Goal: Task Accomplishment & Management: Use online tool/utility

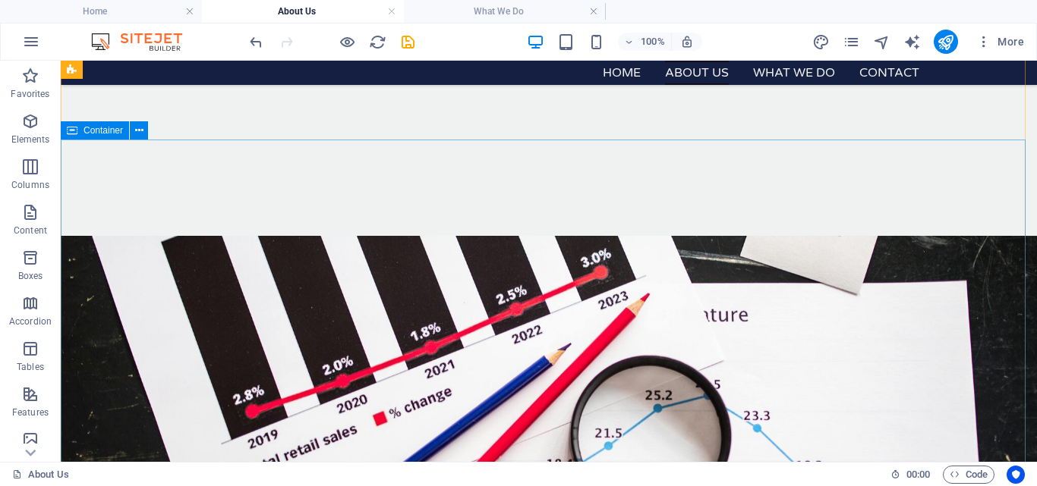
scroll to position [412, 0]
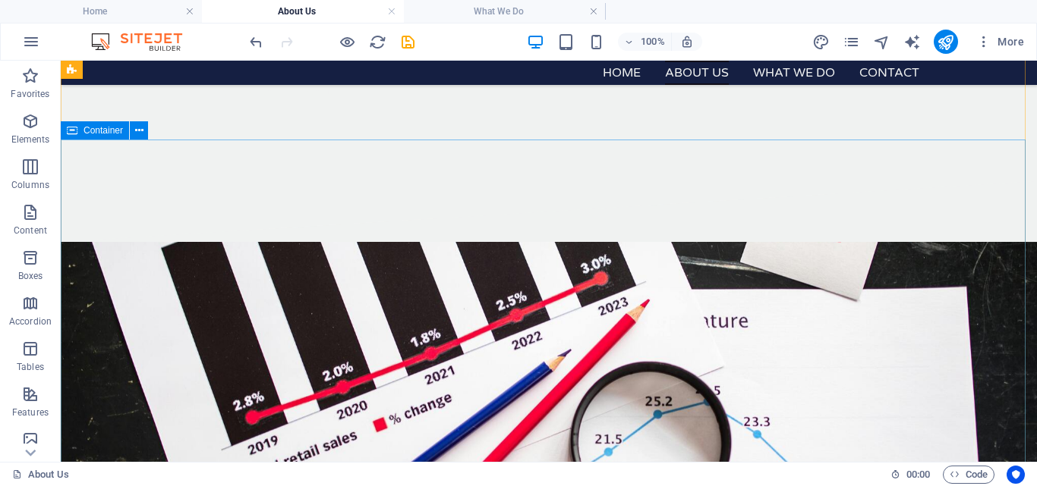
drag, startPoint x: 115, startPoint y: 180, endPoint x: 190, endPoint y: 253, distance: 105.2
drag, startPoint x: 190, startPoint y: 253, endPoint x: 115, endPoint y: 180, distance: 105.2
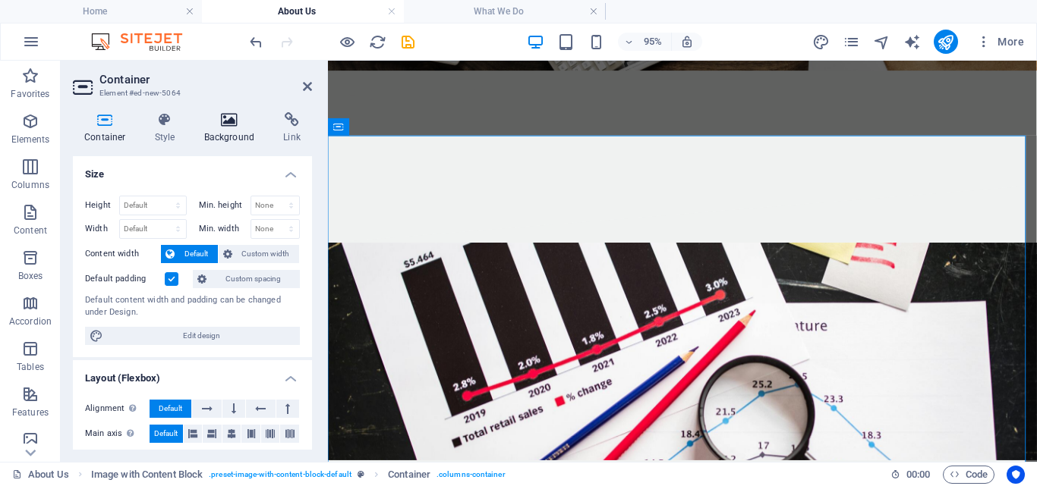
click at [229, 130] on h4 "Background" at bounding box center [233, 128] width 80 height 32
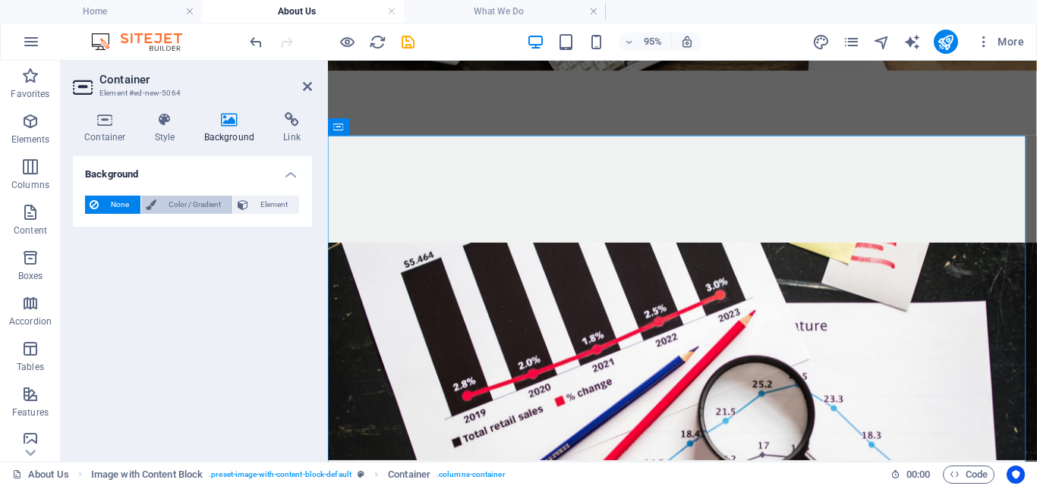
click at [178, 203] on span "Color / Gradient" at bounding box center [194, 205] width 67 height 18
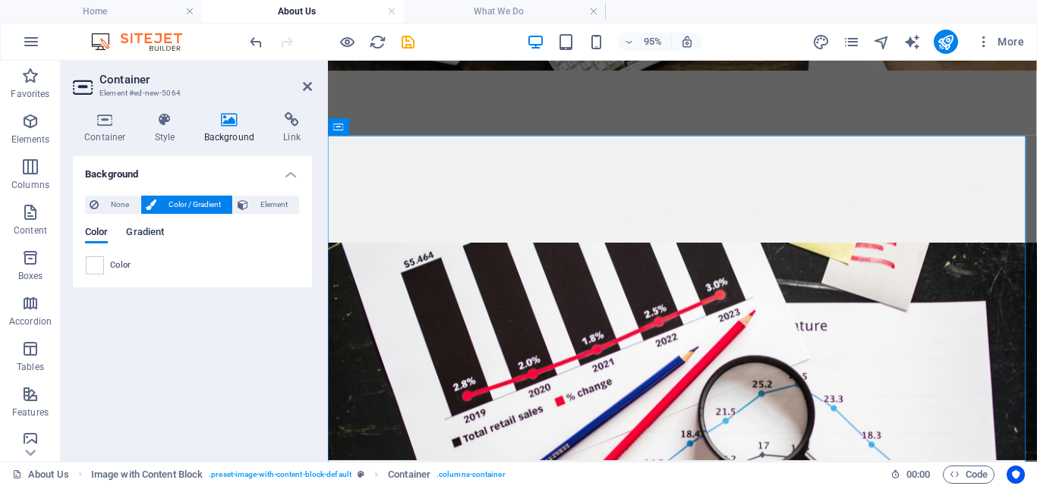
click at [141, 236] on span "Gradient" at bounding box center [145, 233] width 38 height 21
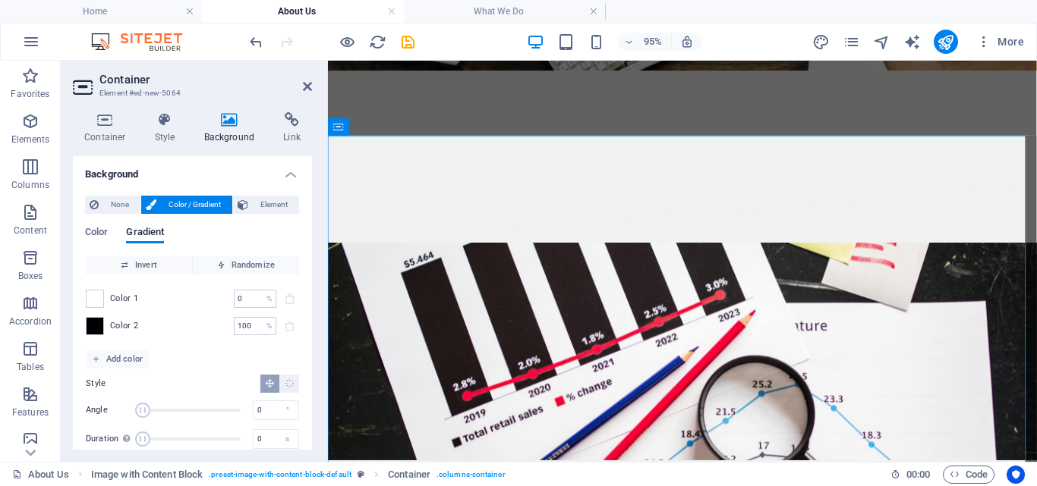
drag, startPoint x: 166, startPoint y: 410, endPoint x: 134, endPoint y: 405, distance: 32.9
click at [135, 405] on span "Angle" at bounding box center [142, 410] width 15 height 15
drag, startPoint x: 141, startPoint y: 410, endPoint x: 272, endPoint y: 419, distance: 130.8
click at [272, 419] on div "Angle 360 °" at bounding box center [192, 410] width 213 height 23
type input "196"
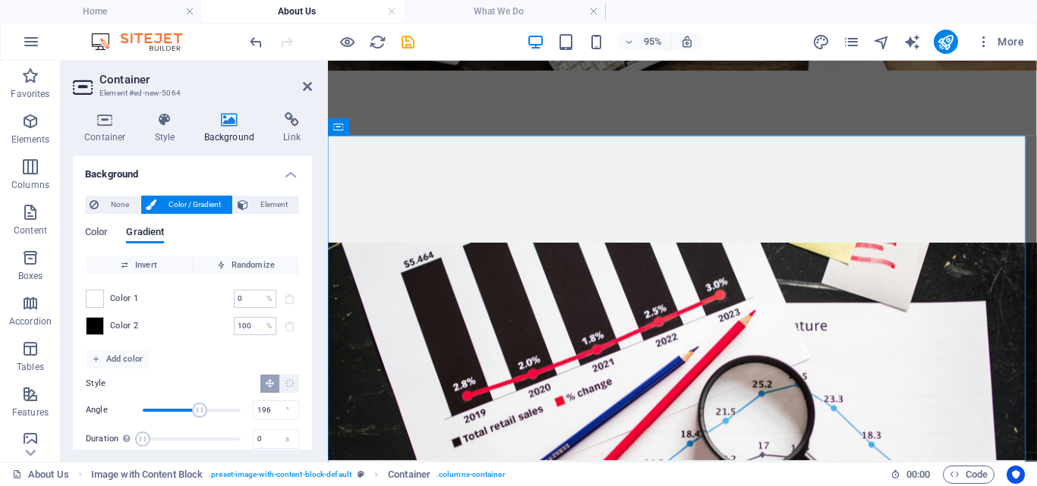
drag, startPoint x: 236, startPoint y: 409, endPoint x: 194, endPoint y: 412, distance: 41.8
click at [194, 412] on span "Angle" at bounding box center [199, 410] width 15 height 15
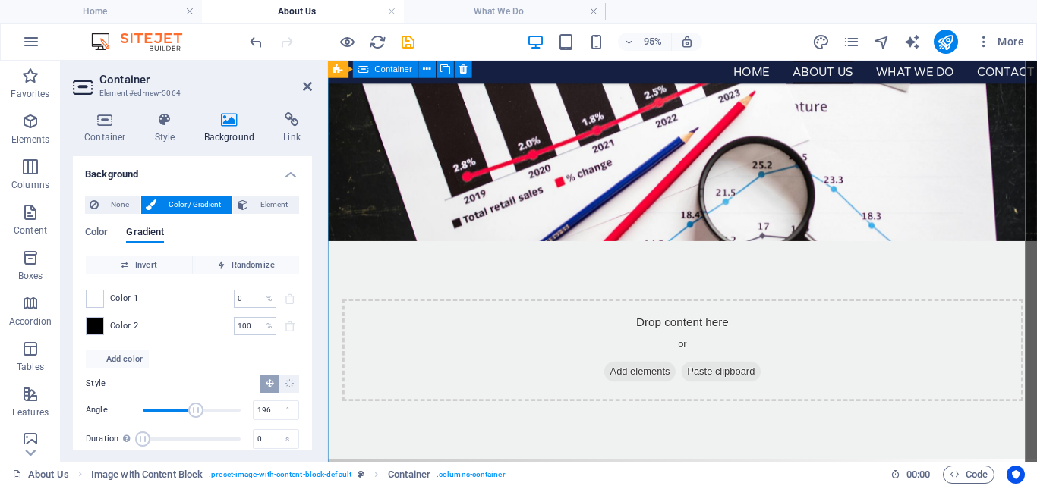
scroll to position [642, 0]
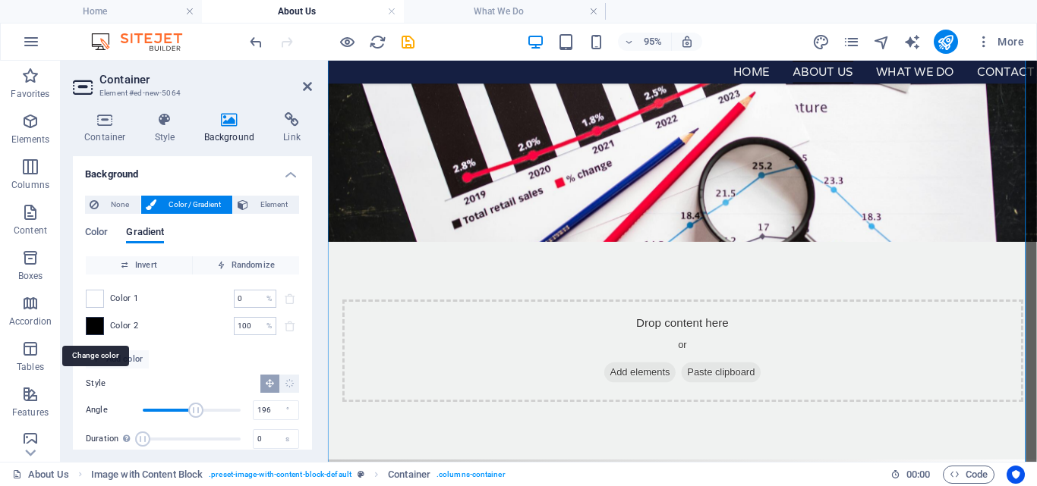
click at [96, 326] on span at bounding box center [95, 326] width 17 height 17
click at [0, 0] on li "Font color #000000" at bounding box center [0, 0] width 0 height 0
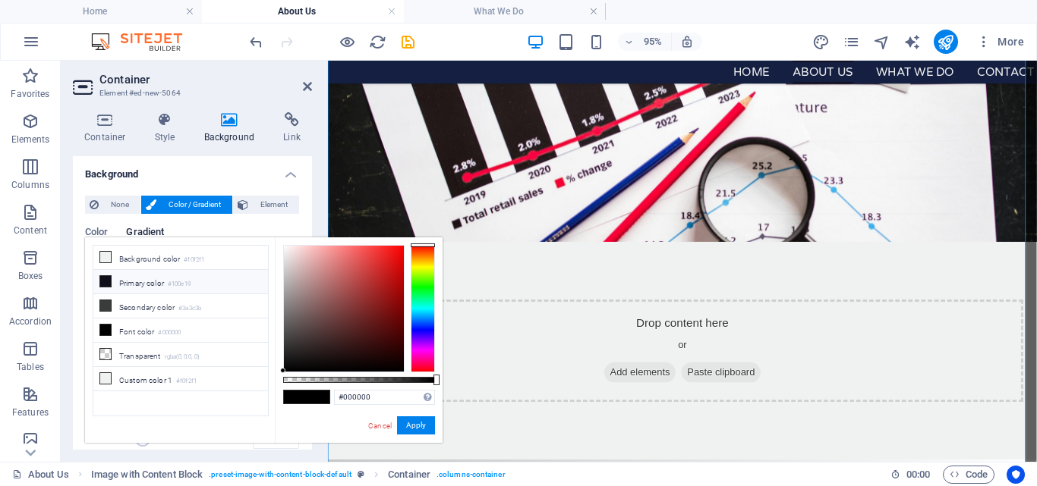
click at [127, 283] on li "Primary color #100e19" at bounding box center [180, 282] width 175 height 24
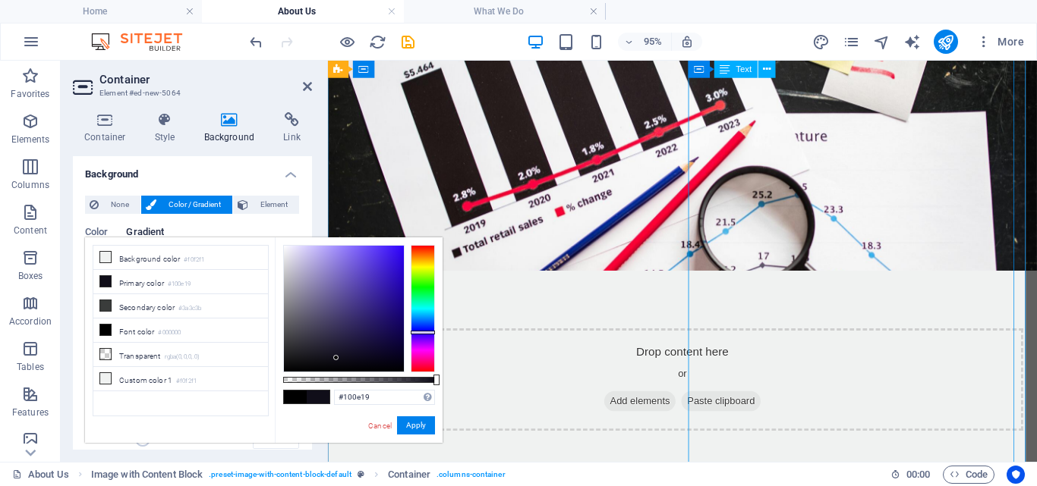
scroll to position [612, 0]
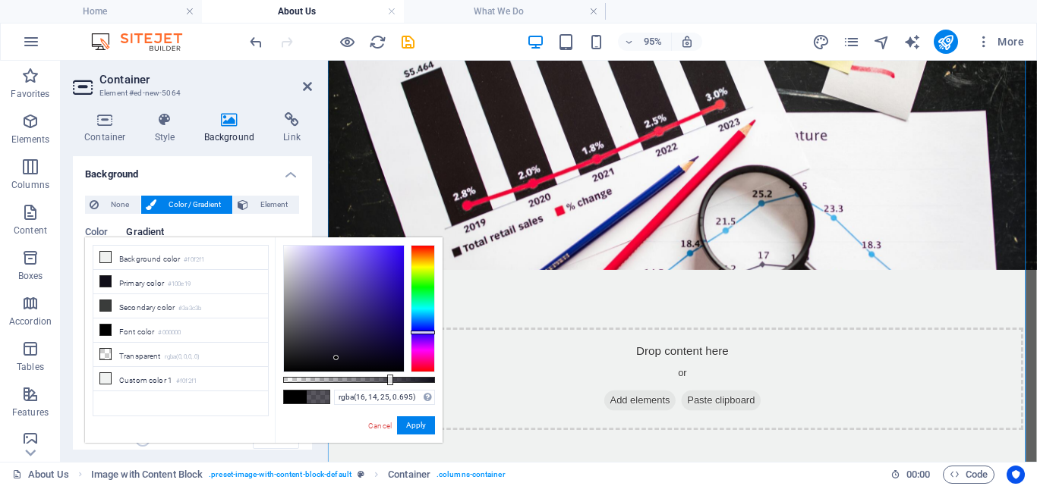
drag, startPoint x: 435, startPoint y: 379, endPoint x: 389, endPoint y: 381, distance: 46.3
click at [389, 381] on div at bounding box center [390, 380] width 6 height 11
type input "rgba(16, 14, 25, 0.73)"
click at [394, 377] on div at bounding box center [395, 380] width 6 height 11
click at [416, 420] on button "Apply" at bounding box center [416, 426] width 38 height 18
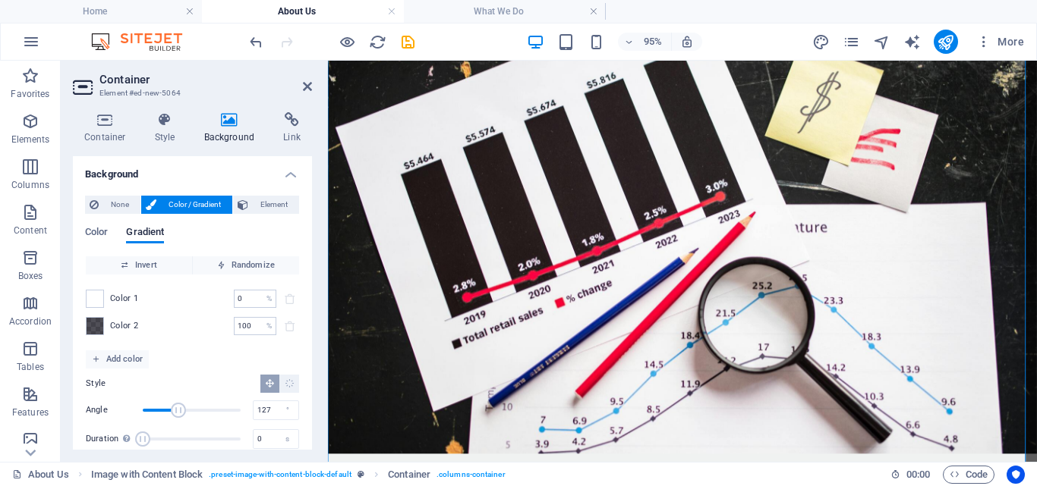
drag, startPoint x: 192, startPoint y: 408, endPoint x: 176, endPoint y: 406, distance: 16.1
click at [176, 406] on span "Angle" at bounding box center [178, 410] width 15 height 15
type input "207"
drag, startPoint x: 172, startPoint y: 408, endPoint x: 197, endPoint y: 412, distance: 25.3
click at [197, 412] on span "Angle" at bounding box center [198, 410] width 15 height 15
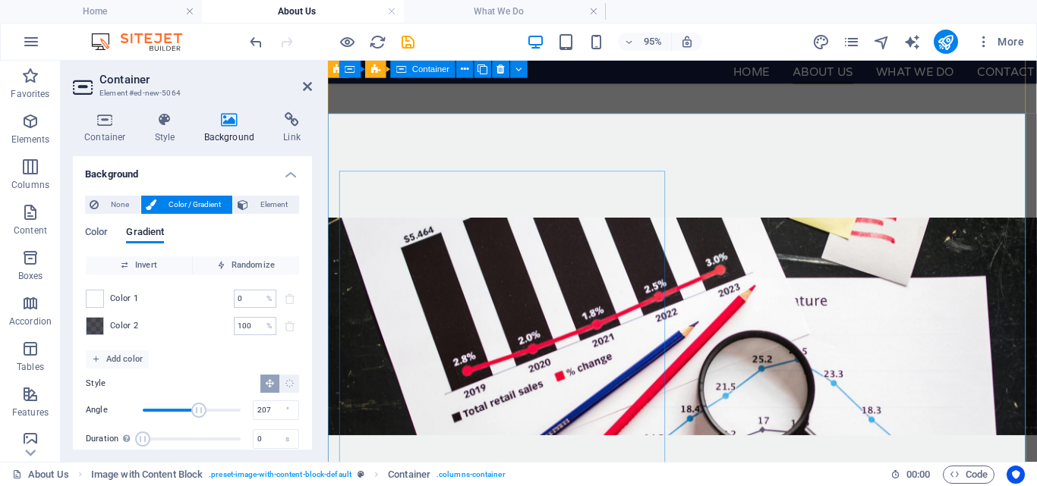
scroll to position [436, 0]
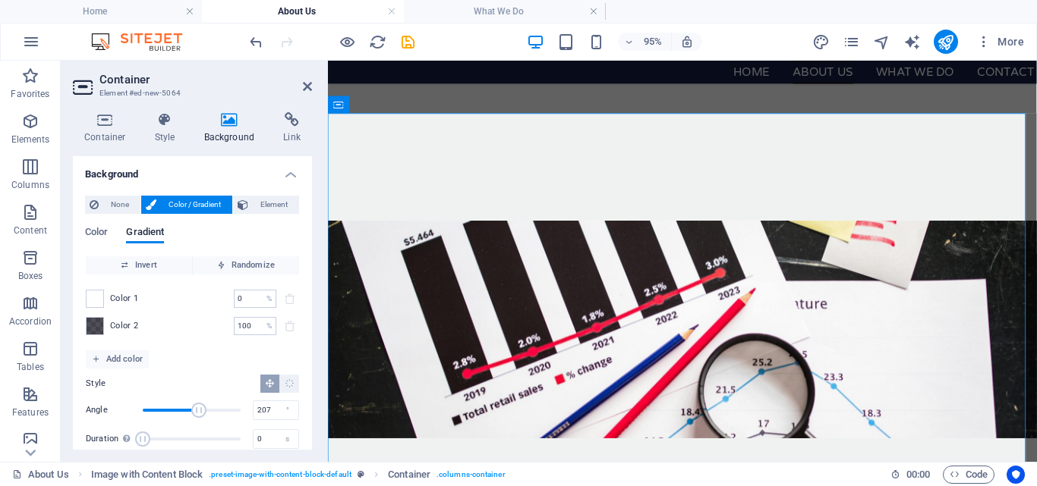
click at [119, 323] on span "Color 2" at bounding box center [124, 326] width 29 height 12
click at [92, 321] on span at bounding box center [95, 326] width 17 height 17
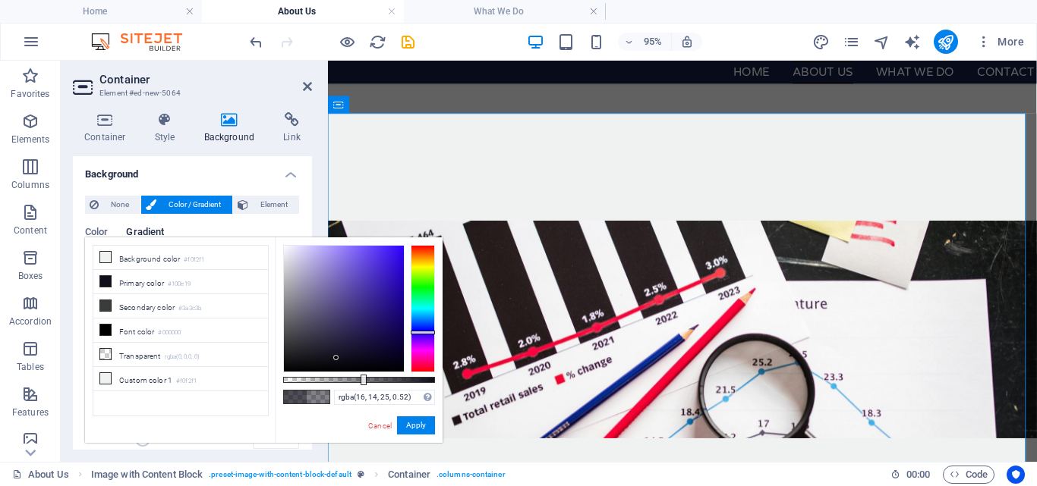
type input "rgba(16, 14, 25, 0.515)"
drag, startPoint x: 396, startPoint y: 379, endPoint x: 361, endPoint y: 382, distance: 35.0
click at [361, 382] on div at bounding box center [363, 380] width 6 height 11
click at [419, 421] on button "Apply" at bounding box center [416, 426] width 38 height 18
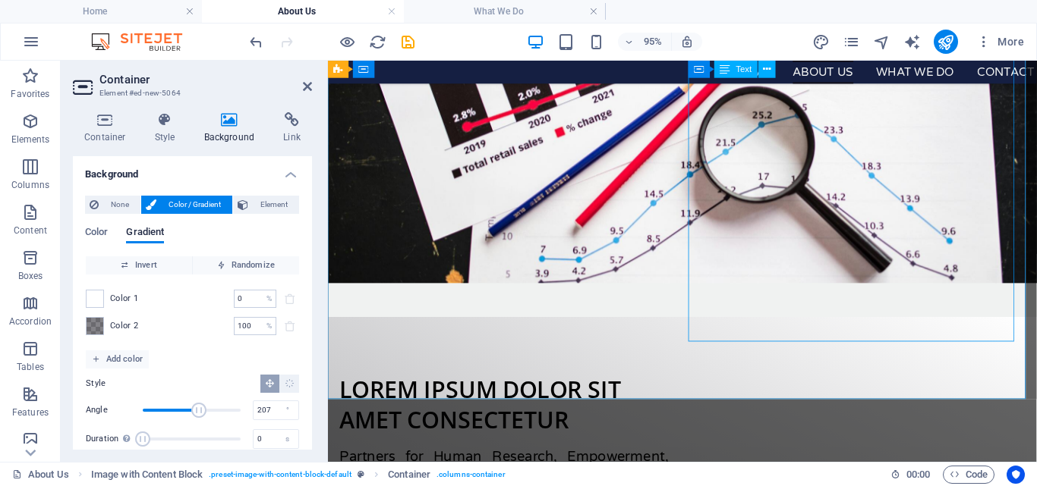
scroll to position [754, 0]
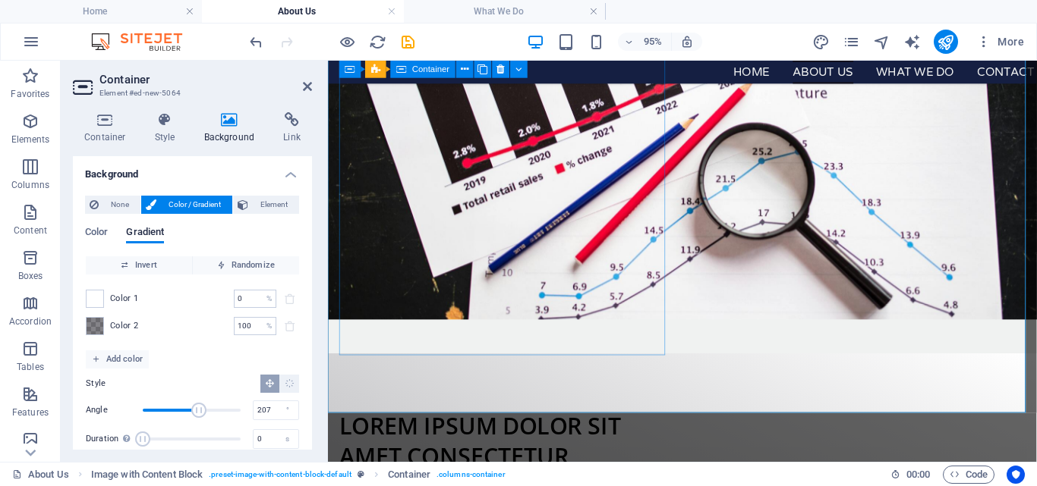
click at [644, 430] on div "Lorem ipsum dolor sit amet consectetur" at bounding box center [513, 461] width 346 height 63
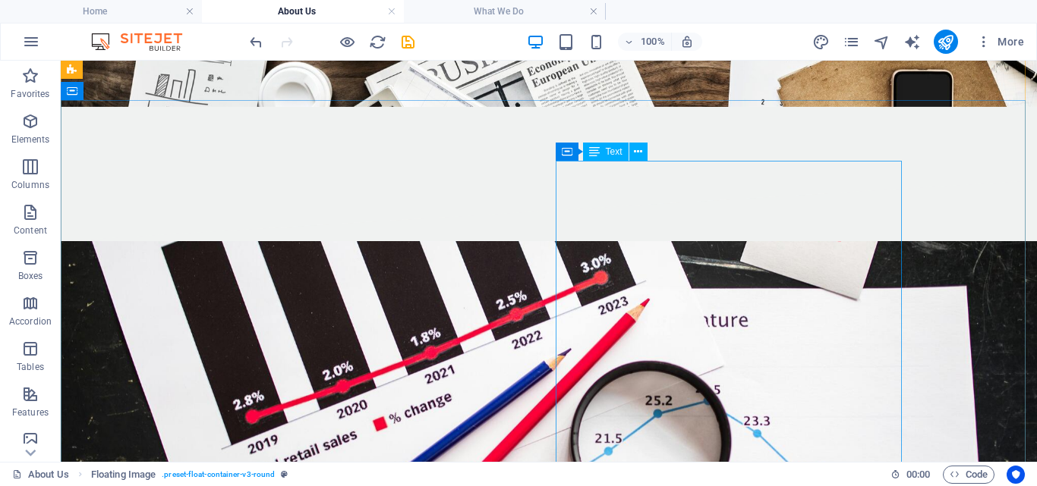
scroll to position [465, 0]
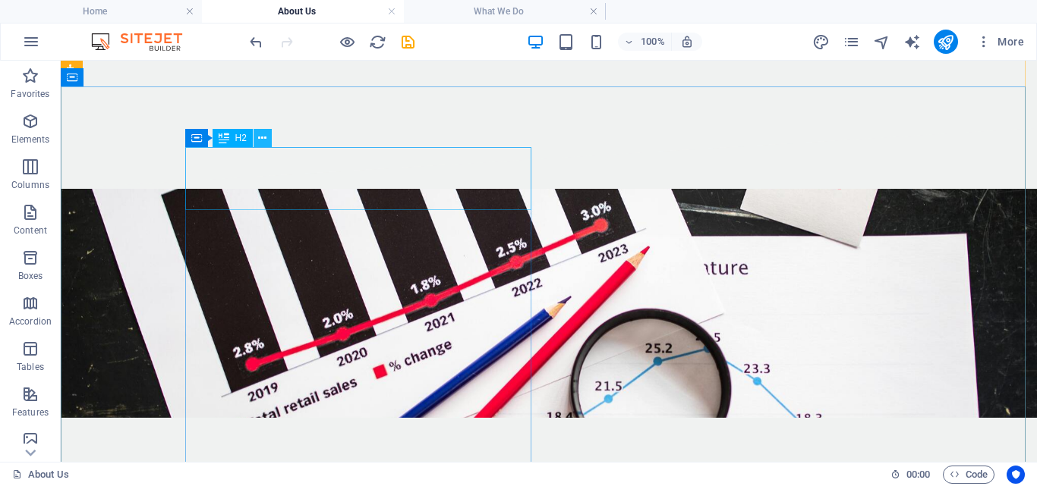
click at [263, 139] on icon at bounding box center [262, 139] width 8 height 16
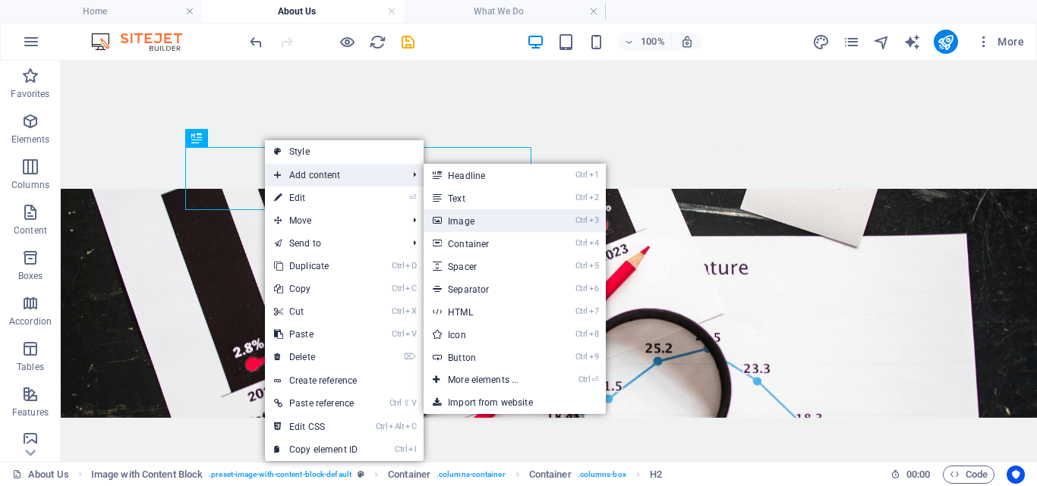
click at [452, 214] on link "Ctrl 3 Image" at bounding box center [485, 220] width 125 height 23
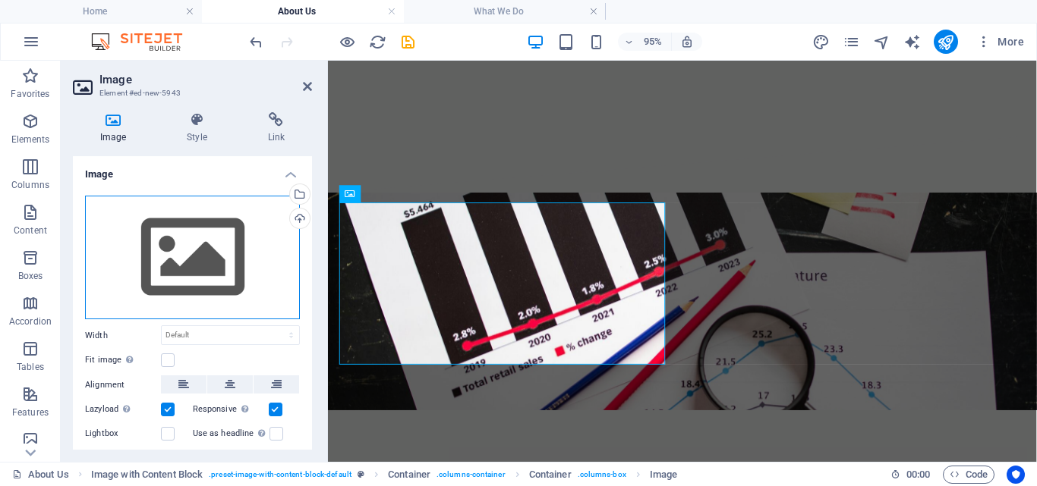
click at [230, 256] on div "Drag files here, click to choose files or select files from Files or our free s…" at bounding box center [192, 258] width 215 height 124
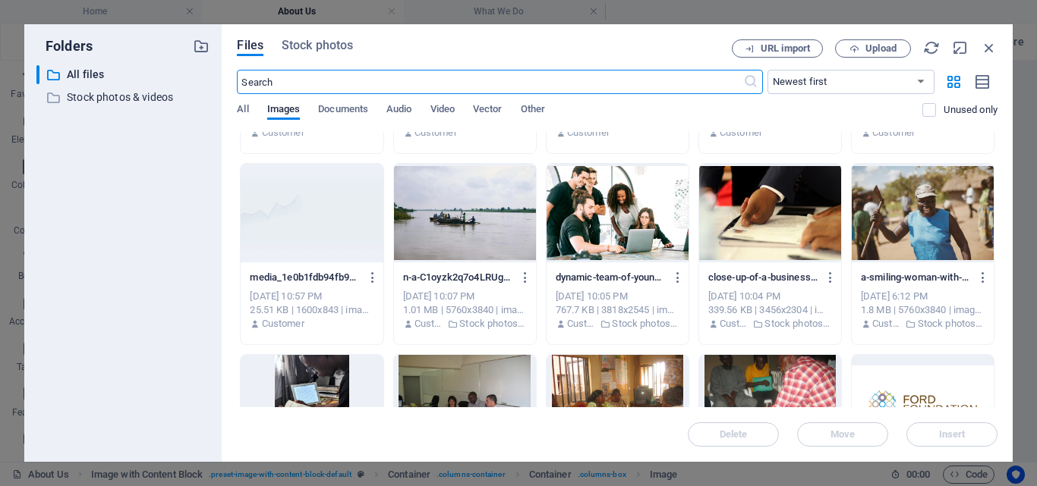
scroll to position [515, 0]
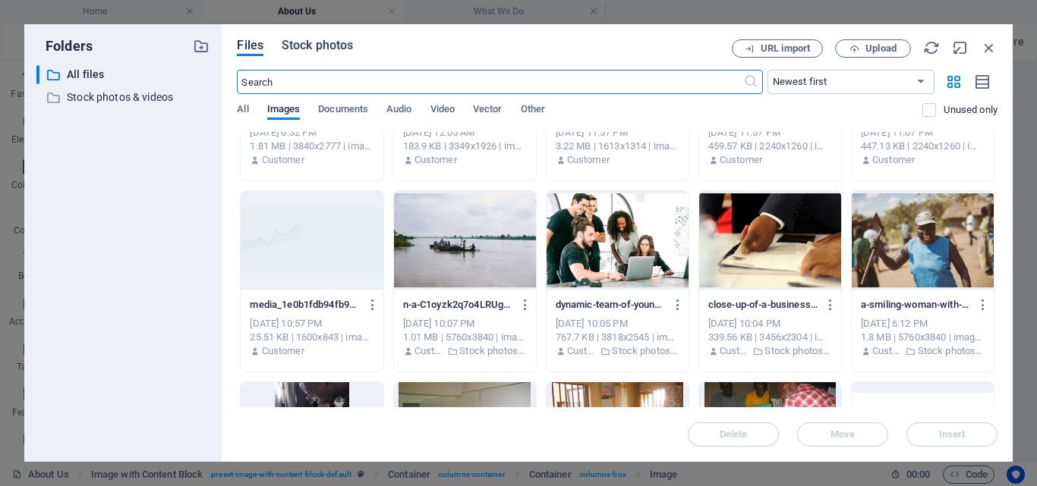
click at [307, 46] on span "Stock photos" at bounding box center [317, 45] width 71 height 18
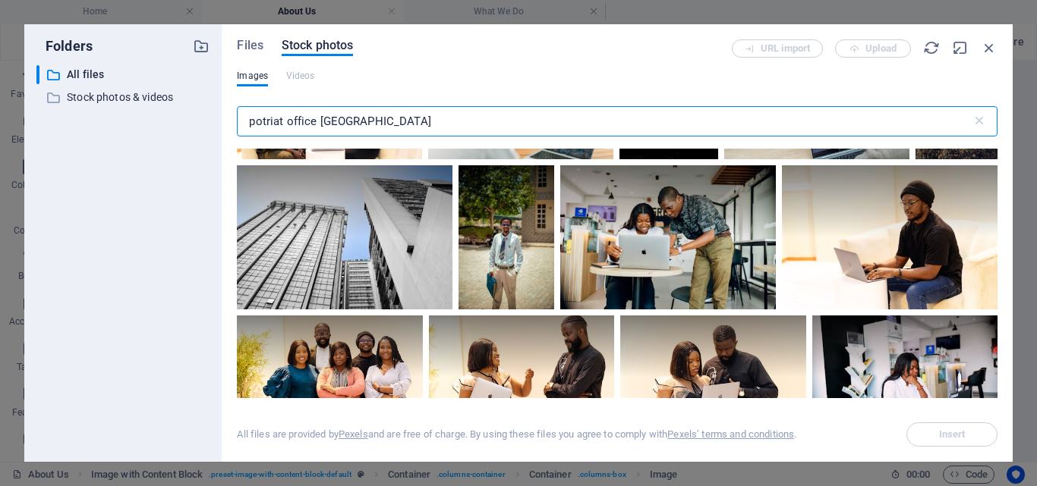
scroll to position [1050, 0]
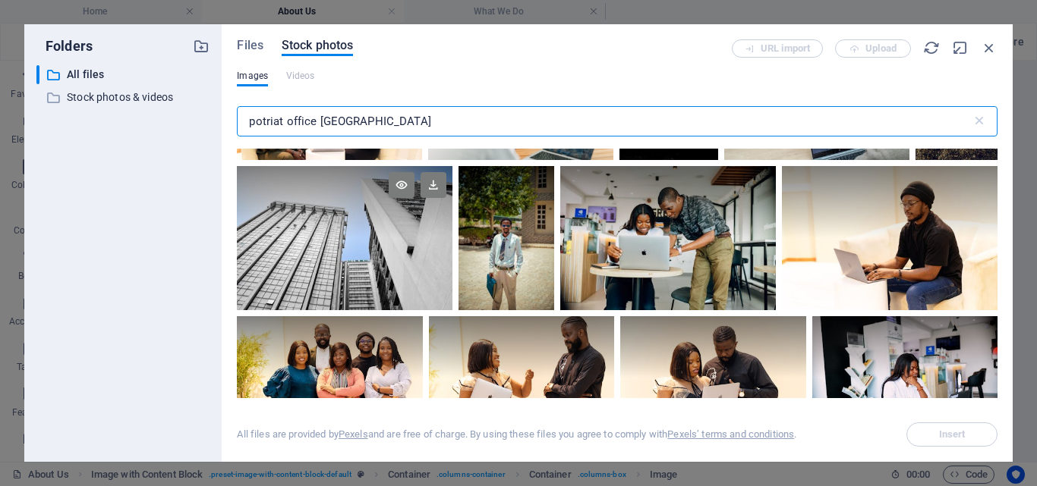
type input "potriat office [GEOGRAPHIC_DATA]"
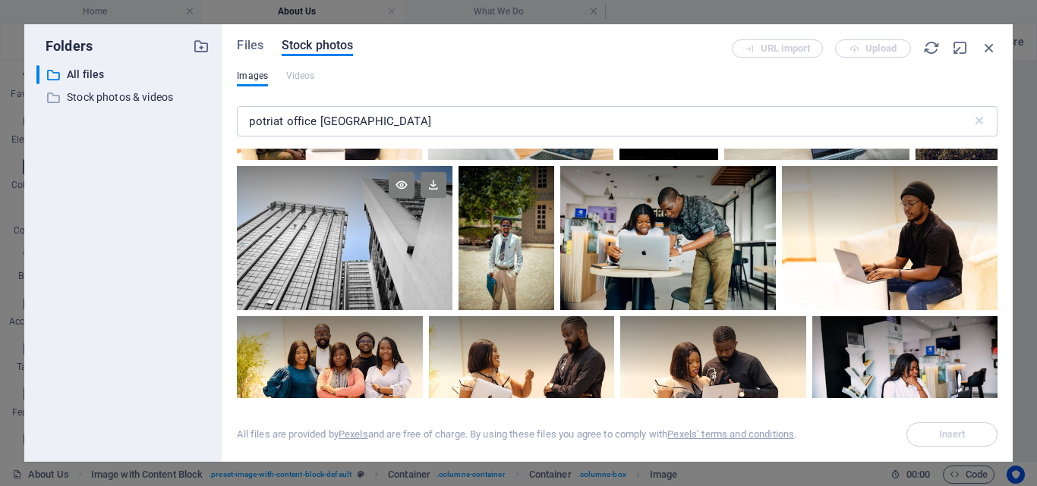
click at [369, 249] on div at bounding box center [345, 237] width 216 height 143
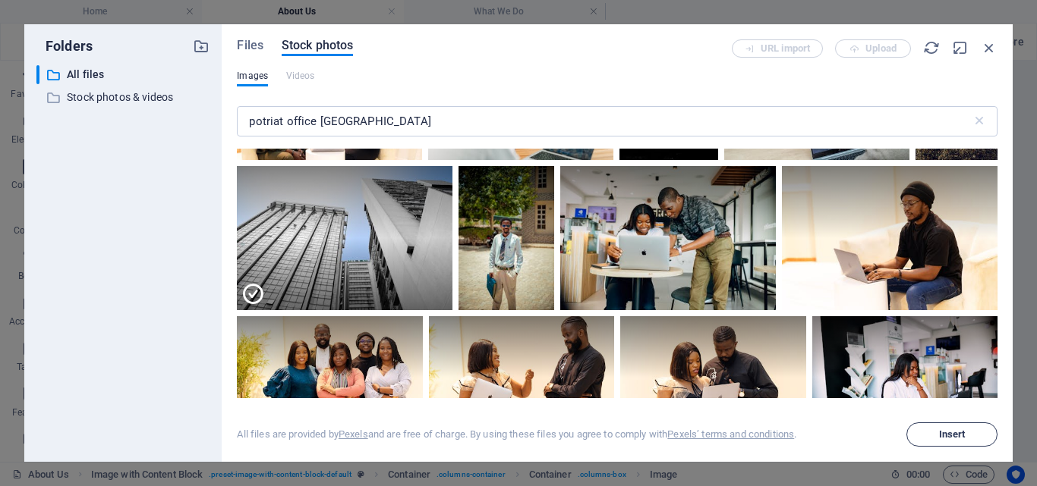
click at [930, 431] on span "Insert" at bounding box center [951, 434] width 77 height 9
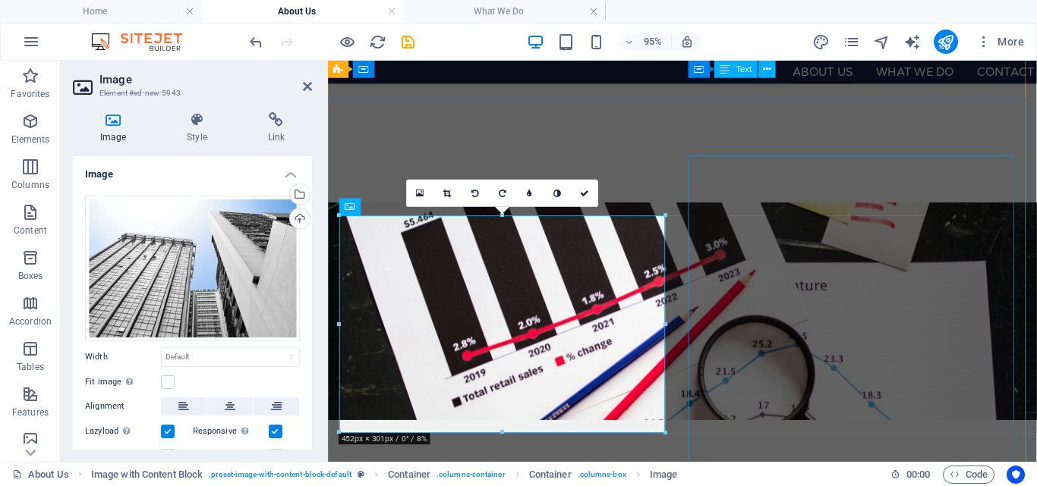
scroll to position [441, 0]
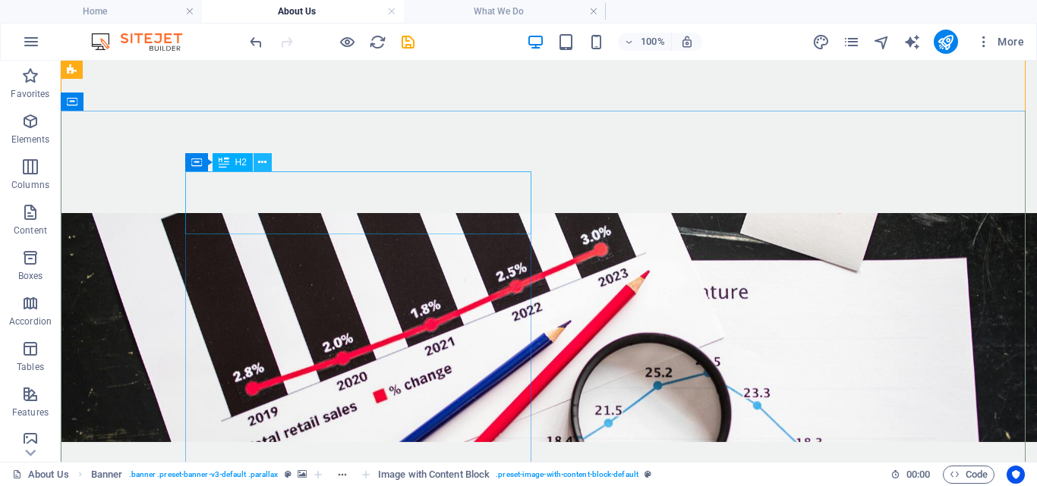
click at [265, 158] on icon at bounding box center [262, 163] width 8 height 16
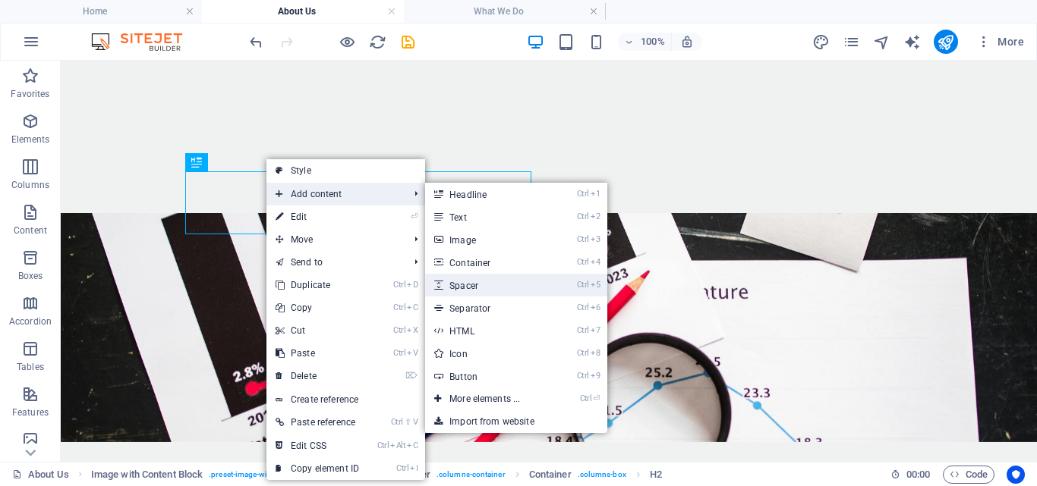
click at [461, 289] on link "Ctrl 5 Spacer" at bounding box center [487, 285] width 125 height 23
select select "px"
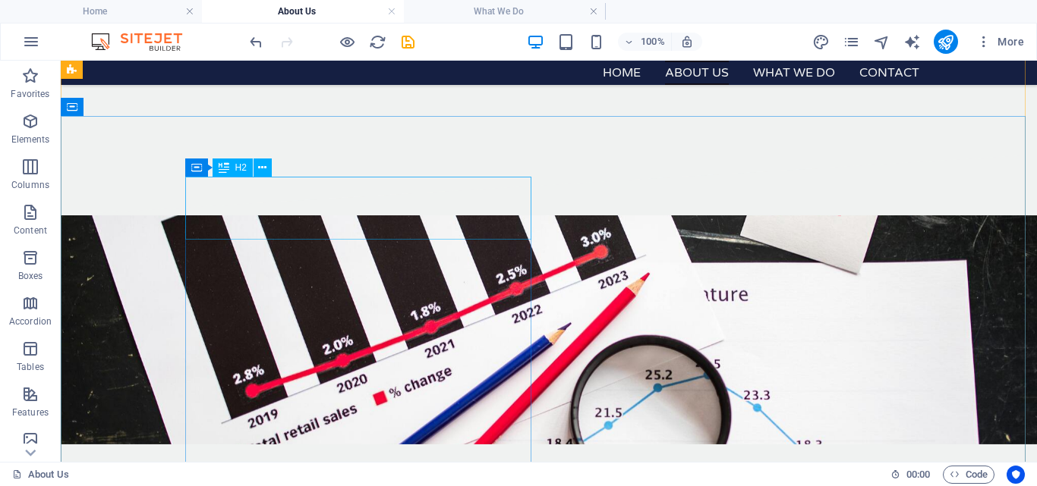
scroll to position [436, 0]
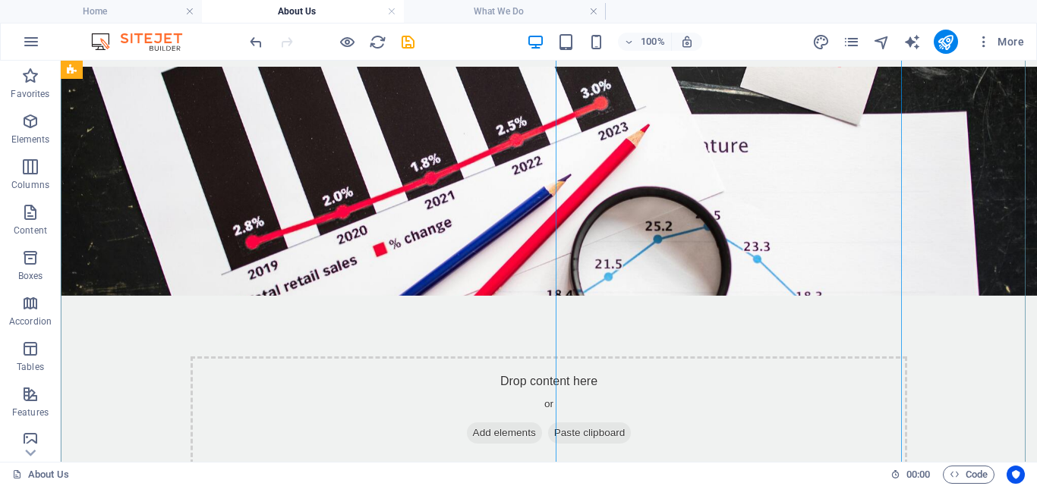
scroll to position [600, 0]
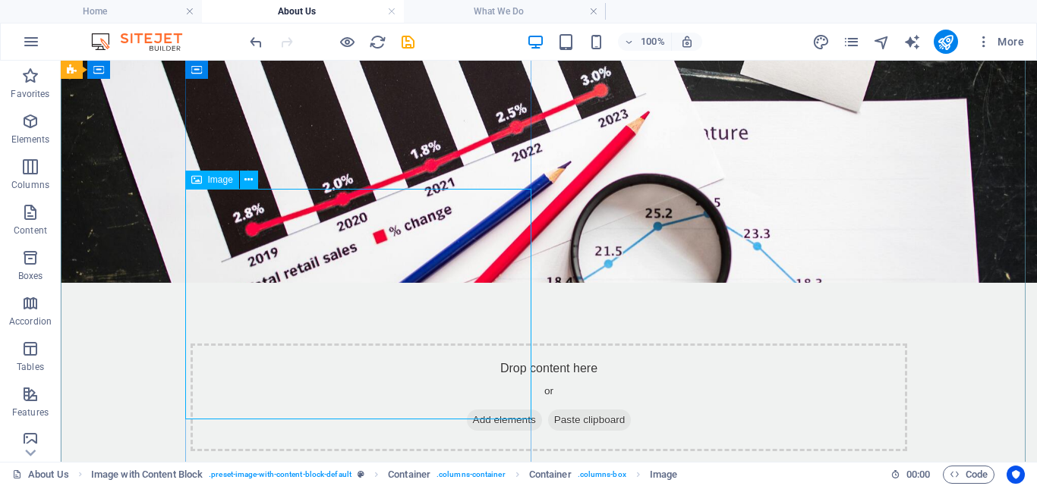
click at [217, 184] on span "Image" at bounding box center [220, 179] width 25 height 9
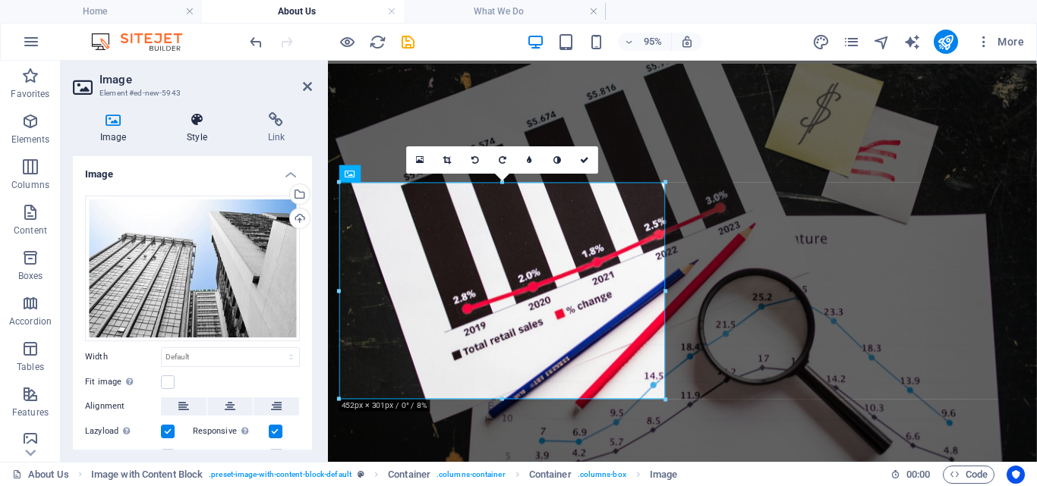
click at [190, 122] on icon at bounding box center [196, 119] width 74 height 15
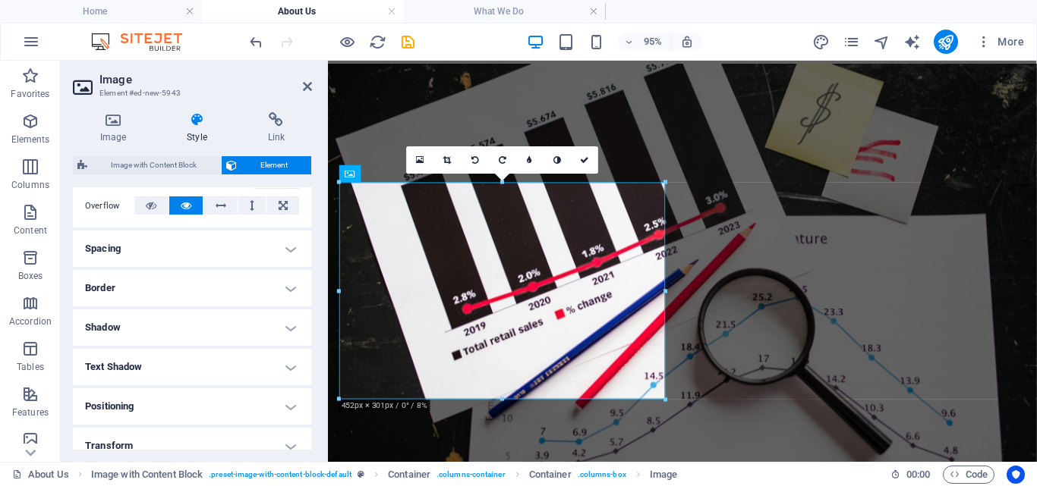
scroll to position [260, 0]
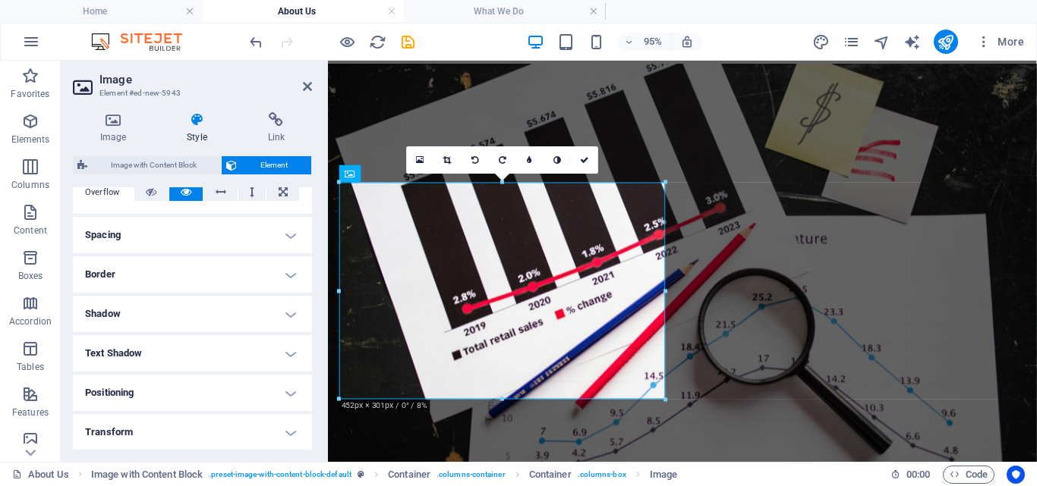
click at [293, 271] on h4 "Border" at bounding box center [192, 274] width 239 height 36
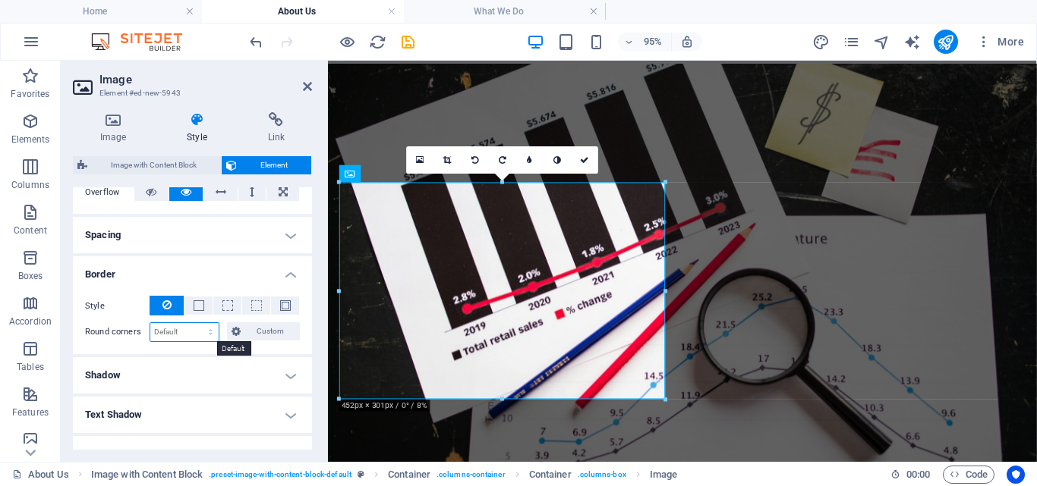
click at [187, 331] on select "Default px rem % vh vw Custom" at bounding box center [184, 332] width 68 height 18
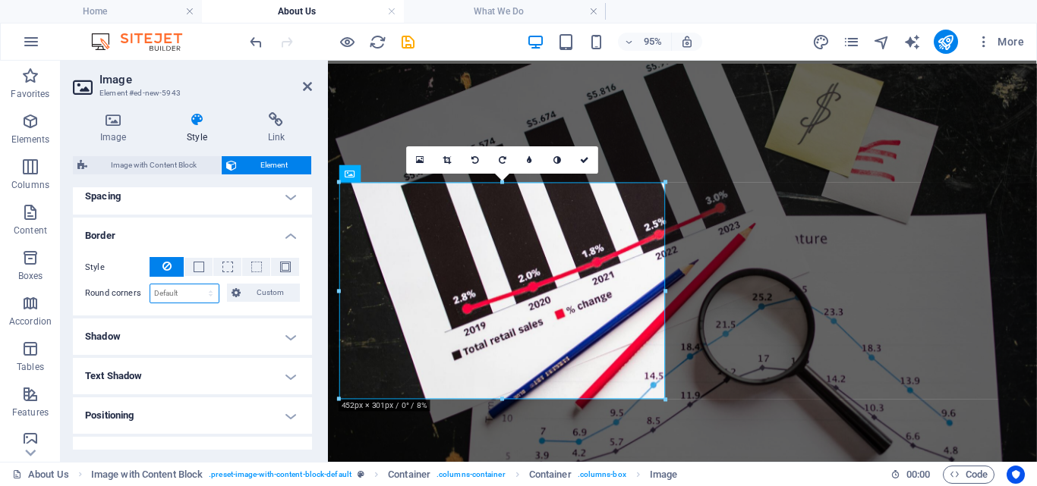
scroll to position [366, 0]
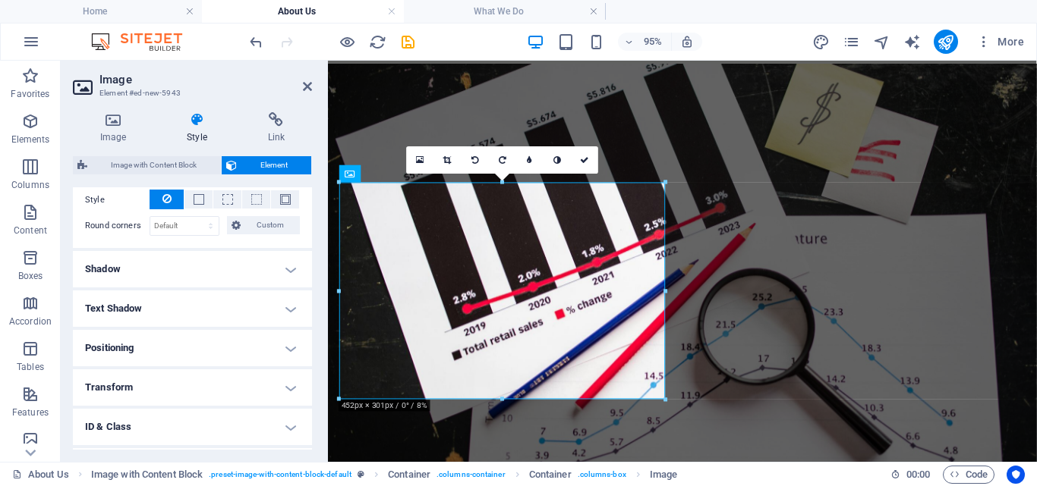
click at [264, 268] on h4 "Shadow" at bounding box center [192, 269] width 239 height 36
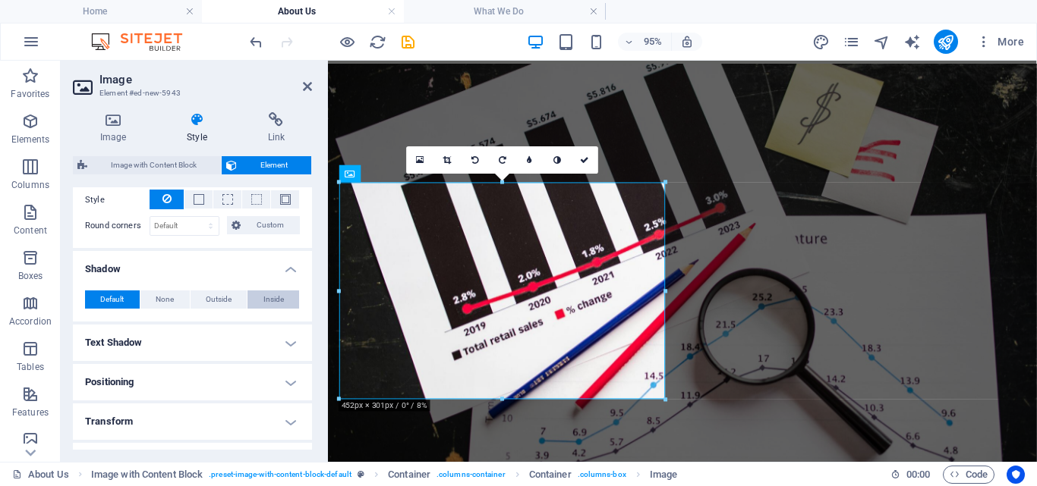
click at [282, 307] on button "Inside" at bounding box center [273, 300] width 52 height 18
type input "2"
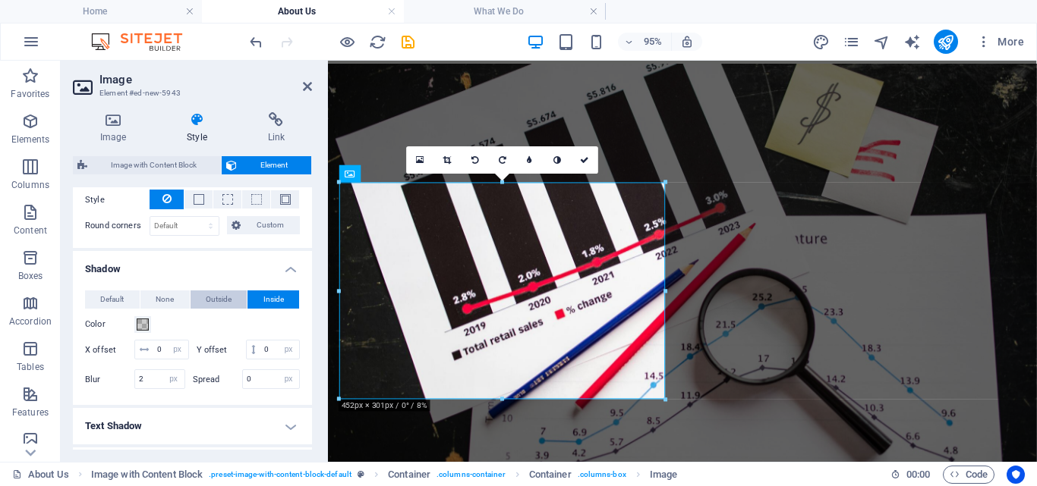
click at [216, 301] on span "Outside" at bounding box center [219, 300] width 26 height 18
click at [182, 345] on input "0" at bounding box center [170, 350] width 35 height 18
type input "6"
click at [260, 359] on input "0" at bounding box center [279, 350] width 39 height 18
type input "6"
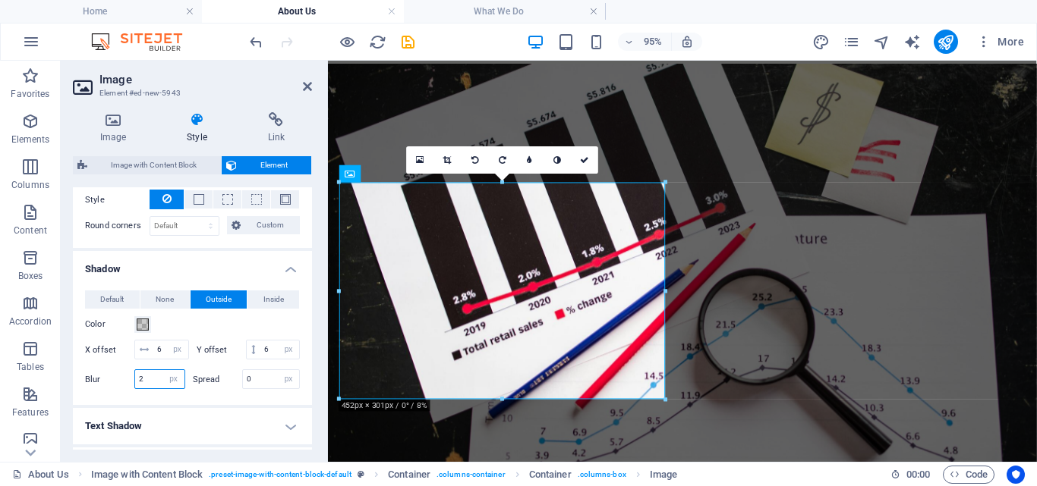
click at [144, 389] on input "2" at bounding box center [159, 379] width 49 height 18
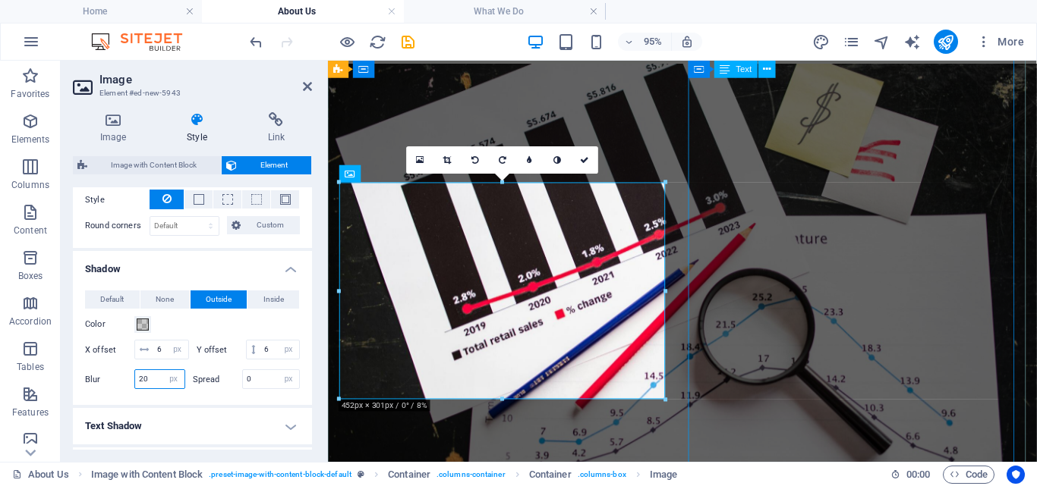
type input "20"
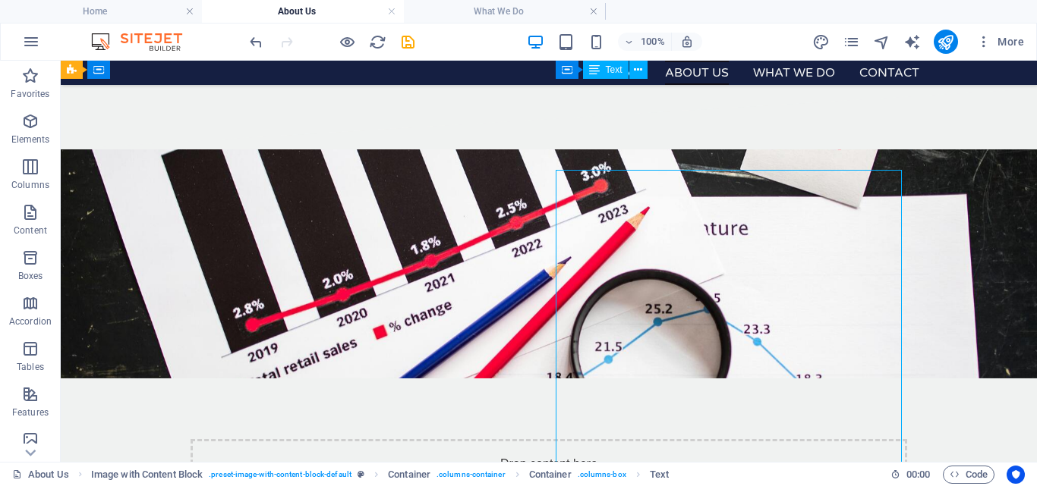
scroll to position [436, 0]
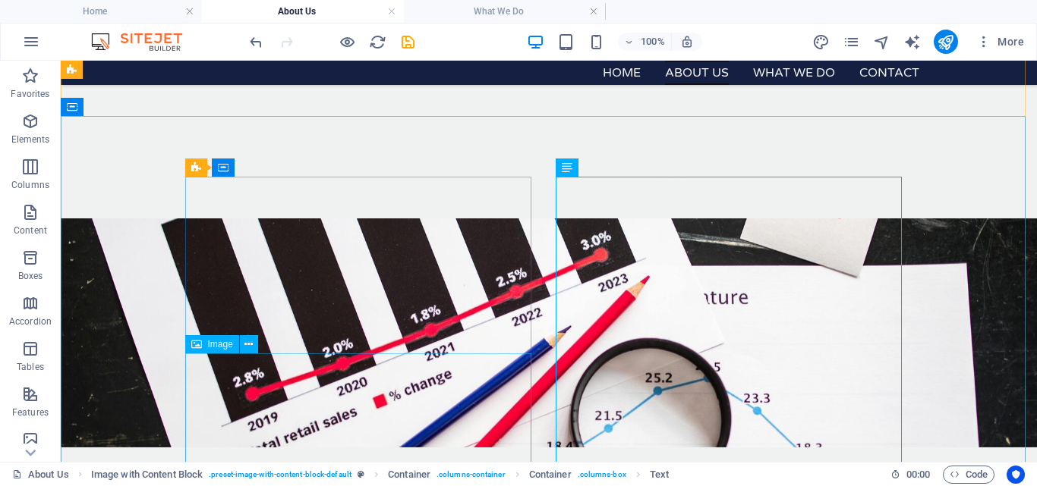
select select "px"
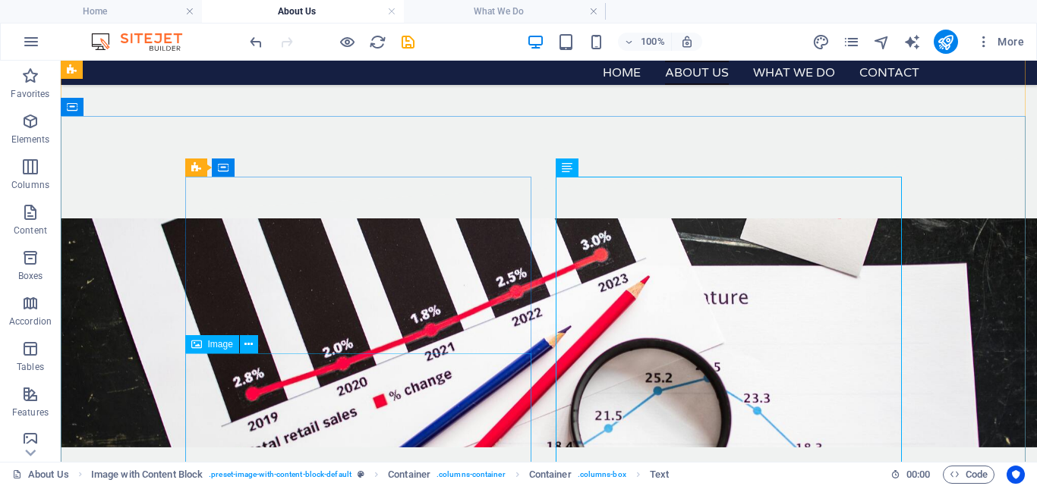
select select "px"
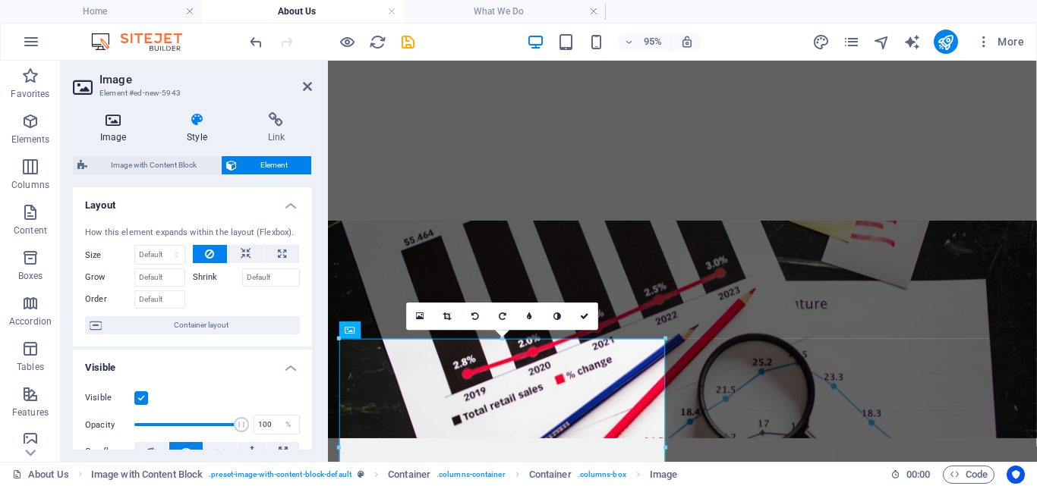
click at [101, 134] on h4 "Image" at bounding box center [116, 128] width 87 height 32
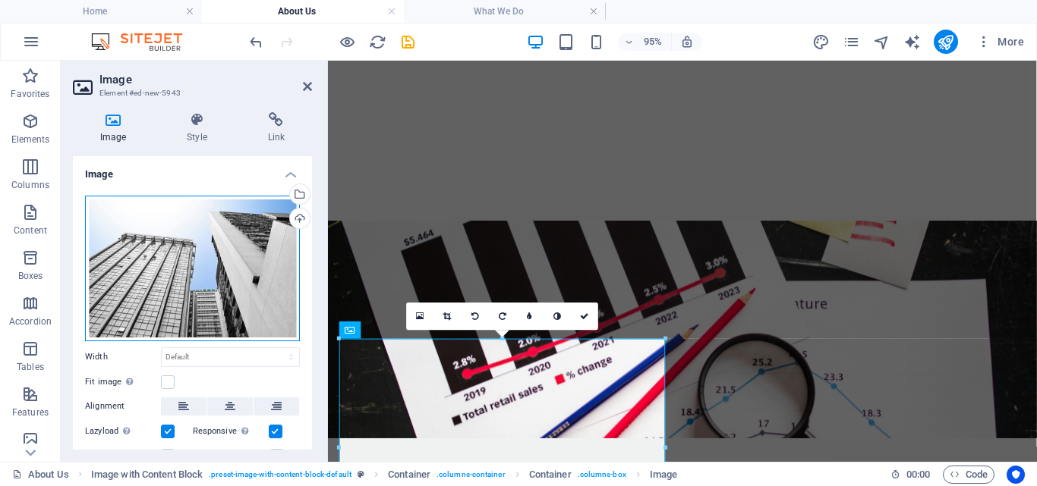
click at [251, 247] on div "Drag files here, click to choose files or select files from Files or our free s…" at bounding box center [192, 269] width 215 height 146
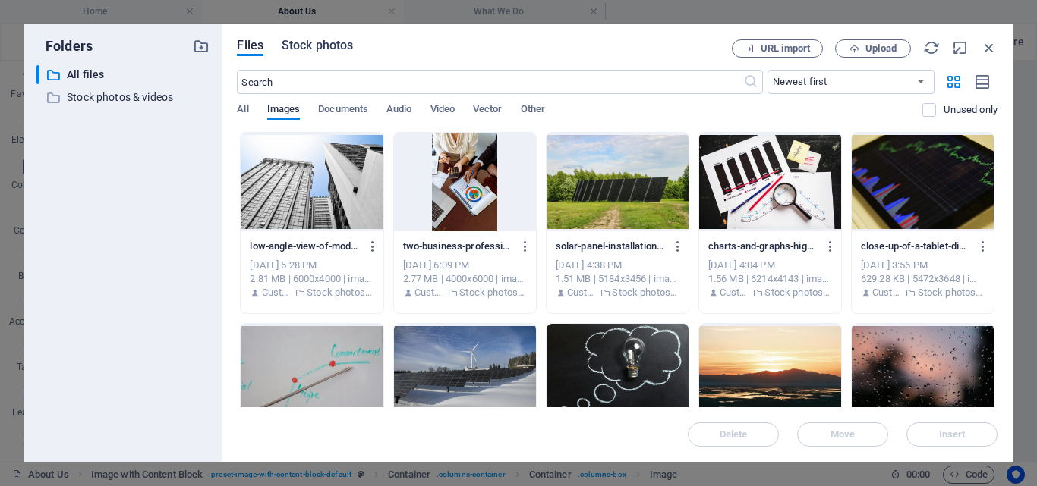
click at [330, 51] on span "Stock photos" at bounding box center [317, 45] width 71 height 18
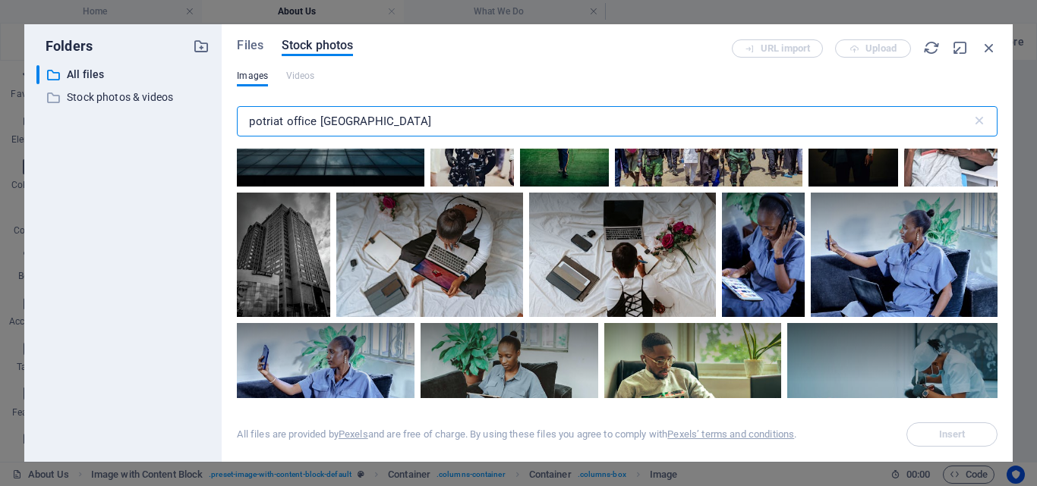
scroll to position [2891, 0]
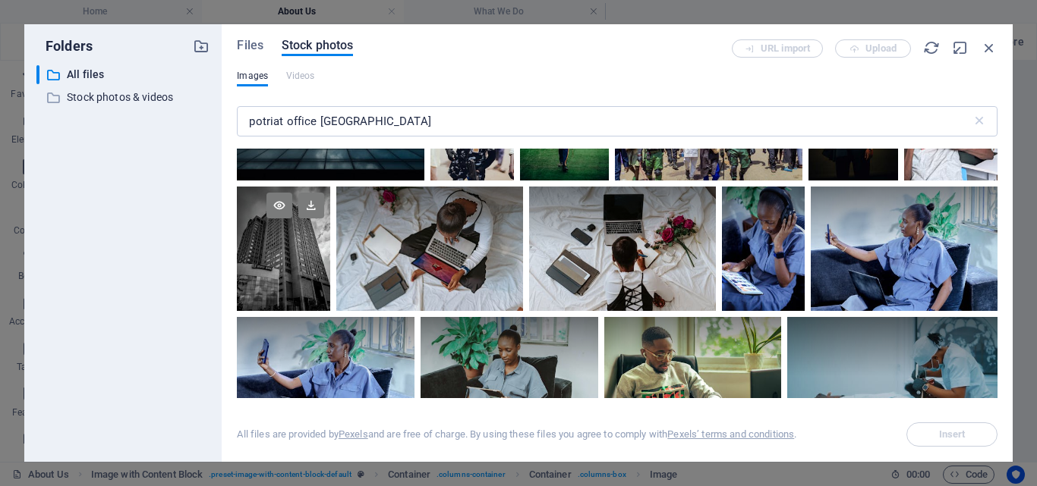
click at [330, 293] on div at bounding box center [283, 249] width 93 height 124
click at [929, 439] on span "Insert" at bounding box center [951, 434] width 77 height 9
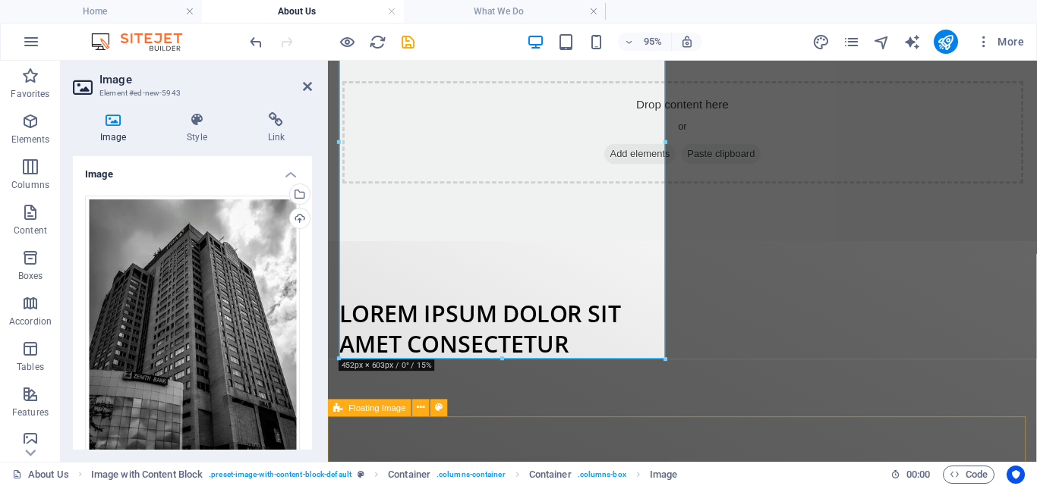
scroll to position [866, 0]
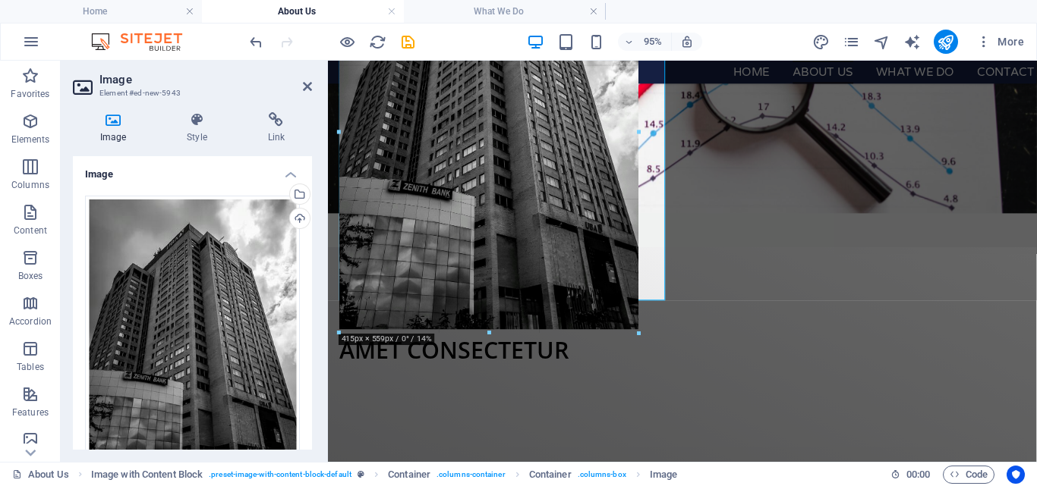
drag, startPoint x: 504, startPoint y: 366, endPoint x: 661, endPoint y: 338, distance: 159.4
type input "412"
select select "px"
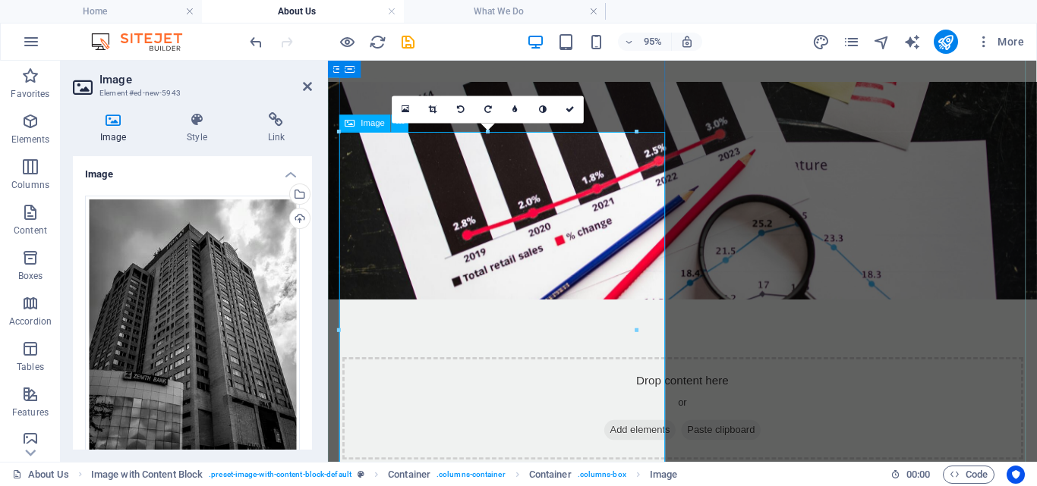
scroll to position [653, 0]
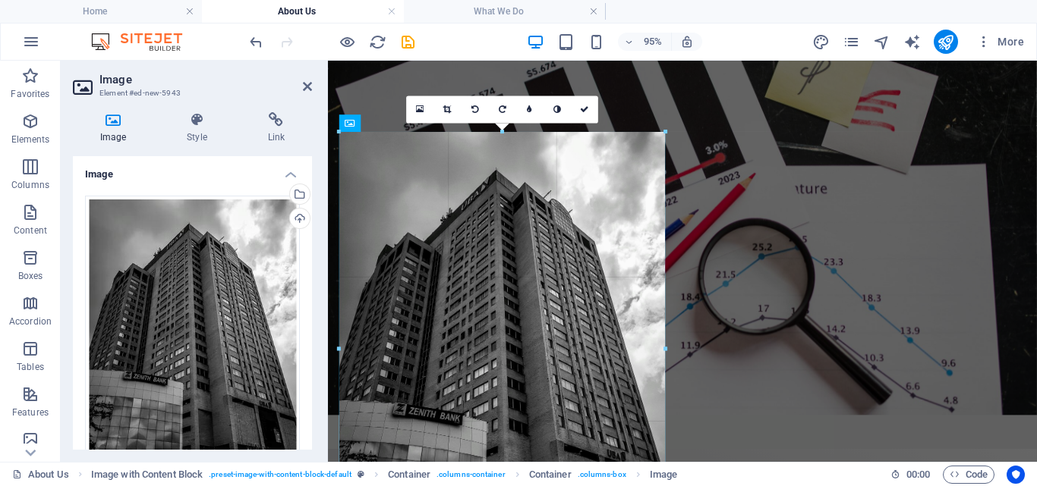
drag, startPoint x: 637, startPoint y: 331, endPoint x: 665, endPoint y: 335, distance: 28.4
type input "452"
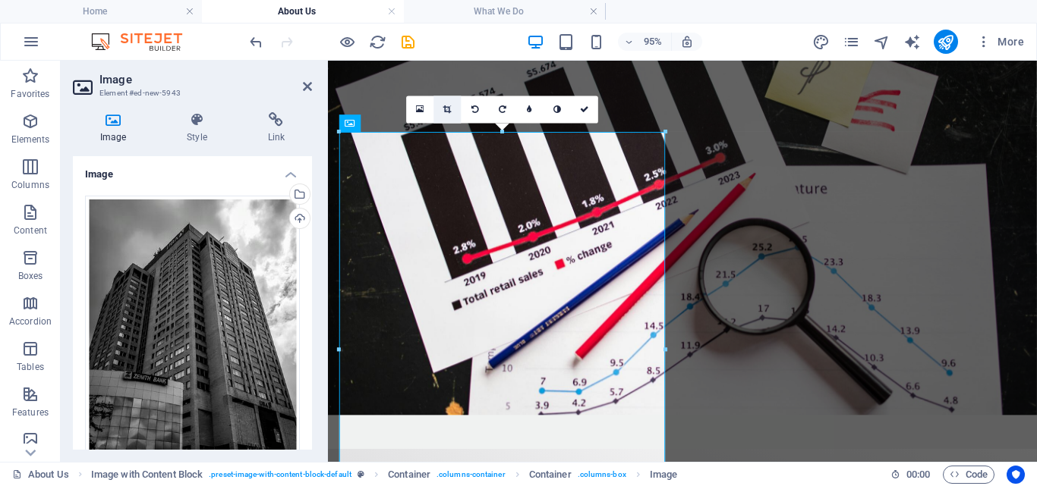
click at [446, 110] on icon at bounding box center [447, 109] width 8 height 8
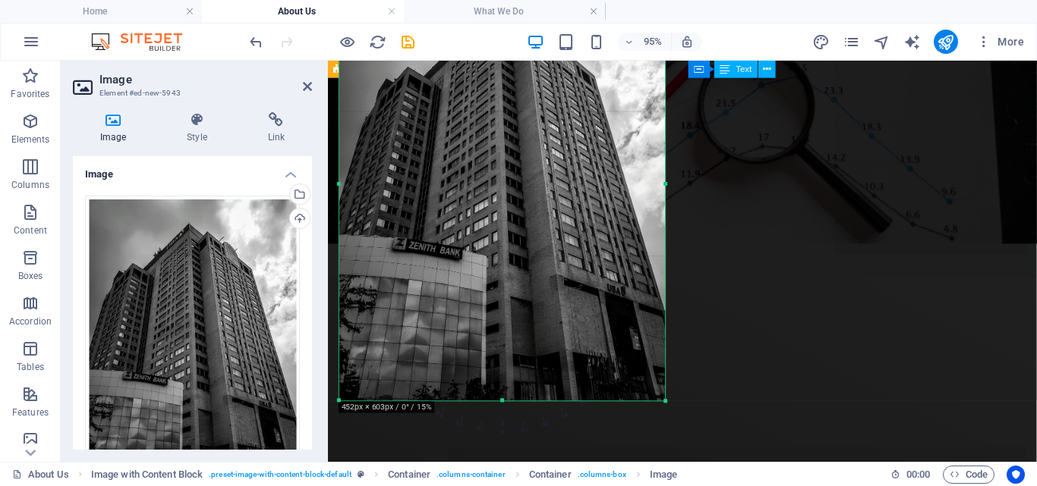
scroll to position [837, 0]
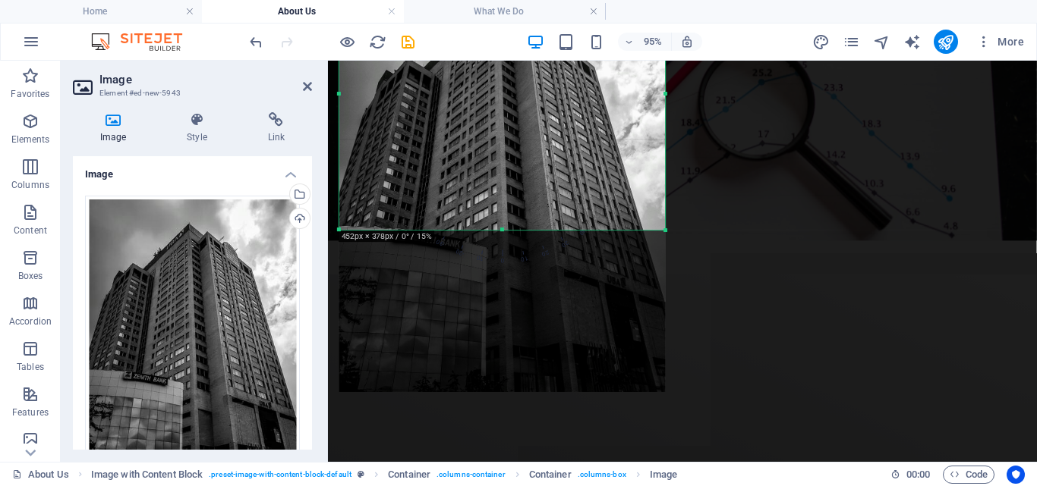
drag, startPoint x: 503, startPoint y: 392, endPoint x: 479, endPoint y: 221, distance: 172.5
click at [479, 221] on div "180 170 160 150 140 130 120 110 100 90 80 70 60 50 40 30 20 10 0 -10 -20 -30 -4…" at bounding box center [502, 94] width 326 height 272
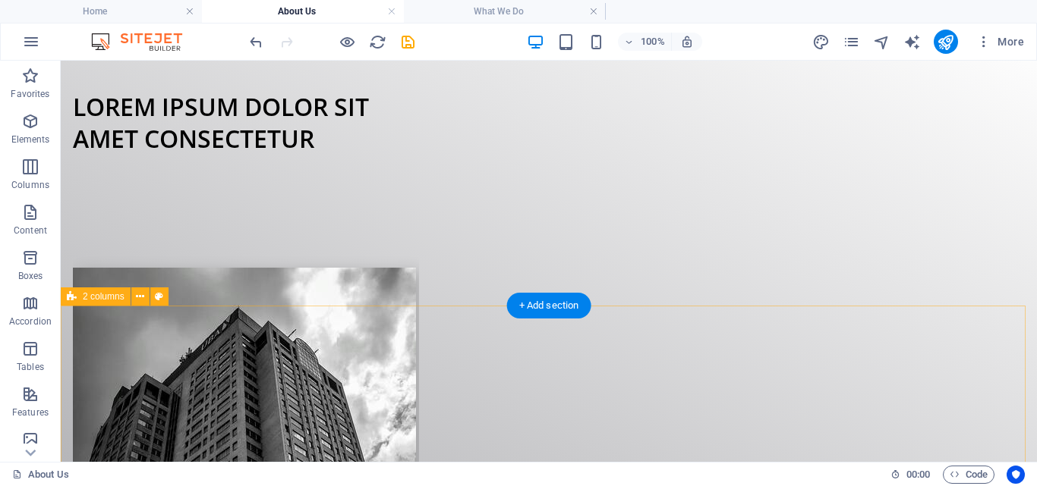
scroll to position [1087, 0]
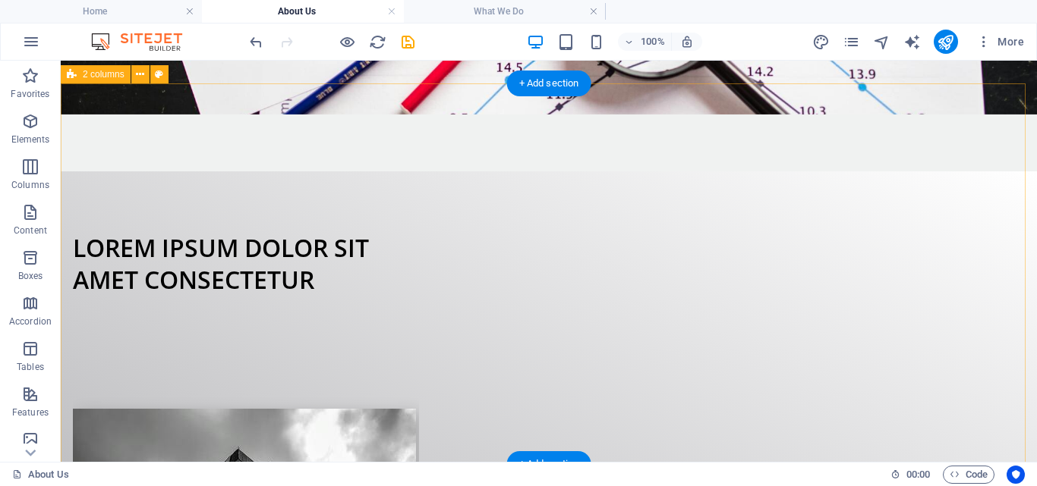
scroll to position [1123, 0]
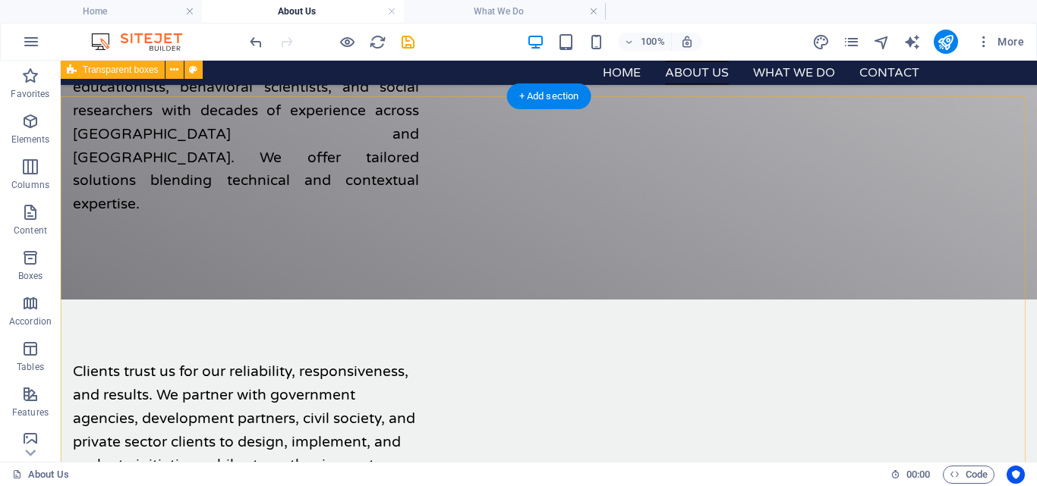
scroll to position [1969, 0]
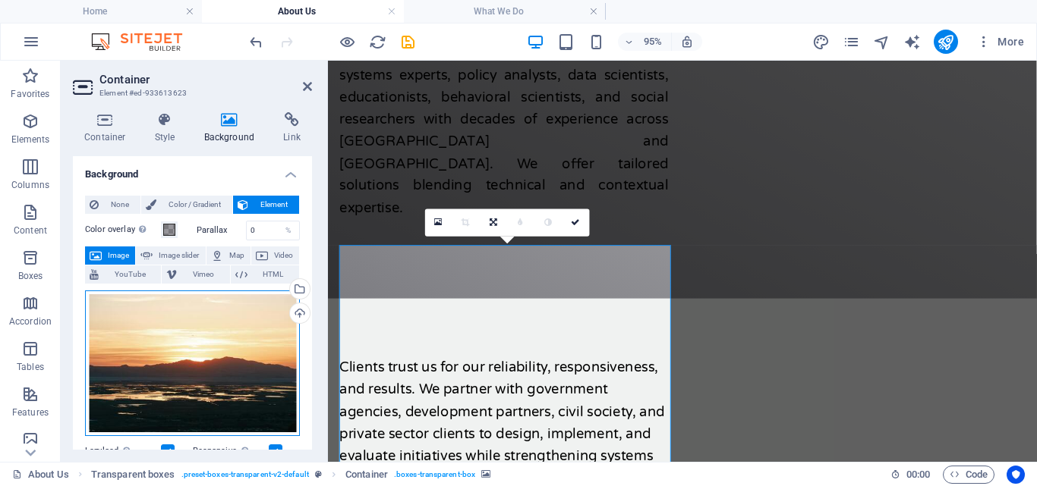
click at [146, 369] on div "Drag files here, click to choose files or select files from Files or our free s…" at bounding box center [192, 364] width 215 height 146
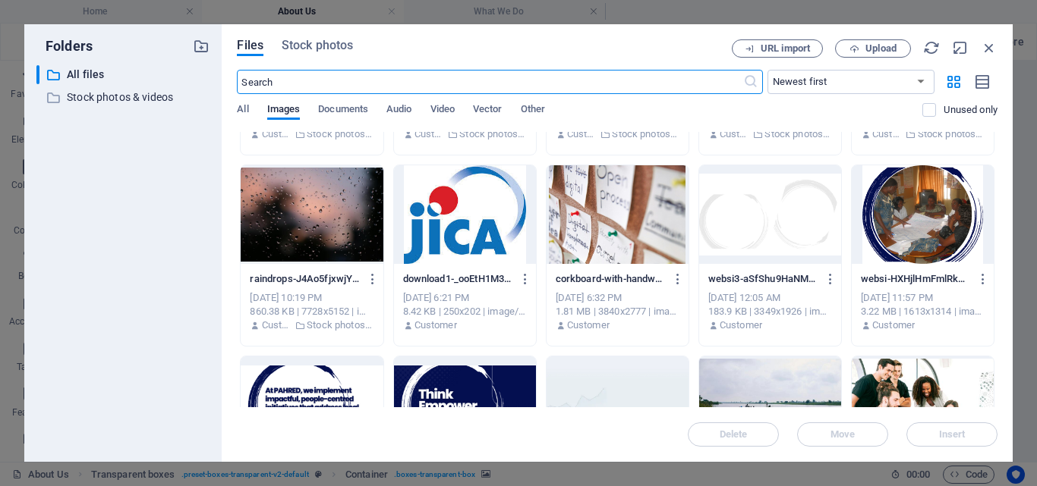
scroll to position [354, 0]
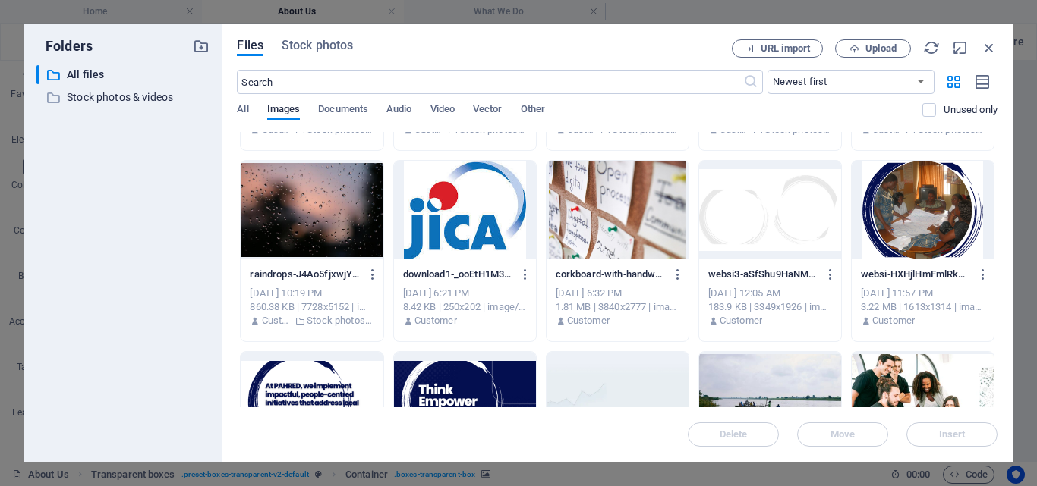
click at [621, 209] on div at bounding box center [617, 210] width 142 height 99
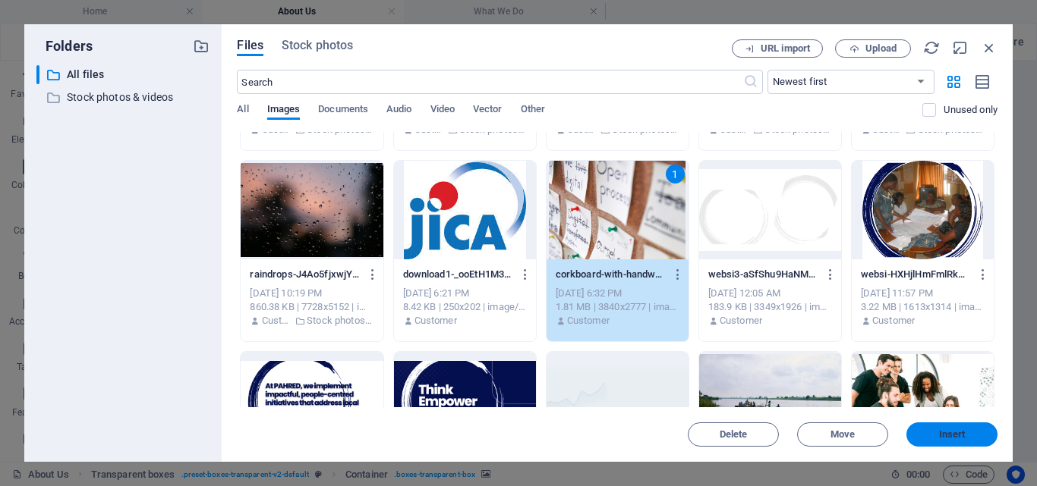
click at [958, 433] on span "Insert" at bounding box center [952, 434] width 27 height 9
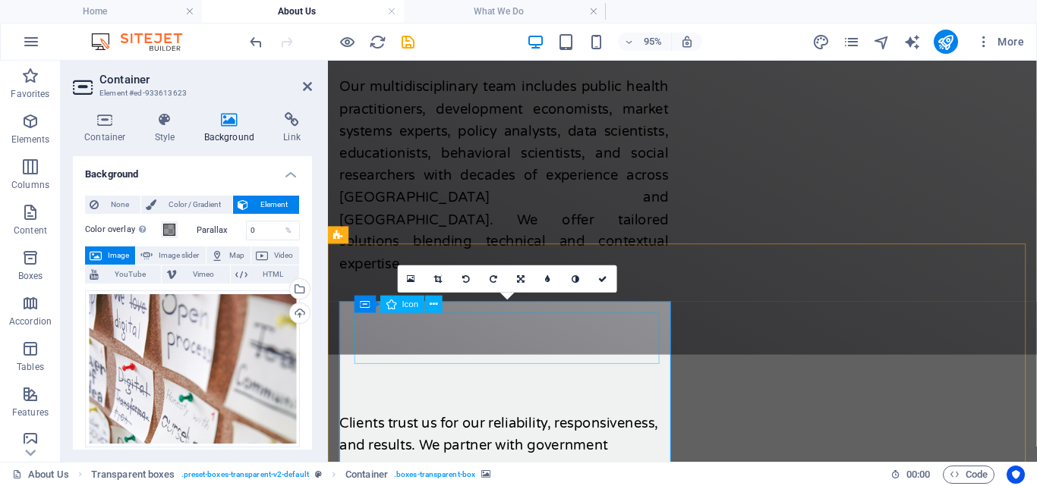
scroll to position [2004, 0]
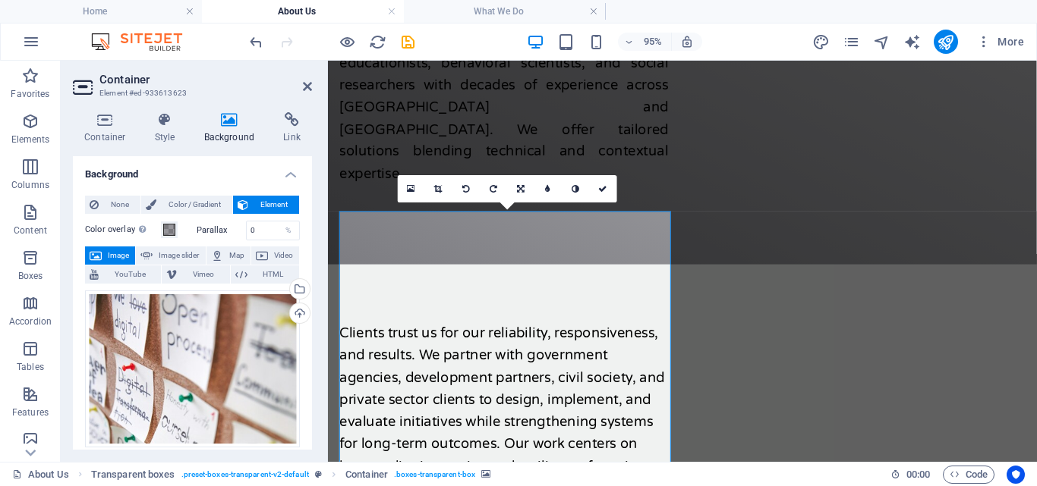
click at [244, 364] on div "Drag files here, click to choose files or select files from Files or our free s…" at bounding box center [192, 369] width 215 height 157
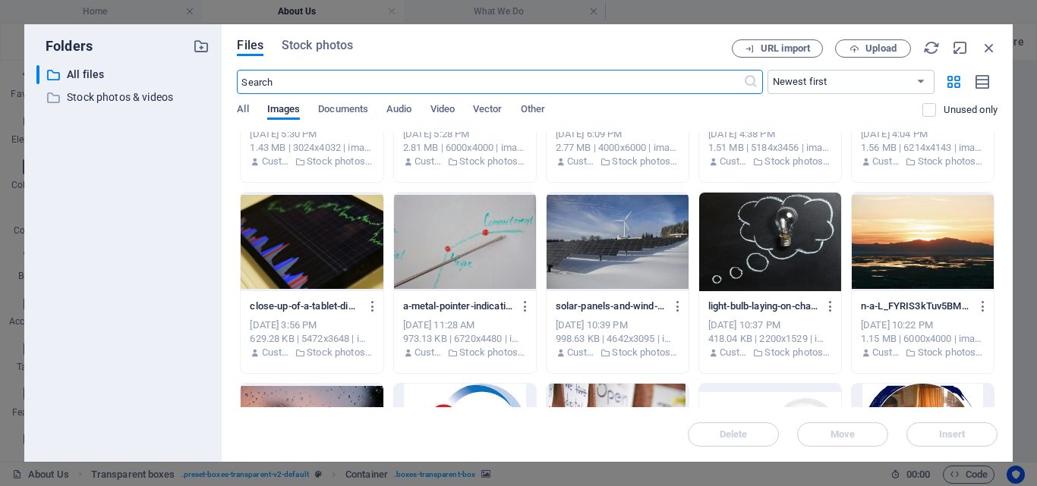
scroll to position [130, 0]
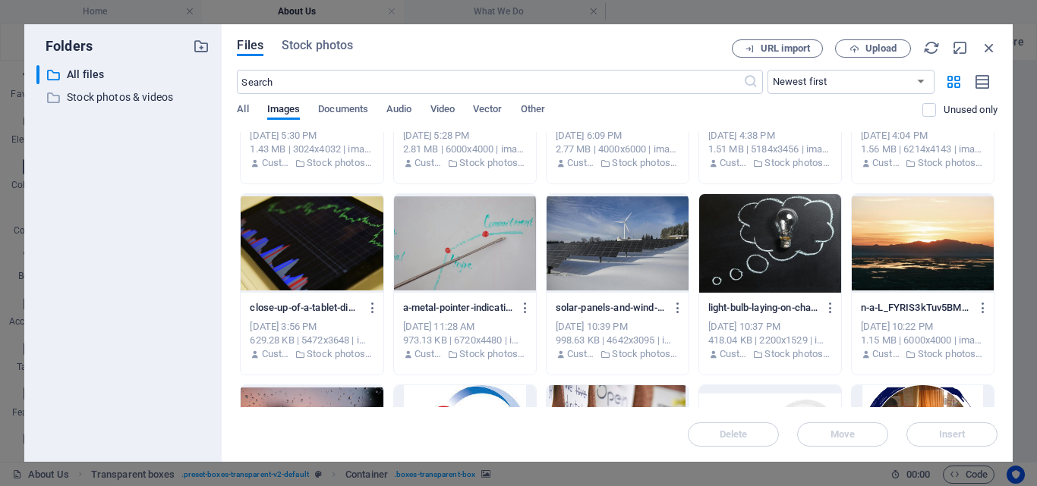
click at [346, 241] on div at bounding box center [312, 243] width 142 height 99
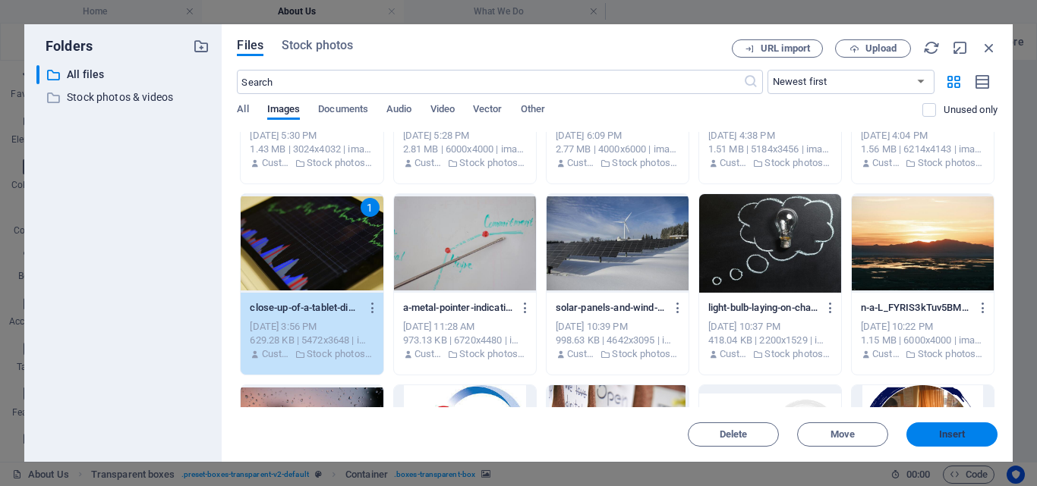
click at [932, 434] on span "Insert" at bounding box center [951, 434] width 79 height 9
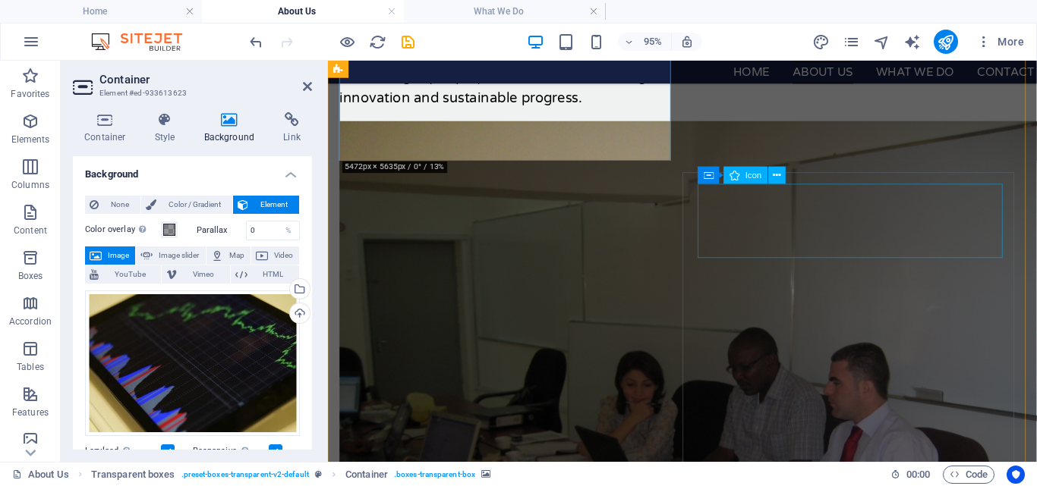
scroll to position [2411, 0]
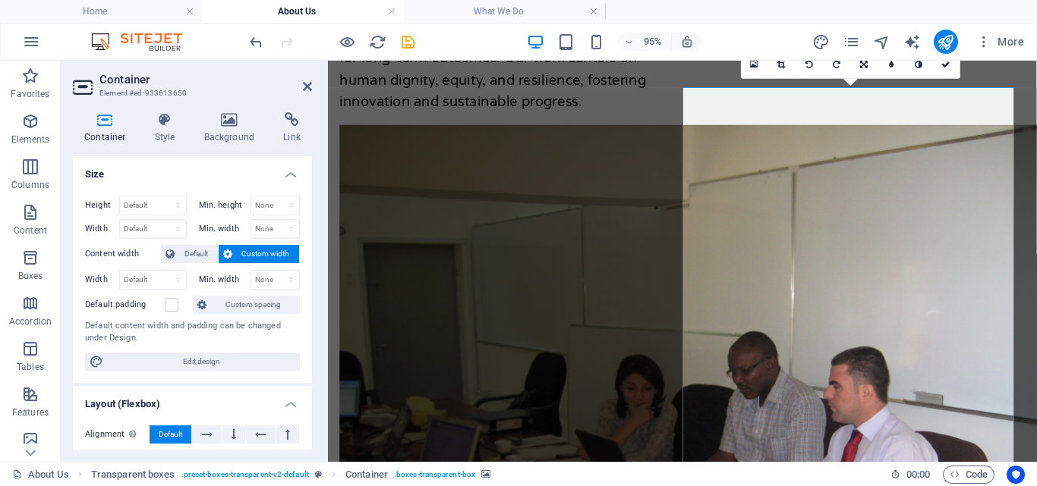
scroll to position [2502, 0]
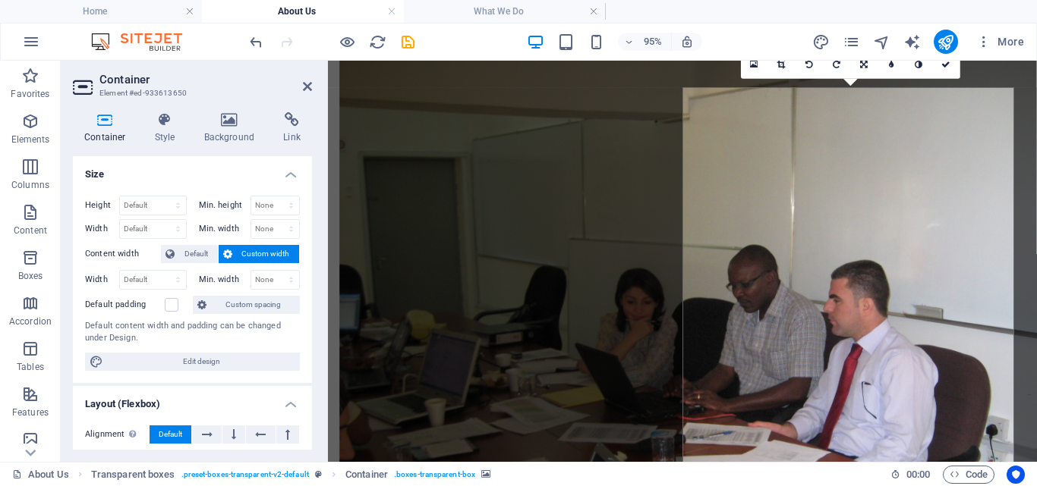
click at [238, 128] on h4 "Background" at bounding box center [233, 128] width 80 height 32
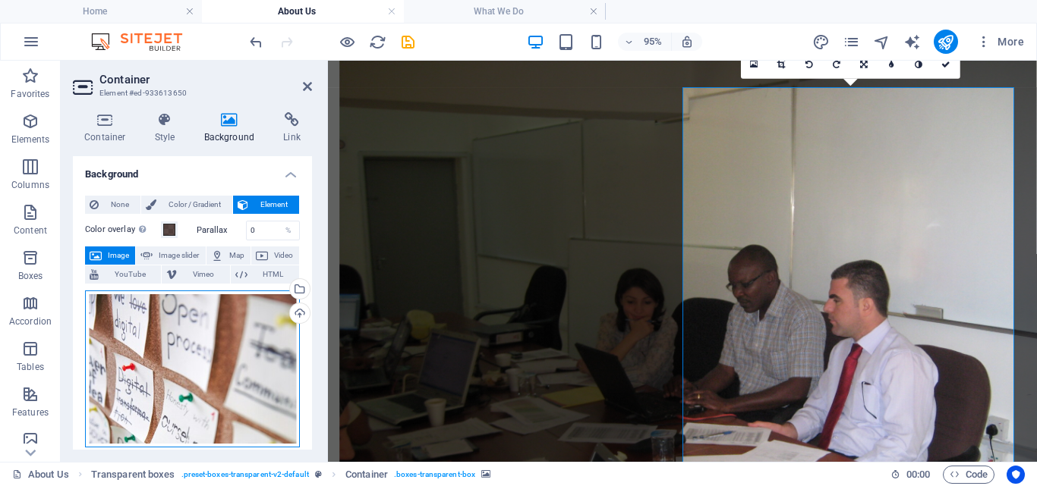
click at [231, 344] on div "Drag files here, click to choose files or select files from Files or our free s…" at bounding box center [192, 369] width 215 height 157
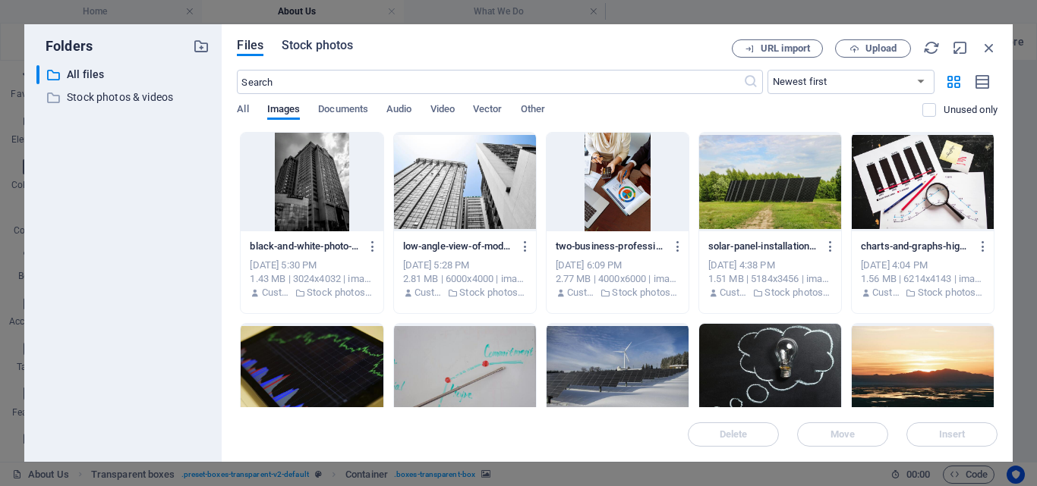
click at [307, 42] on span "Stock photos" at bounding box center [317, 45] width 71 height 18
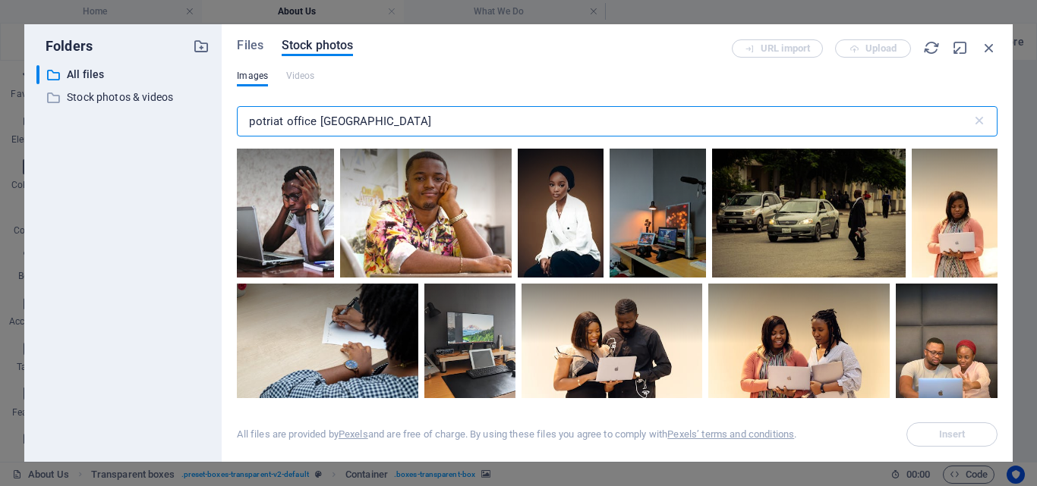
drag, startPoint x: 282, startPoint y: 121, endPoint x: 221, endPoint y: 126, distance: 61.7
click at [221, 126] on div "Folders ​ All files All files ​ Stock photos & videos Stock photos & videos Fil…" at bounding box center [518, 243] width 988 height 438
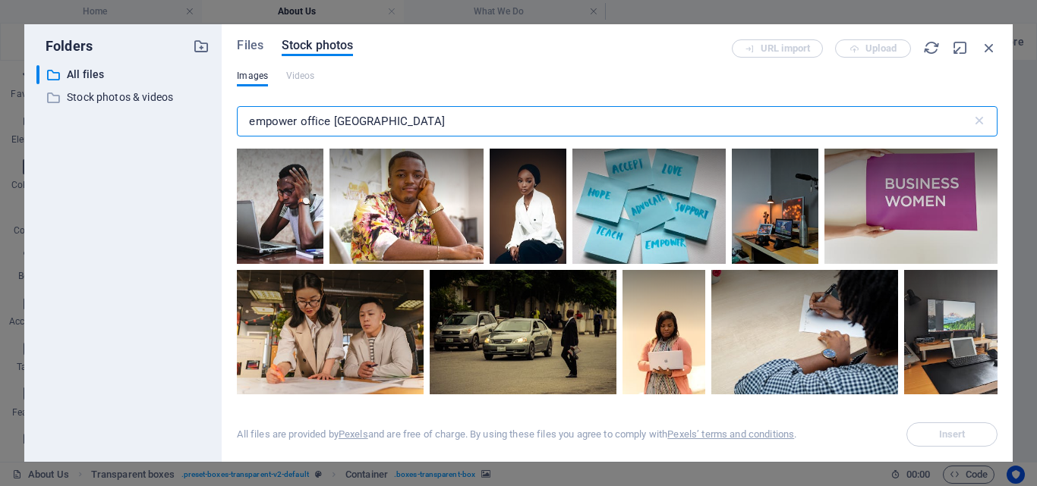
drag, startPoint x: 301, startPoint y: 119, endPoint x: 326, endPoint y: 117, distance: 25.9
click at [326, 117] on input "empower office [GEOGRAPHIC_DATA]" at bounding box center [604, 121] width 734 height 30
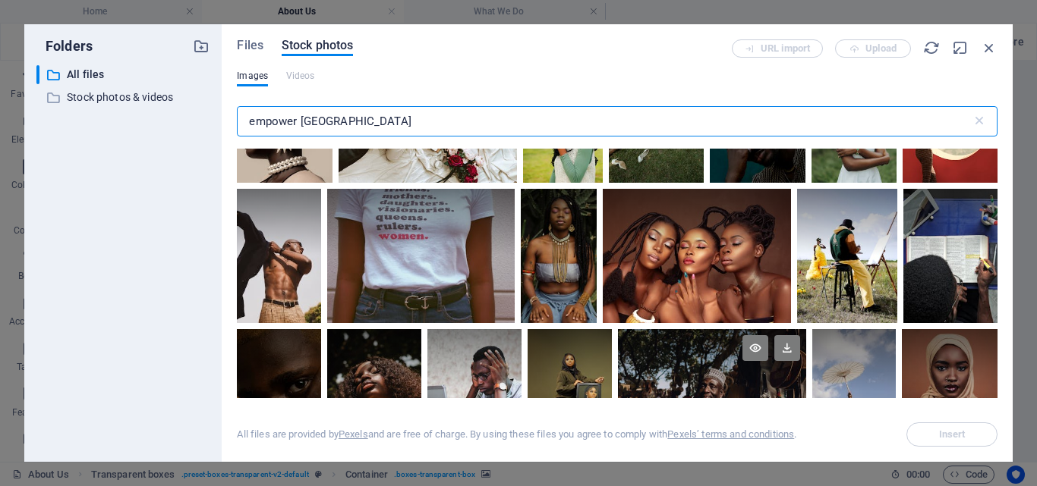
scroll to position [2219, 0]
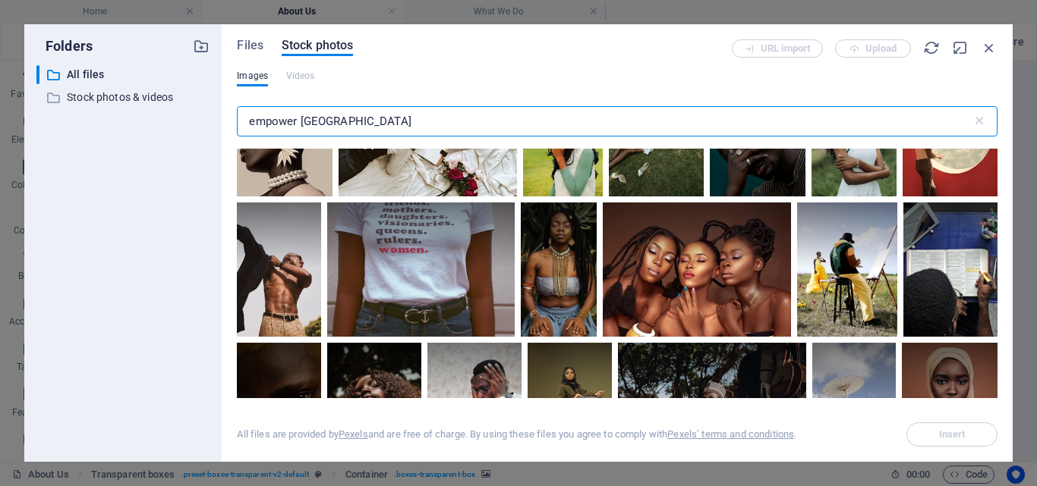
drag, startPoint x: 336, startPoint y: 118, endPoint x: 301, endPoint y: 123, distance: 36.0
click at [301, 123] on input "empower [GEOGRAPHIC_DATA]" at bounding box center [604, 121] width 734 height 30
type input "empower"
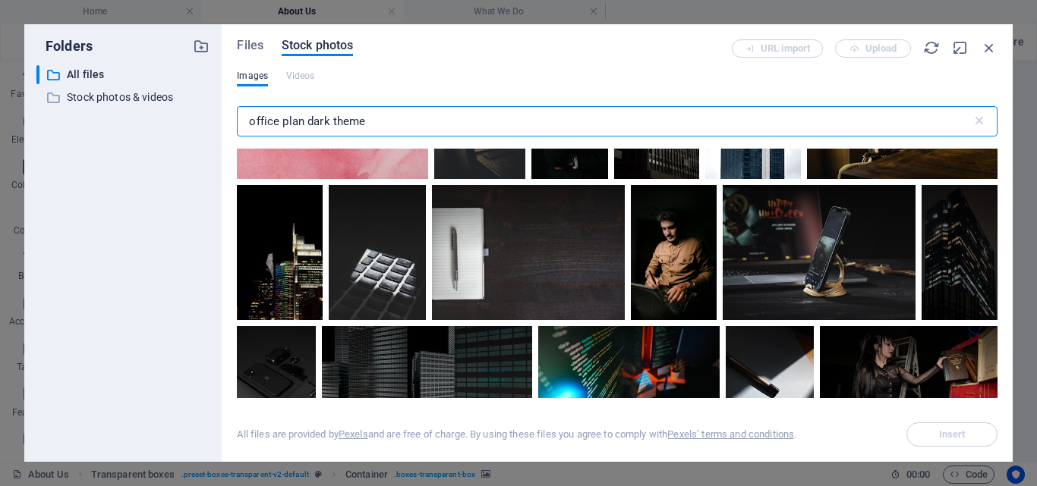
scroll to position [1641, 0]
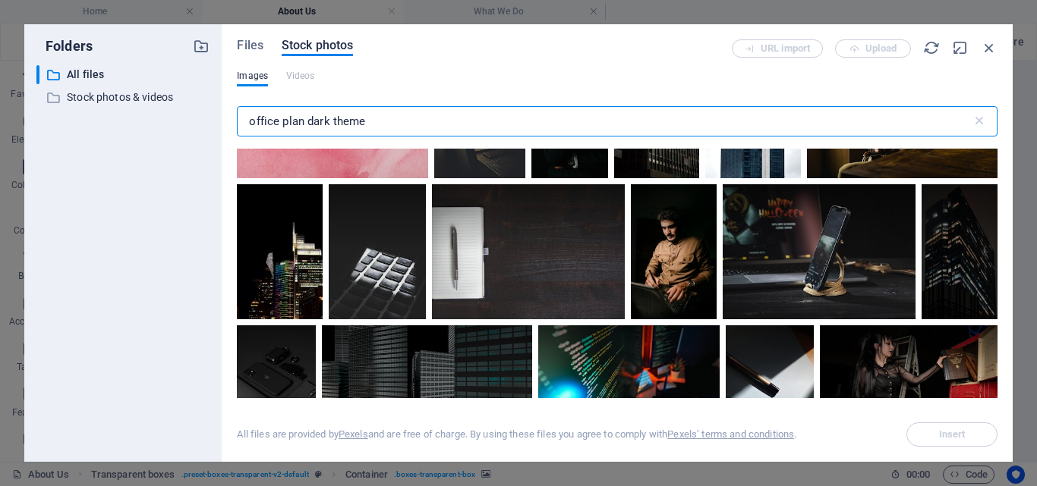
drag, startPoint x: 278, startPoint y: 117, endPoint x: 236, endPoint y: 126, distance: 42.7
click at [236, 126] on div "Files Stock photos URL import Upload Images Videos office plan dark theme ​ All…" at bounding box center [617, 243] width 791 height 438
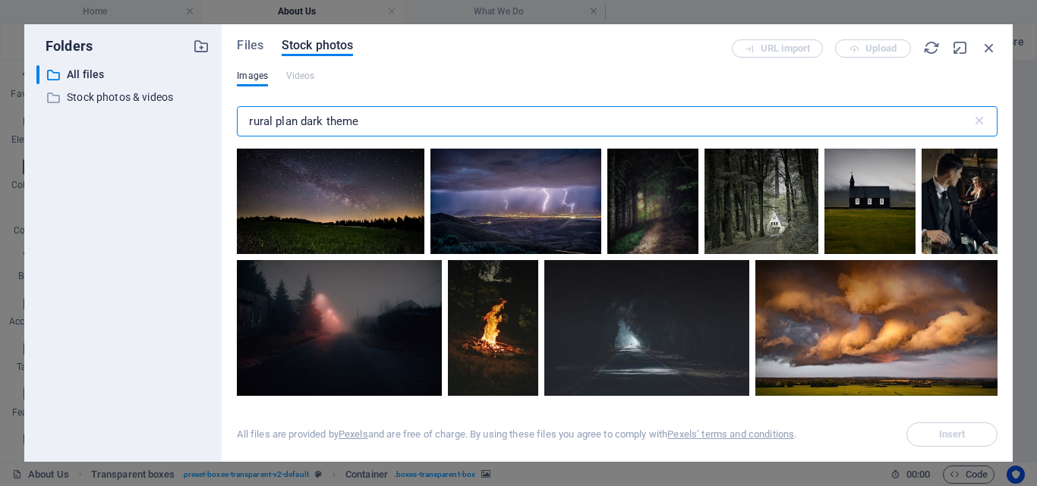
scroll to position [838, 0]
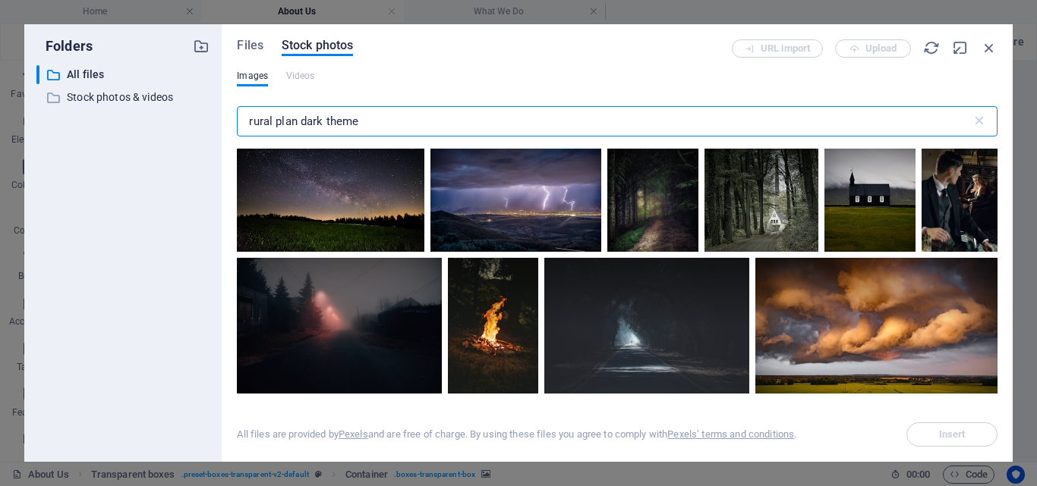
drag, startPoint x: 273, startPoint y: 118, endPoint x: 227, endPoint y: 127, distance: 47.0
click at [227, 127] on div "Files Stock photos URL import Upload Images Videos rural plan dark theme ​ All …" at bounding box center [617, 243] width 791 height 438
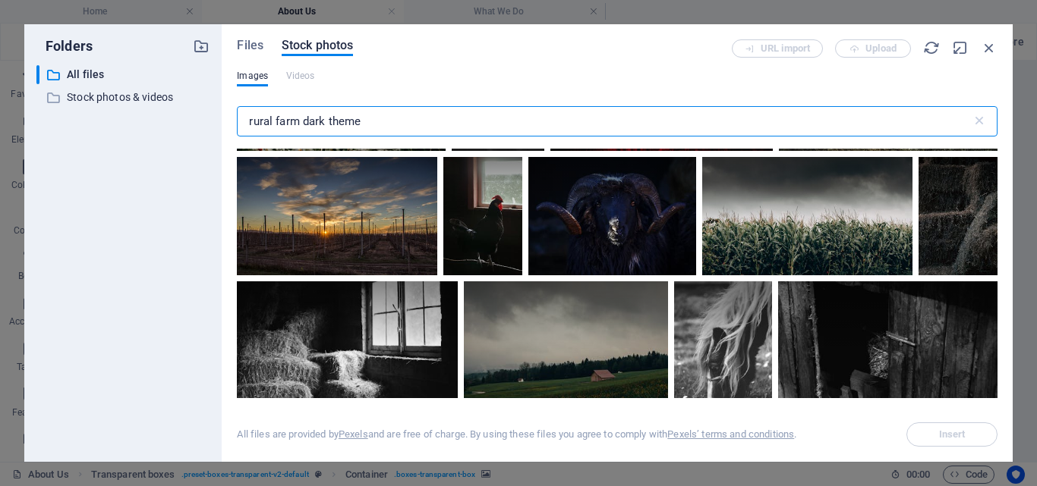
scroll to position [1040, 0]
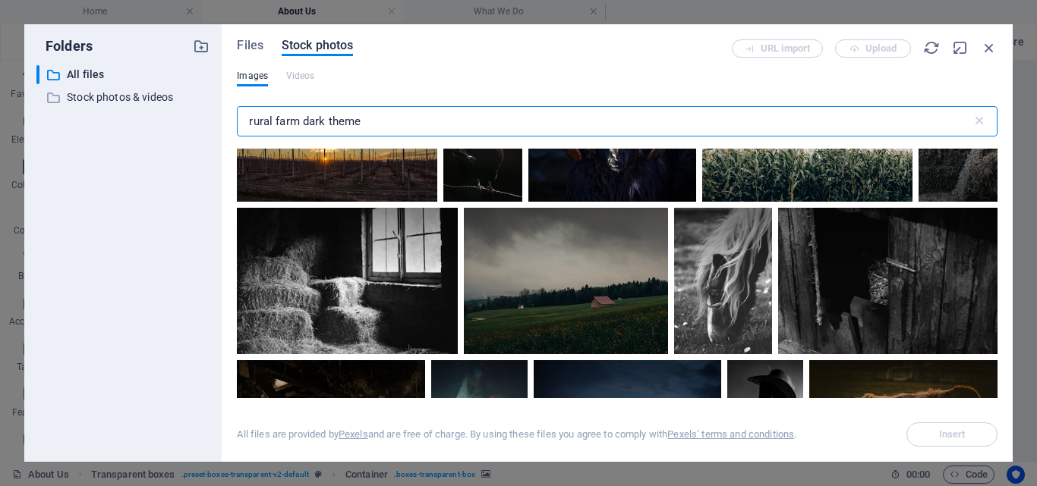
type input "rural farm dark theme"
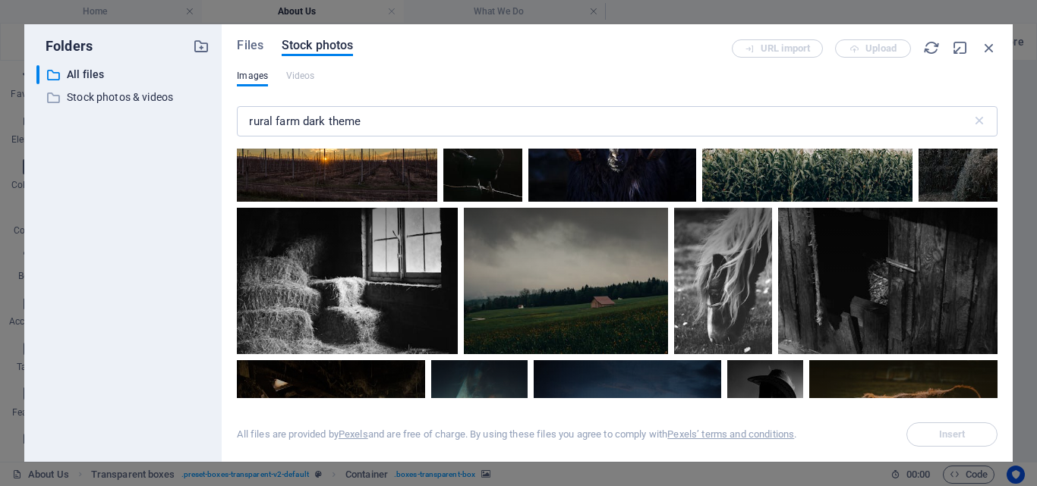
click at [765, 184] on div at bounding box center [807, 142] width 210 height 118
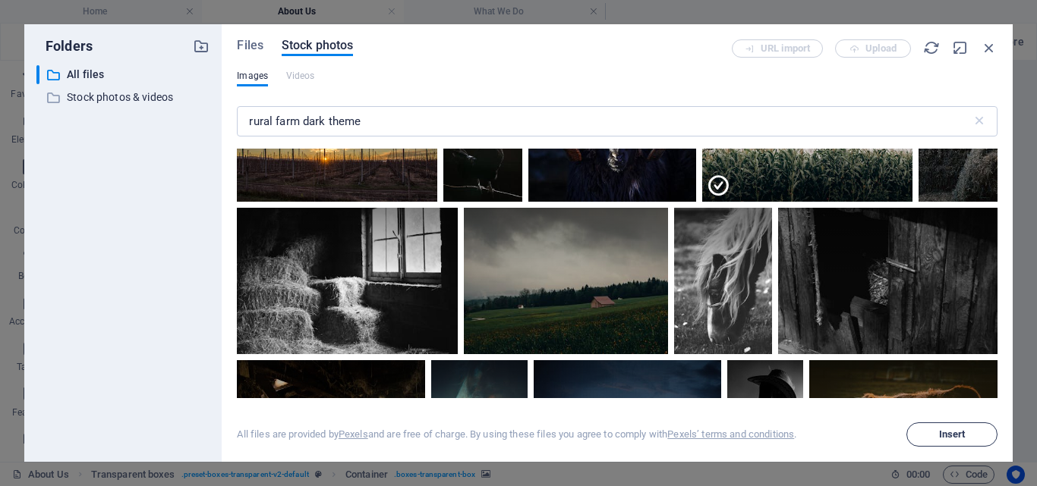
click at [929, 433] on span "Insert" at bounding box center [951, 434] width 77 height 9
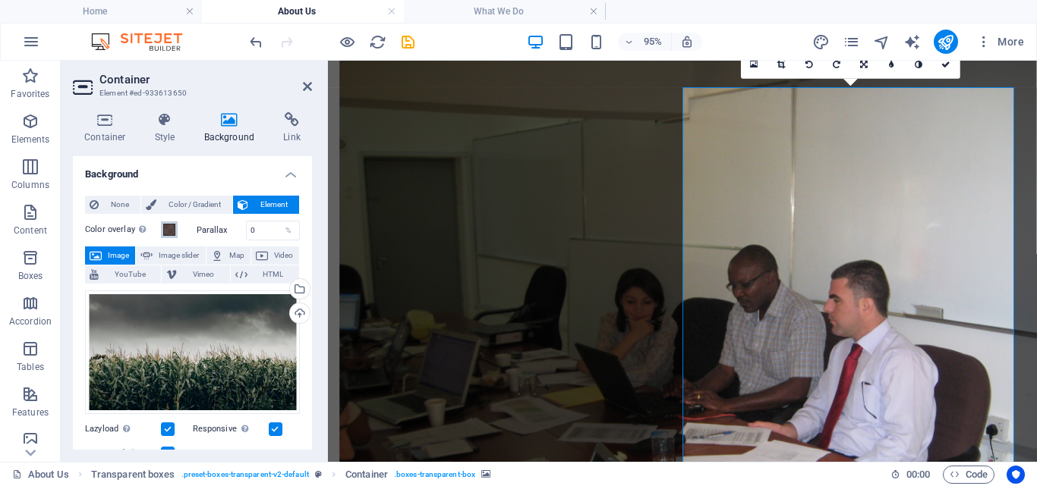
click at [172, 233] on span at bounding box center [169, 230] width 12 height 12
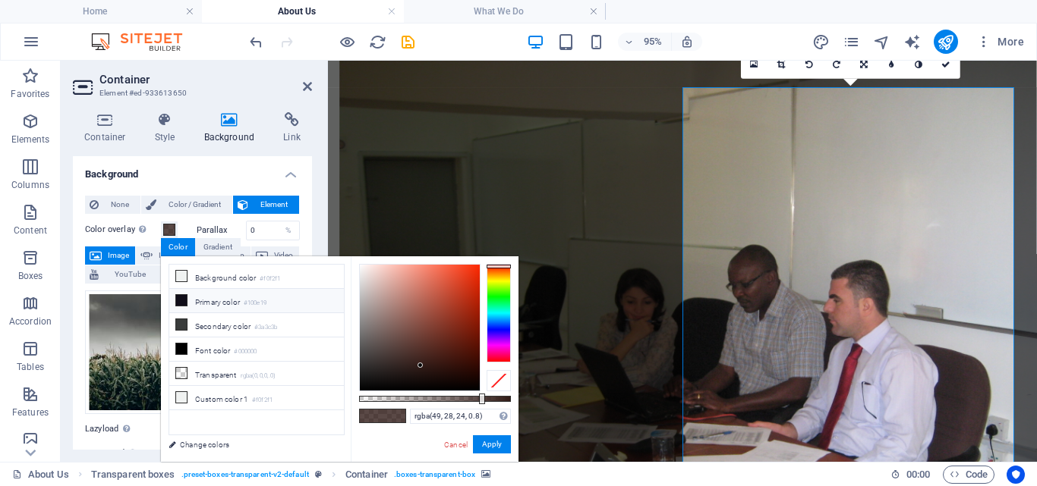
click at [213, 303] on li "Primary color #100e19" at bounding box center [256, 301] width 175 height 24
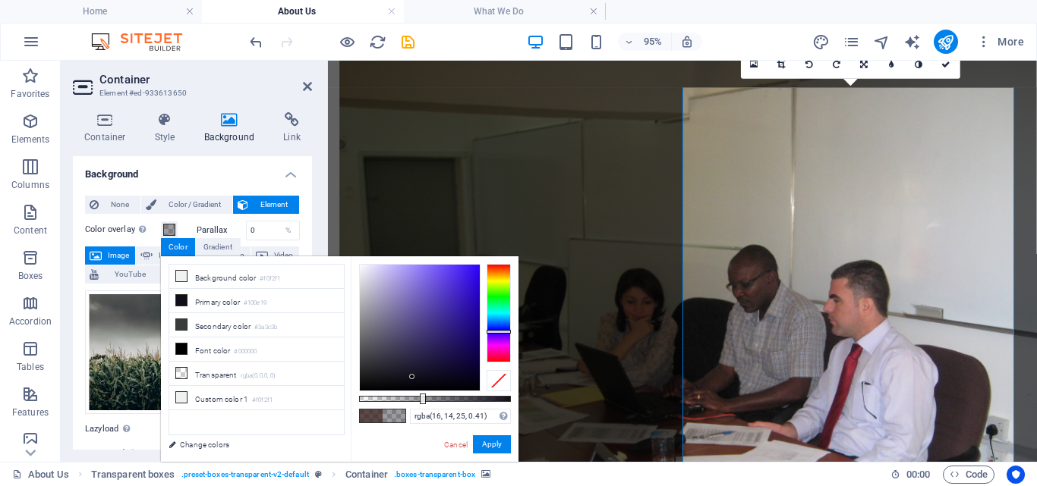
type input "rgba(16, 14, 25, 0.405)"
drag, startPoint x: 483, startPoint y: 399, endPoint x: 420, endPoint y: 399, distance: 63.0
click at [420, 399] on div at bounding box center [422, 399] width 6 height 11
click at [493, 441] on button "Apply" at bounding box center [492, 445] width 38 height 18
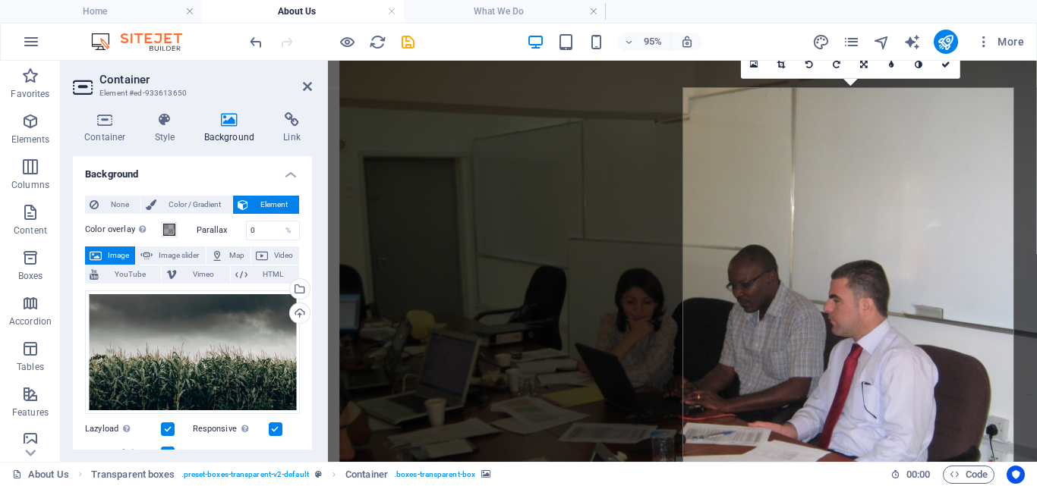
drag, startPoint x: 684, startPoint y: 99, endPoint x: 366, endPoint y: 250, distance: 352.0
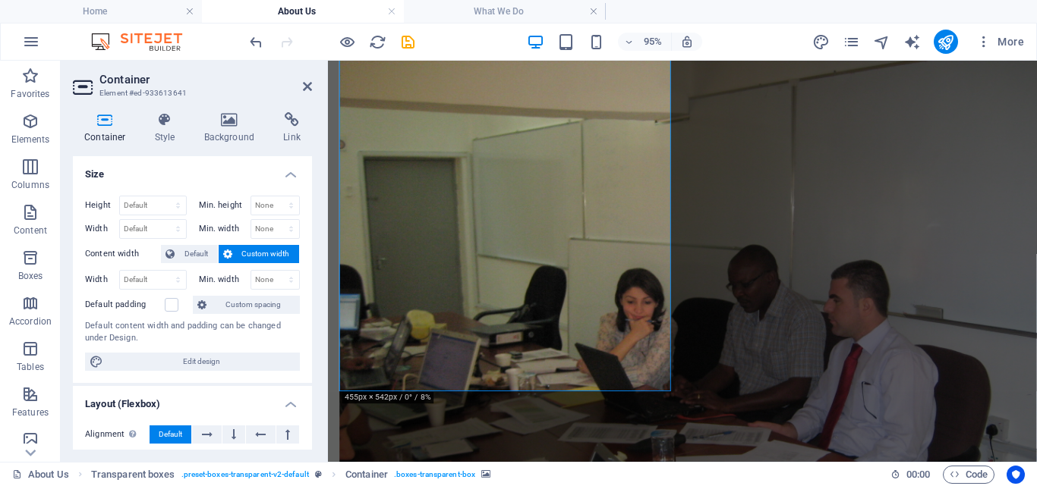
scroll to position [2593, 0]
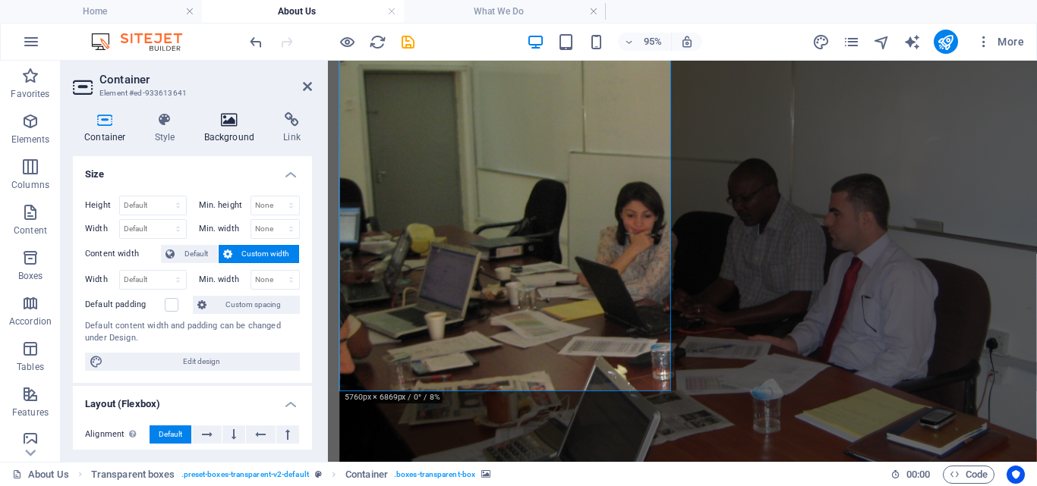
click at [220, 132] on h4 "Background" at bounding box center [233, 128] width 80 height 32
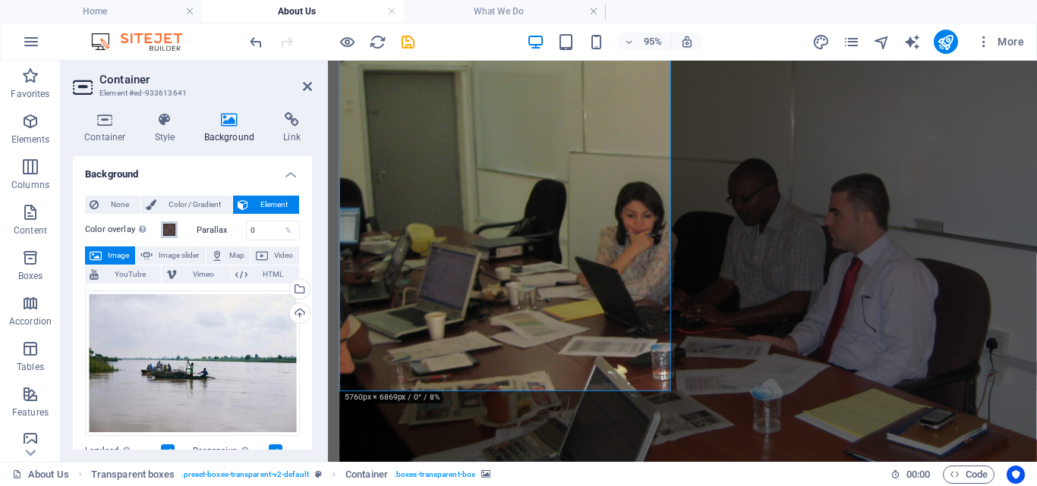
click at [170, 231] on span at bounding box center [169, 230] width 12 height 12
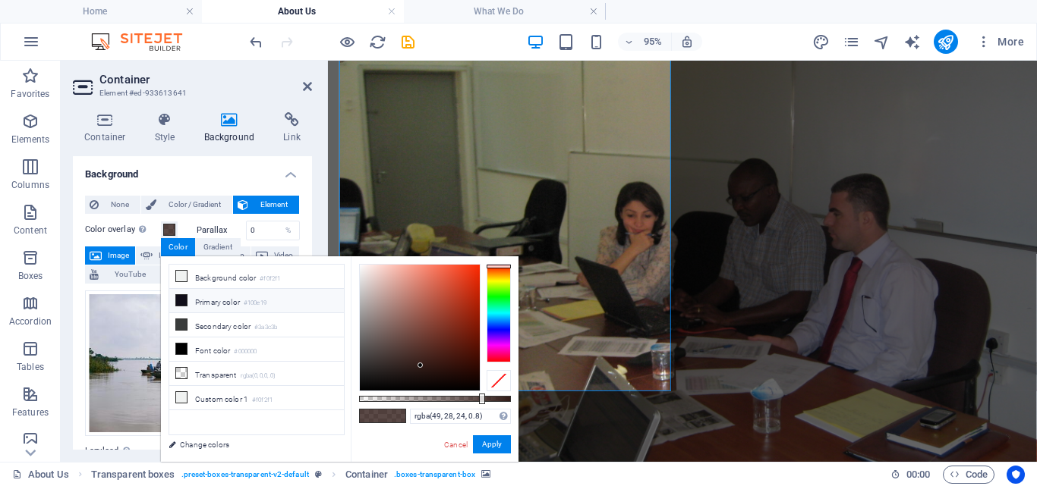
click at [178, 301] on icon at bounding box center [181, 300] width 11 height 11
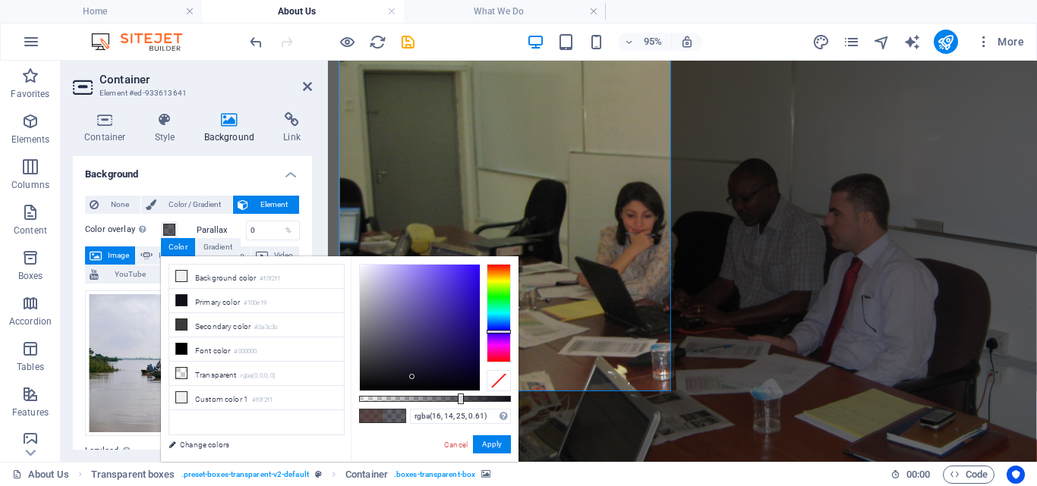
type input "rgba(16, 14, 25, 0.605)"
drag, startPoint x: 480, startPoint y: 401, endPoint x: 451, endPoint y: 401, distance: 28.8
click at [451, 401] on div at bounding box center [452, 399] width 6 height 11
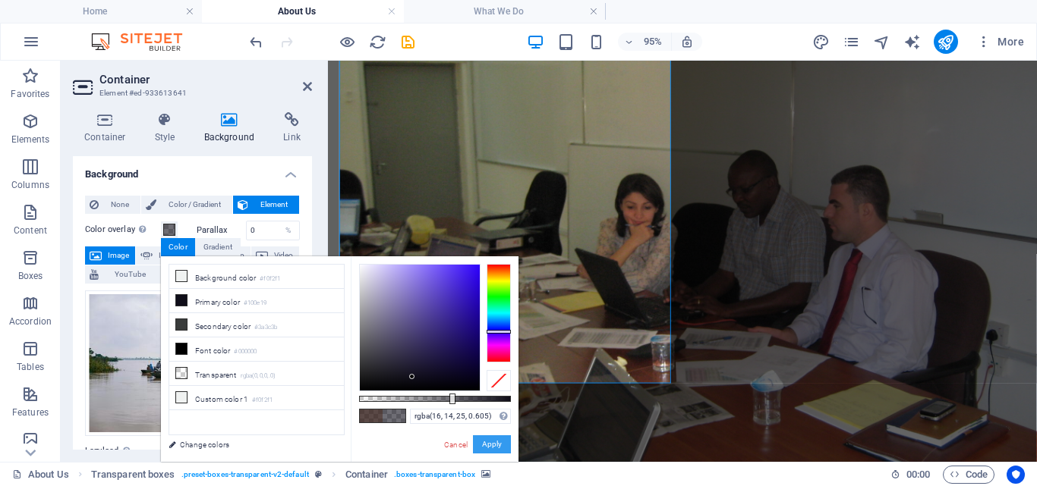
click at [483, 448] on button "Apply" at bounding box center [492, 445] width 38 height 18
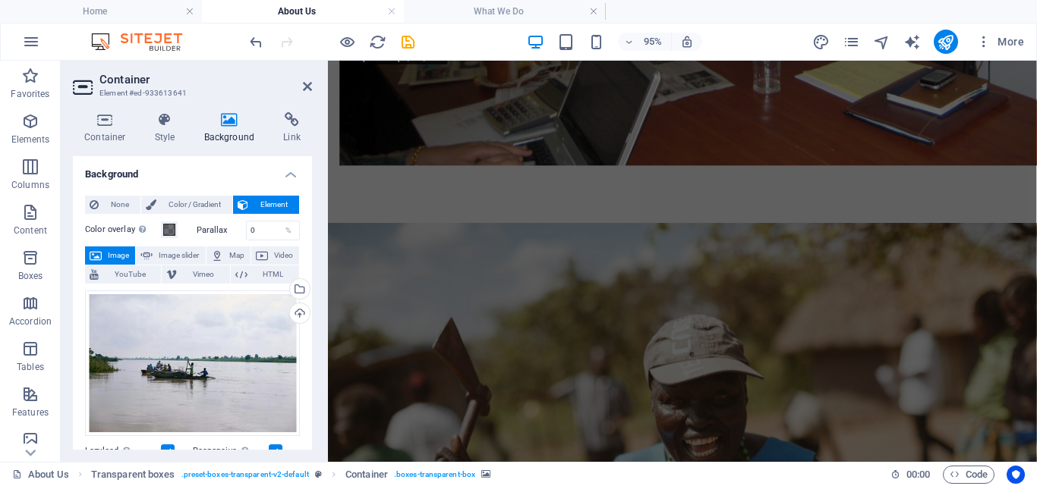
scroll to position [2959, 0]
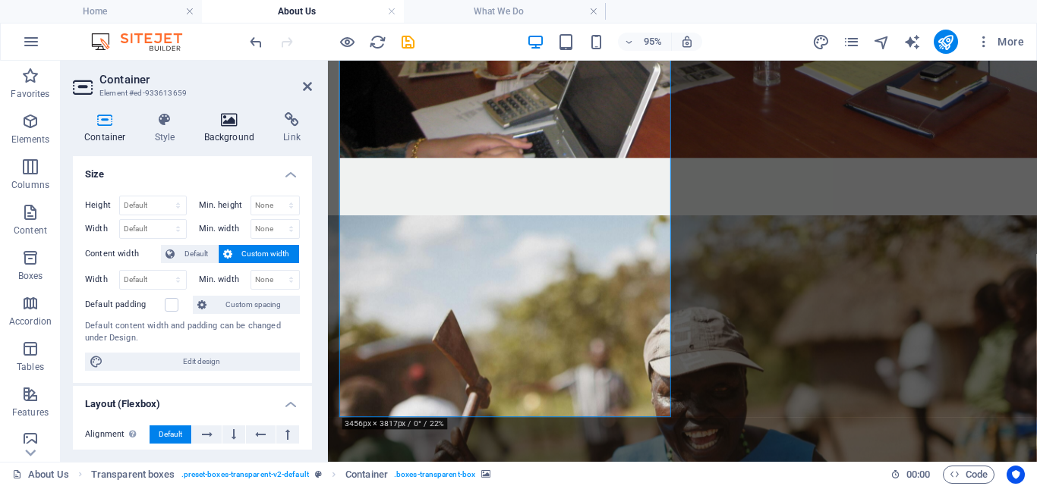
click at [229, 120] on icon at bounding box center [230, 119] width 74 height 15
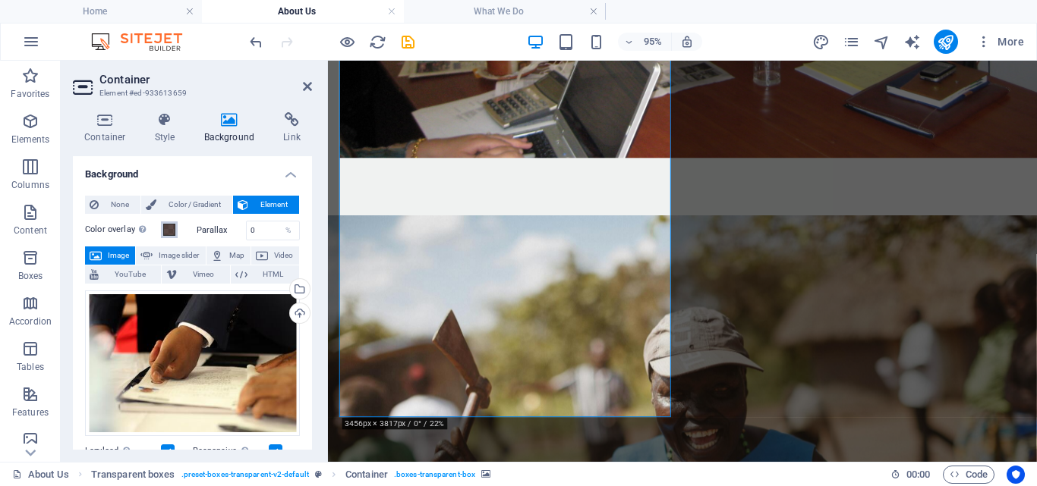
click at [167, 228] on span at bounding box center [169, 230] width 12 height 12
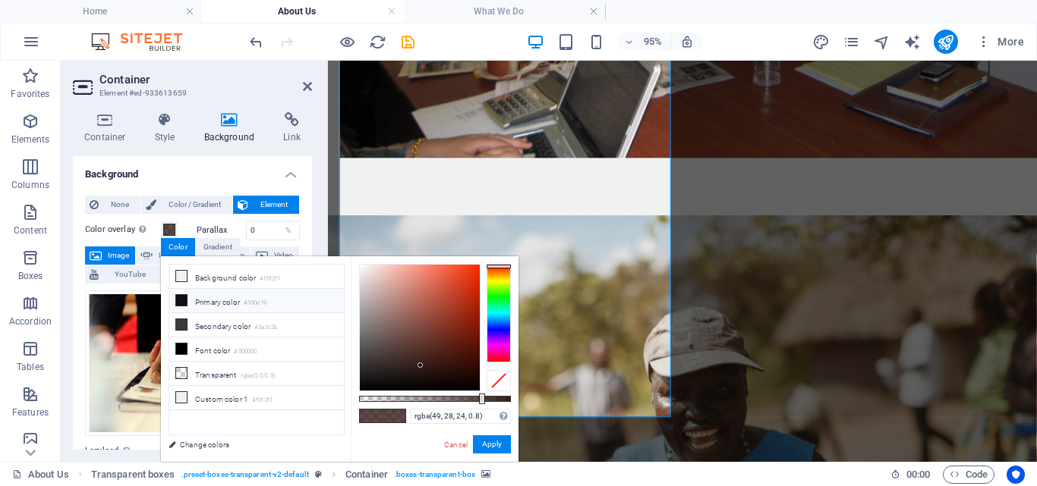
click at [198, 299] on li "Primary color #100e19" at bounding box center [256, 301] width 175 height 24
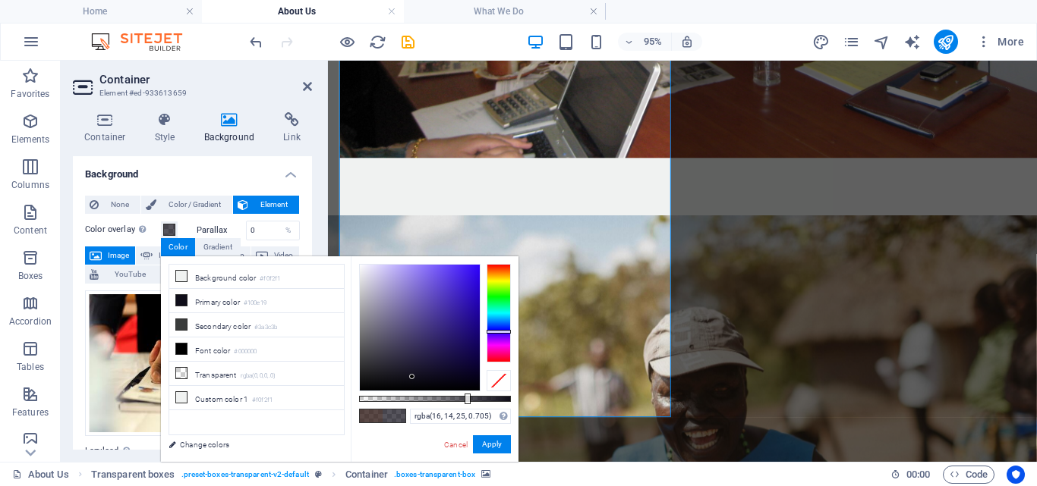
type input "rgba(16, 14, 25, 0.7)"
drag, startPoint x: 483, startPoint y: 399, endPoint x: 465, endPoint y: 398, distance: 18.2
click at [465, 398] on div at bounding box center [467, 399] width 6 height 11
click at [493, 452] on button "Apply" at bounding box center [492, 445] width 38 height 18
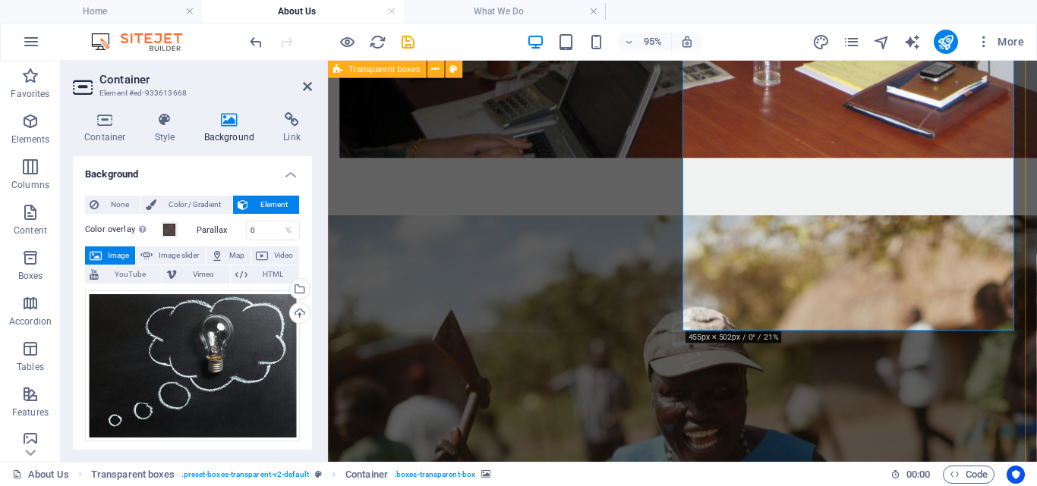
scroll to position [3050, 0]
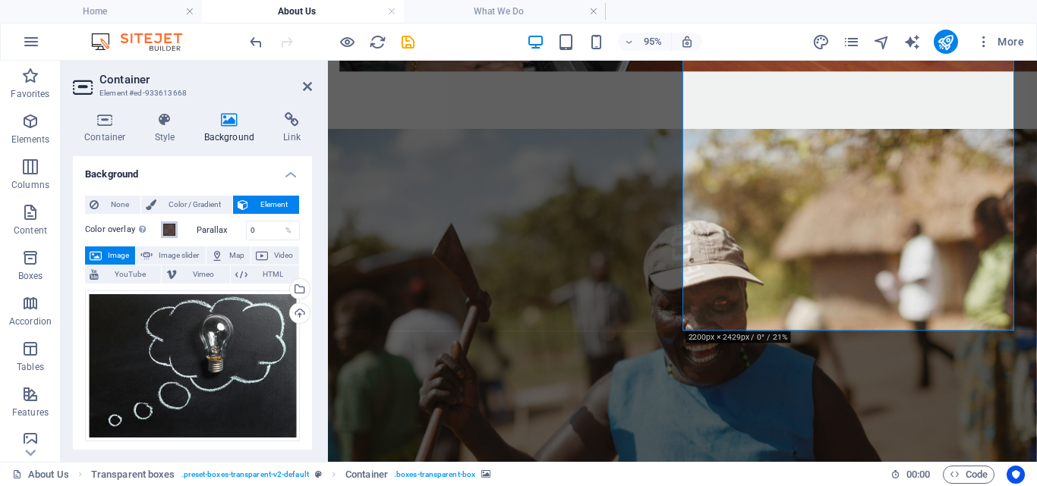
click at [168, 230] on span at bounding box center [169, 230] width 12 height 12
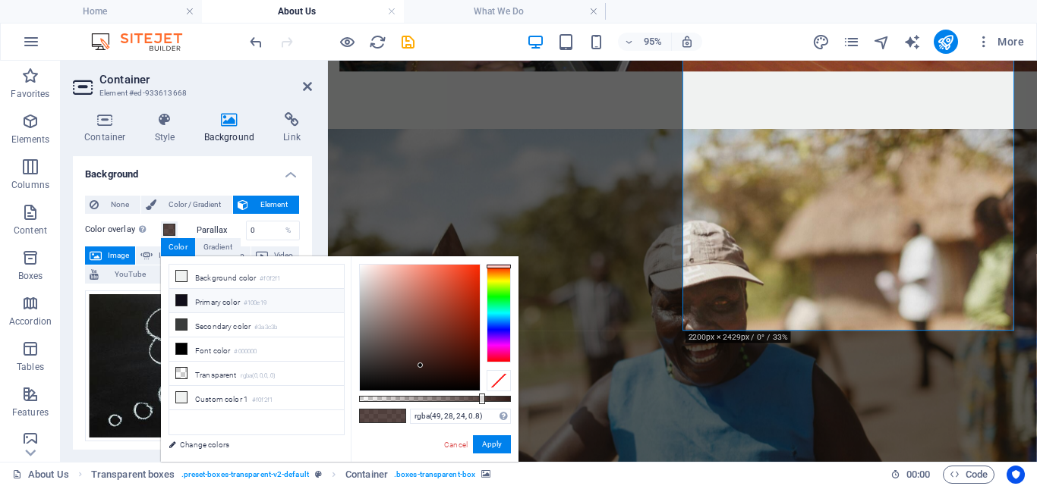
click at [181, 297] on icon at bounding box center [181, 300] width 11 height 11
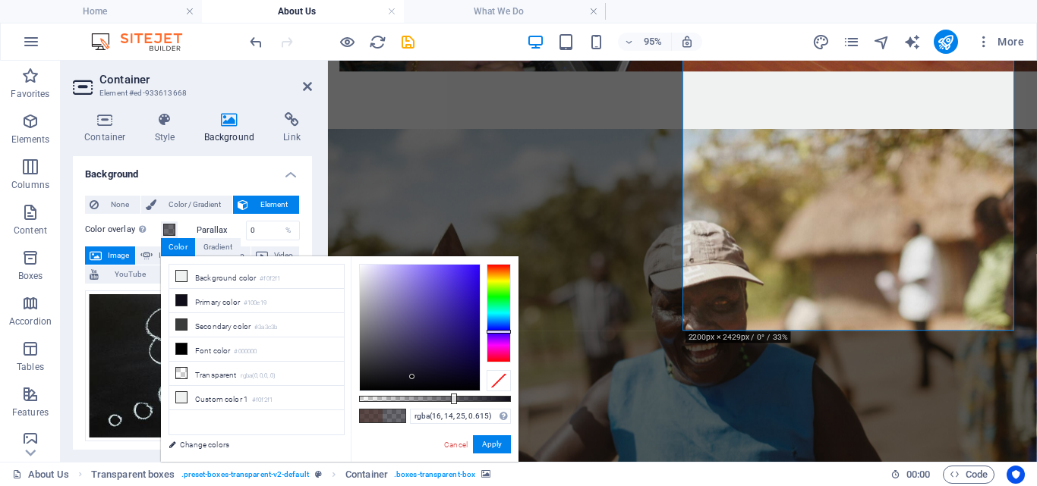
type input "rgba(16, 14, 25, 0.61)"
drag, startPoint x: 482, startPoint y: 398, endPoint x: 452, endPoint y: 398, distance: 30.4
click at [452, 398] on div at bounding box center [453, 399] width 6 height 11
click at [486, 446] on button "Apply" at bounding box center [492, 445] width 38 height 18
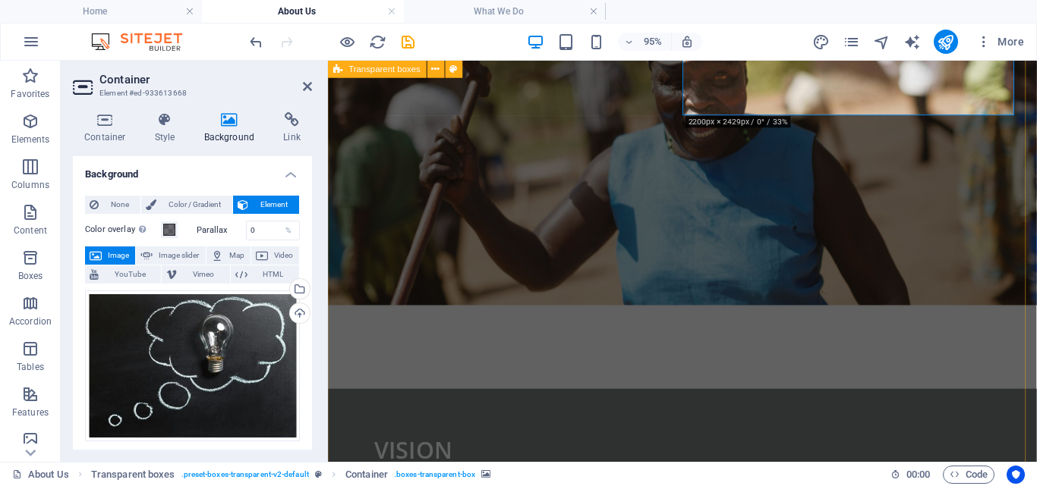
scroll to position [3298, 0]
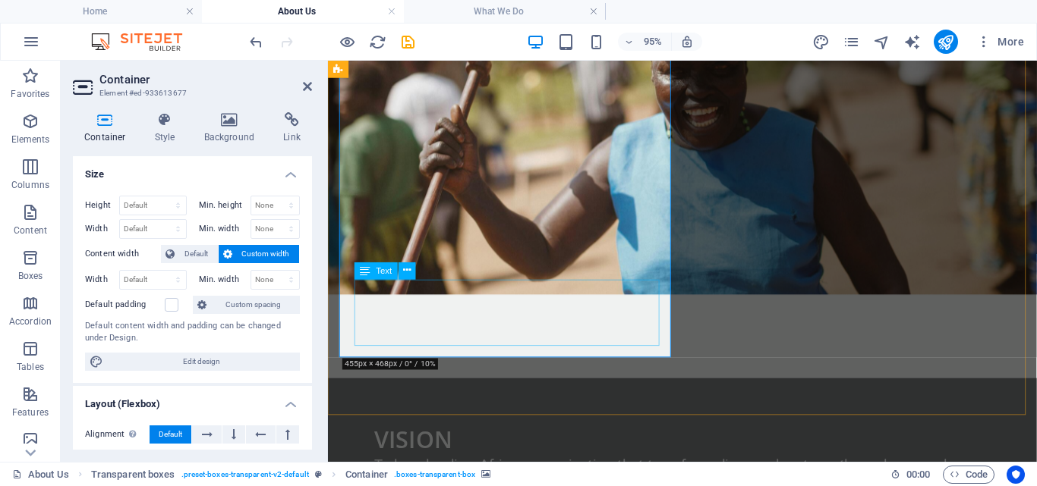
scroll to position [3389, 0]
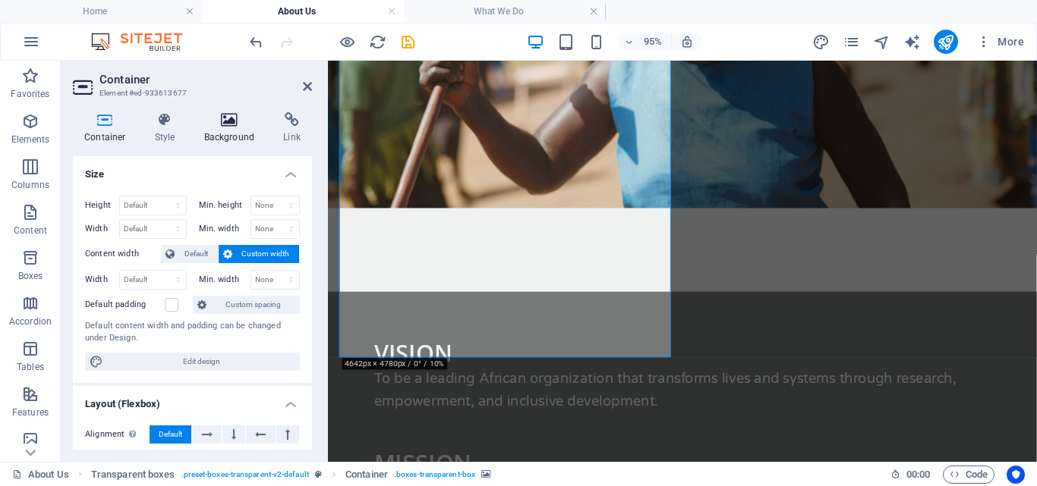
click at [217, 129] on h4 "Background" at bounding box center [233, 128] width 80 height 32
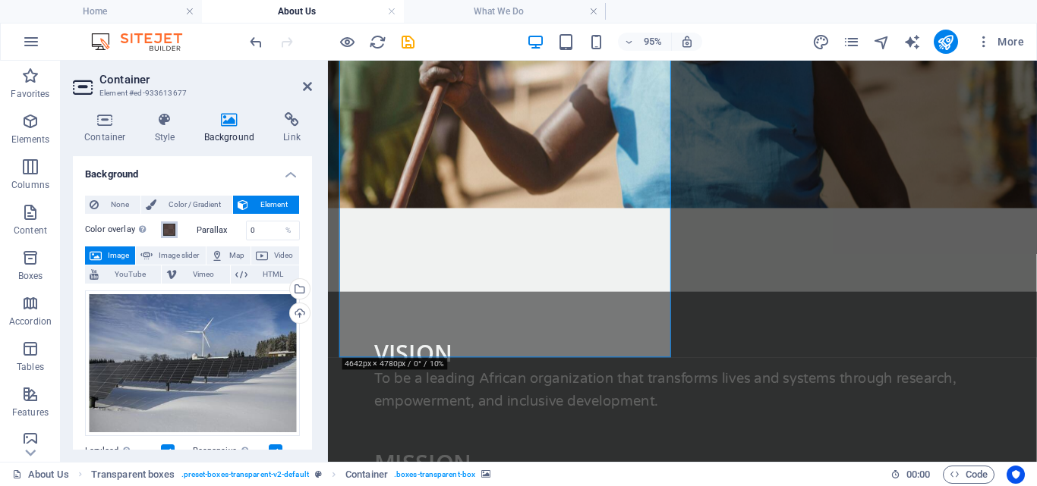
click at [173, 230] on span at bounding box center [169, 230] width 12 height 12
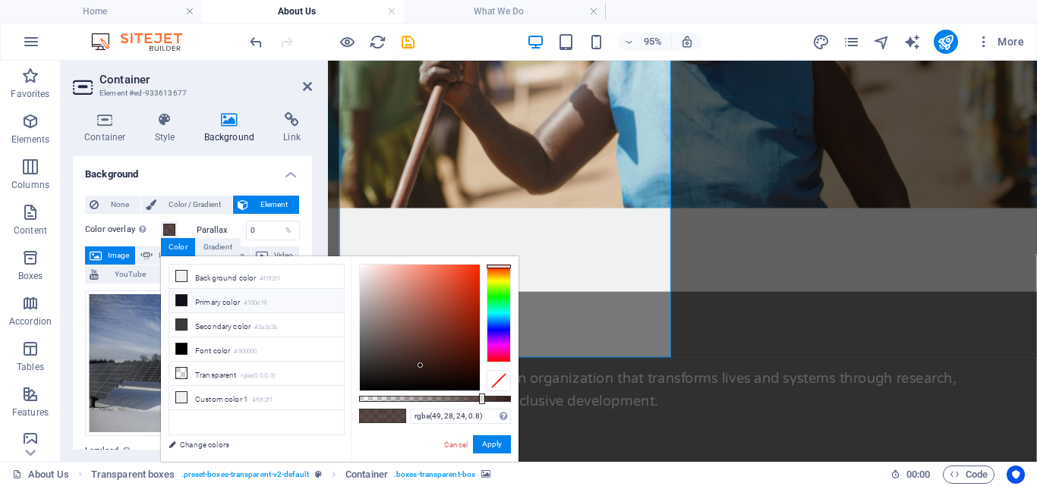
click at [208, 301] on li "Primary color #100e19" at bounding box center [256, 301] width 175 height 24
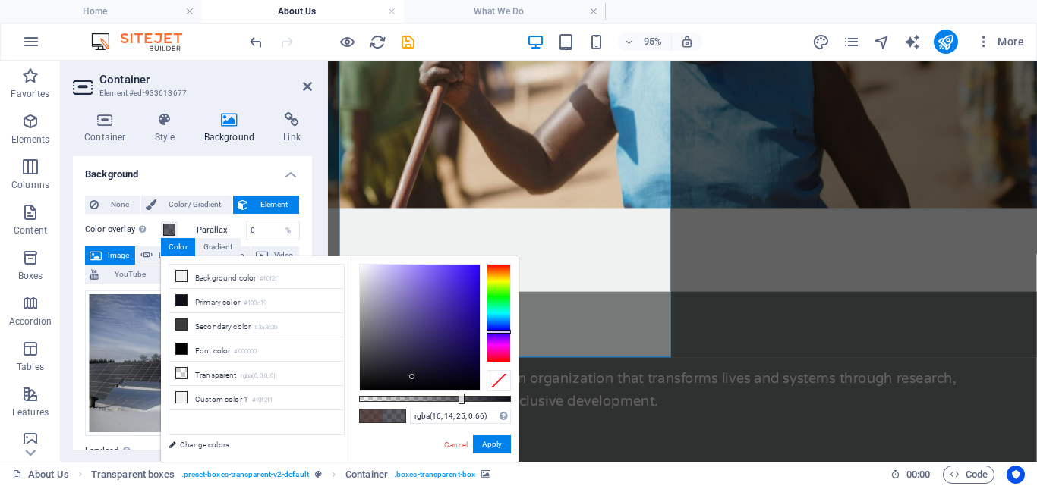
type input "rgba(16, 14, 25, 0.655)"
drag, startPoint x: 481, startPoint y: 400, endPoint x: 458, endPoint y: 398, distance: 22.8
click at [458, 398] on div at bounding box center [460, 399] width 6 height 11
click at [499, 446] on button "Apply" at bounding box center [492, 445] width 38 height 18
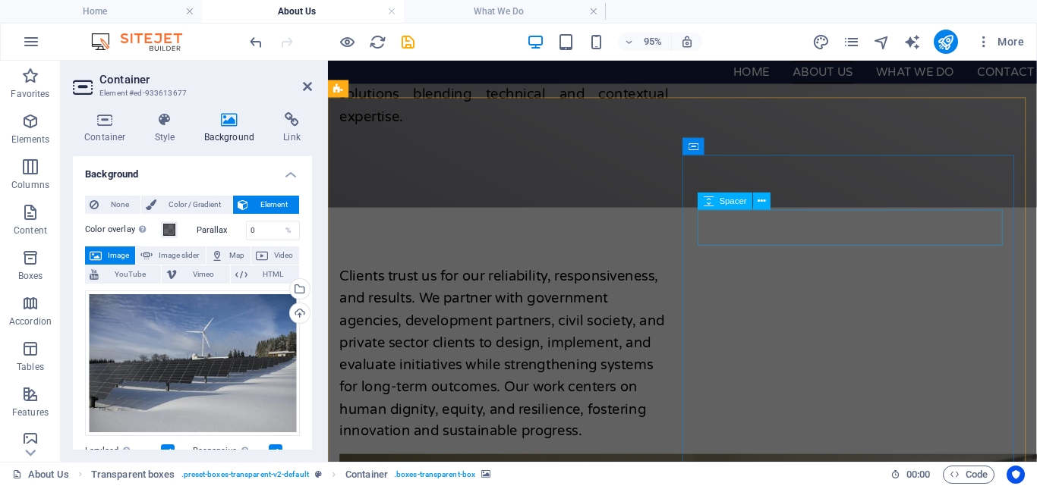
scroll to position [2061, 0]
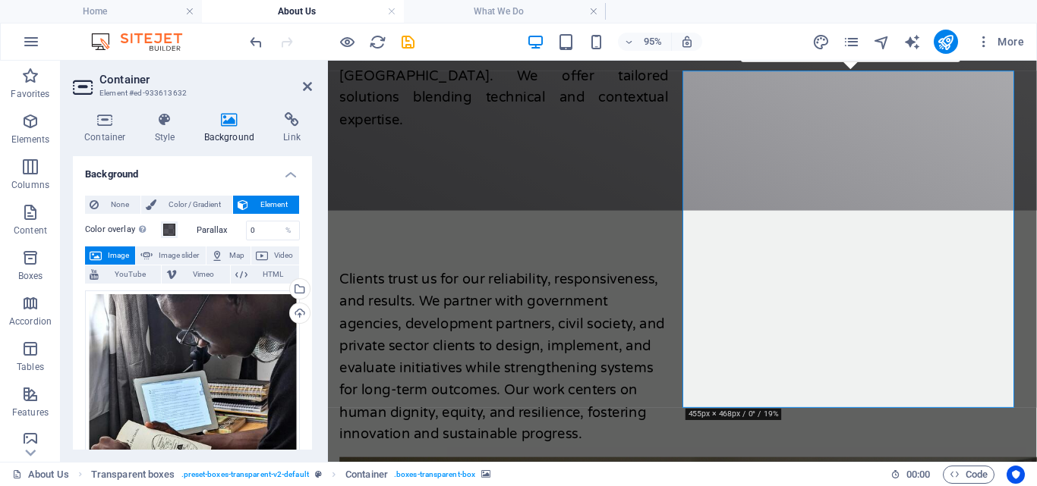
scroll to position [2152, 0]
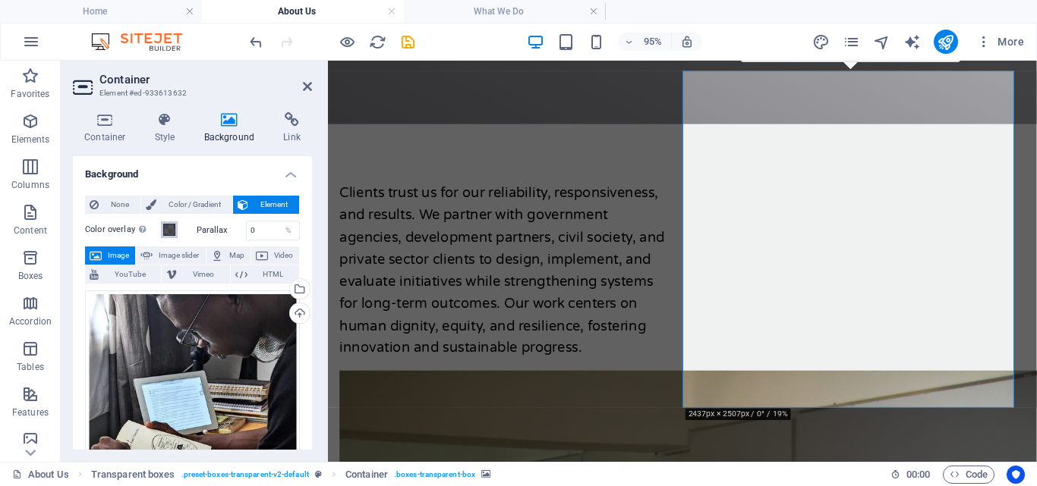
click at [168, 232] on span at bounding box center [169, 230] width 12 height 12
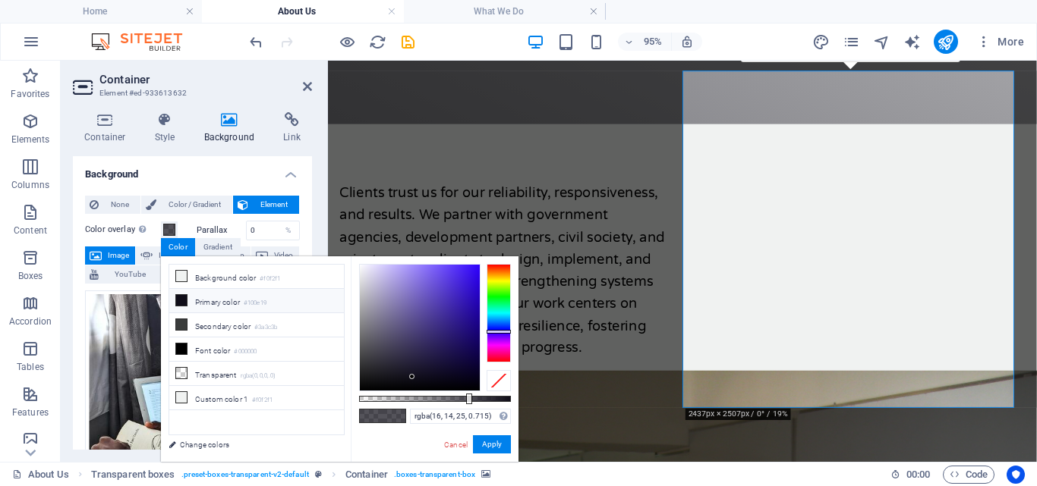
click at [220, 304] on li "Primary color #100e19" at bounding box center [256, 301] width 175 height 24
click at [462, 446] on link "Cancel" at bounding box center [455, 444] width 27 height 11
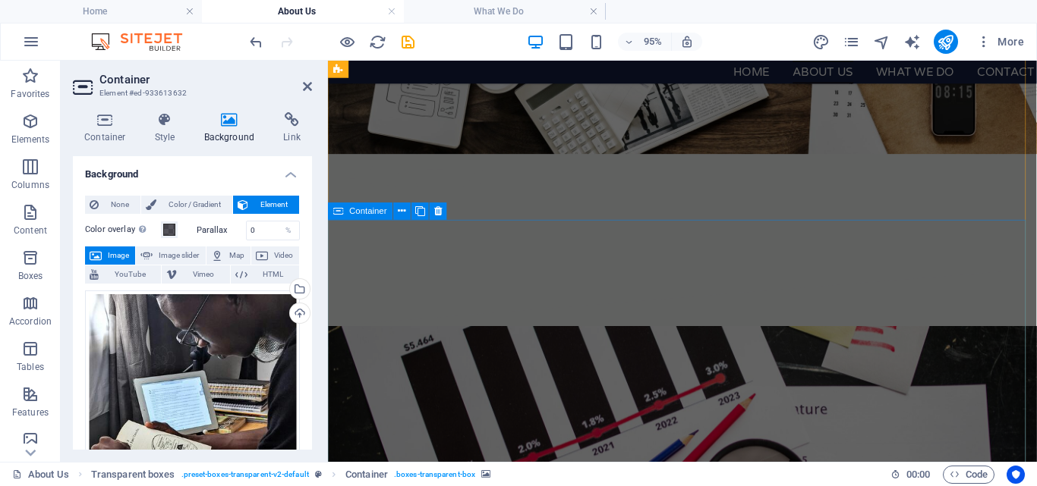
scroll to position [323, 0]
click at [307, 83] on icon at bounding box center [307, 86] width 9 height 12
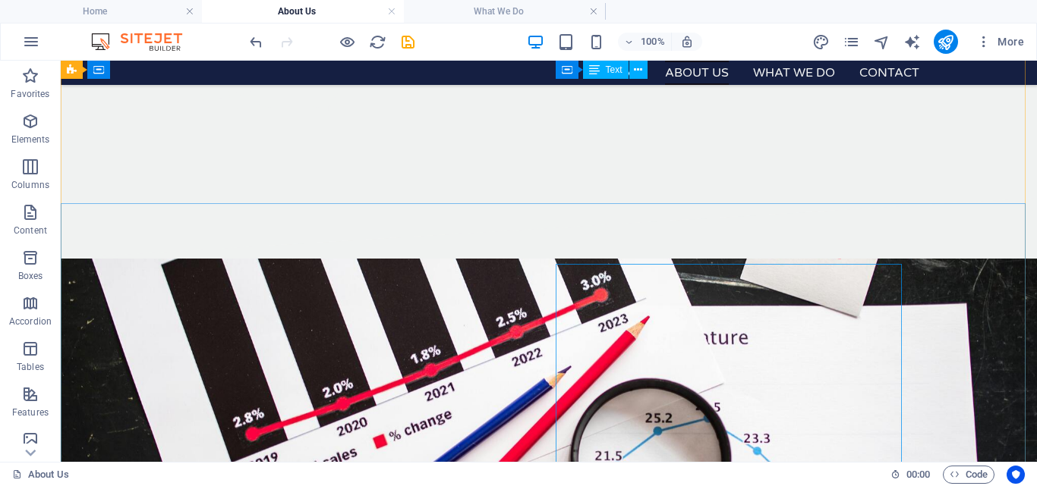
scroll to position [282, 0]
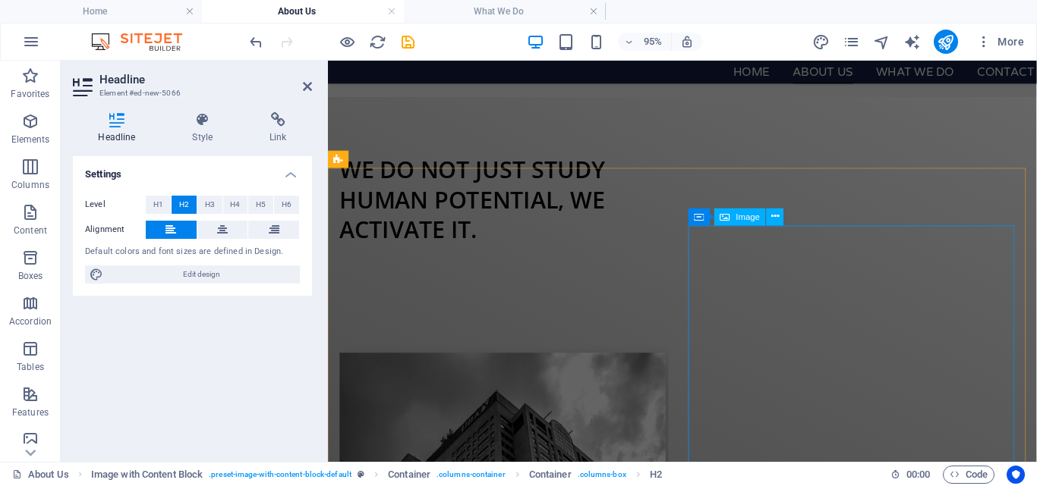
scroll to position [1012, 0]
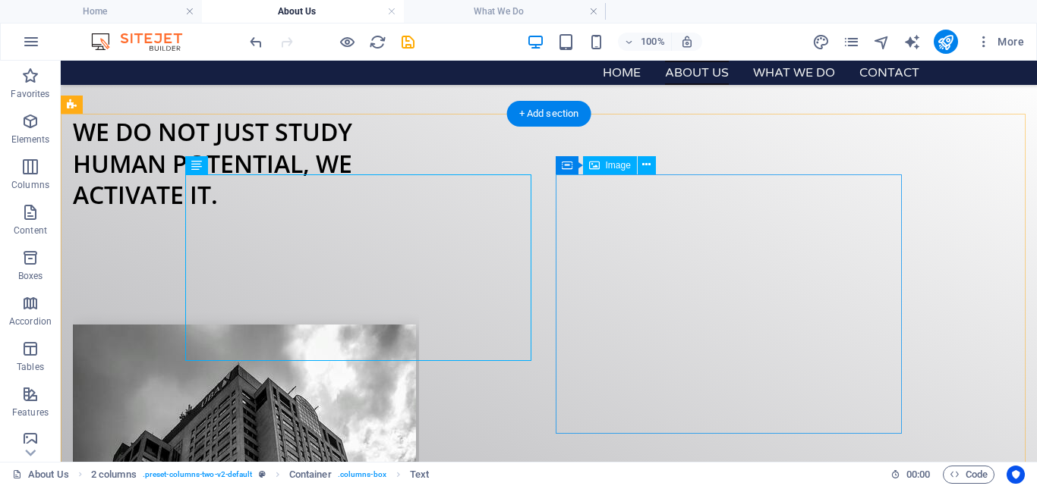
scroll to position [1055, 0]
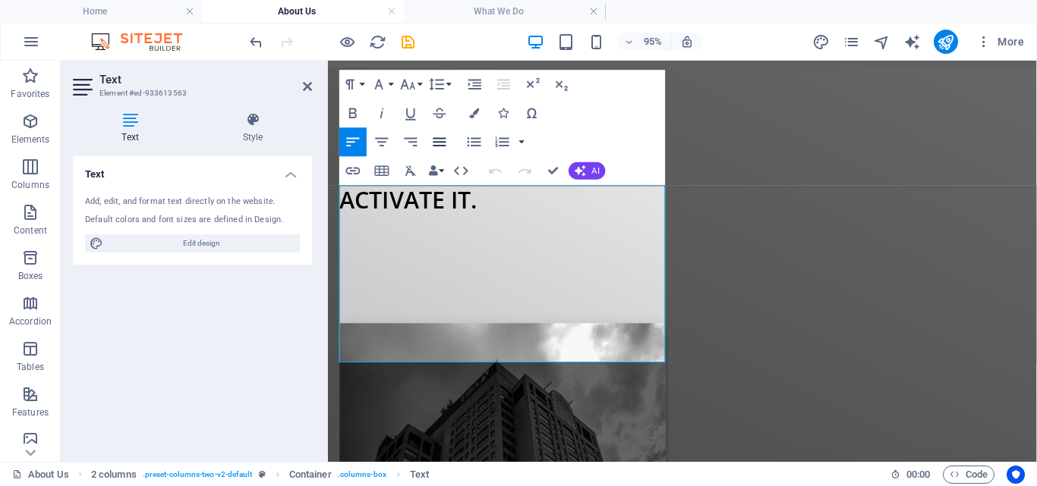
click at [441, 142] on icon "button" at bounding box center [439, 141] width 13 height 8
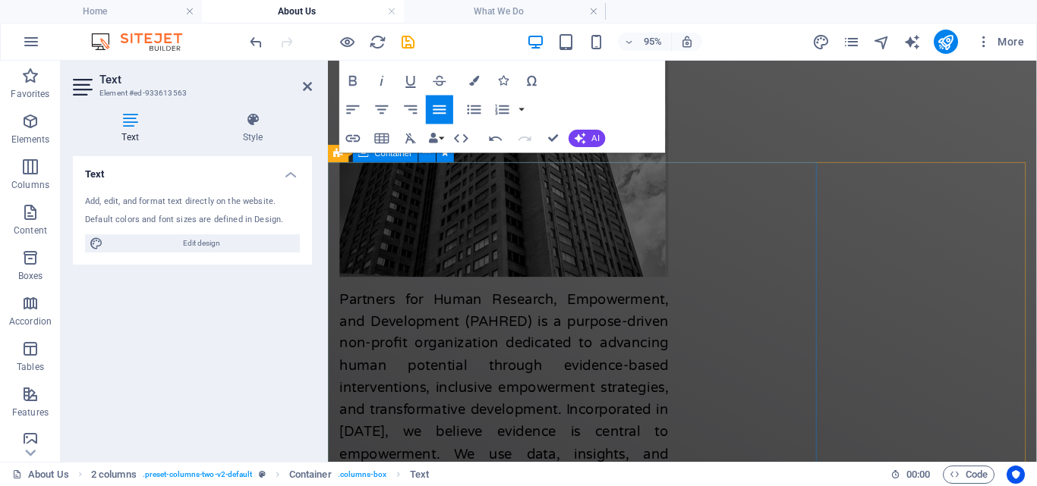
scroll to position [1403, 0]
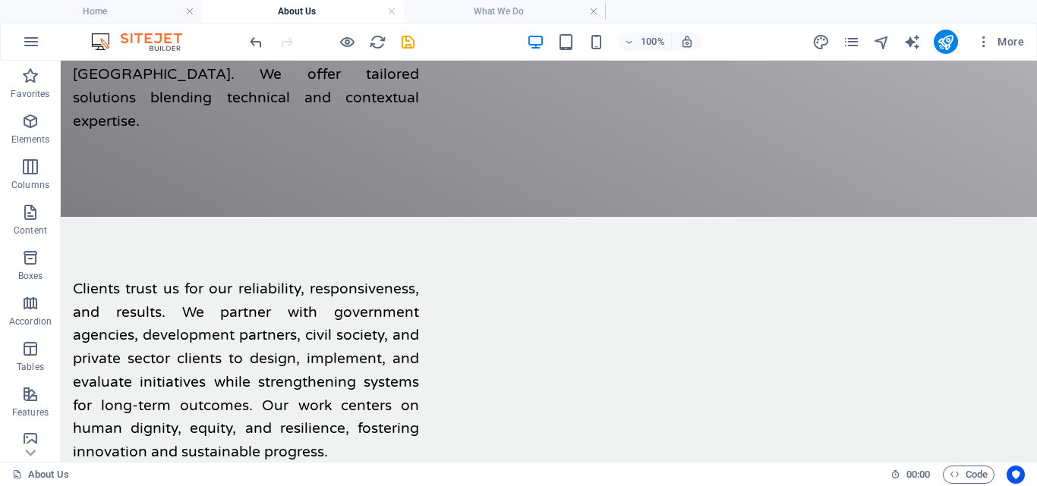
scroll to position [2092, 0]
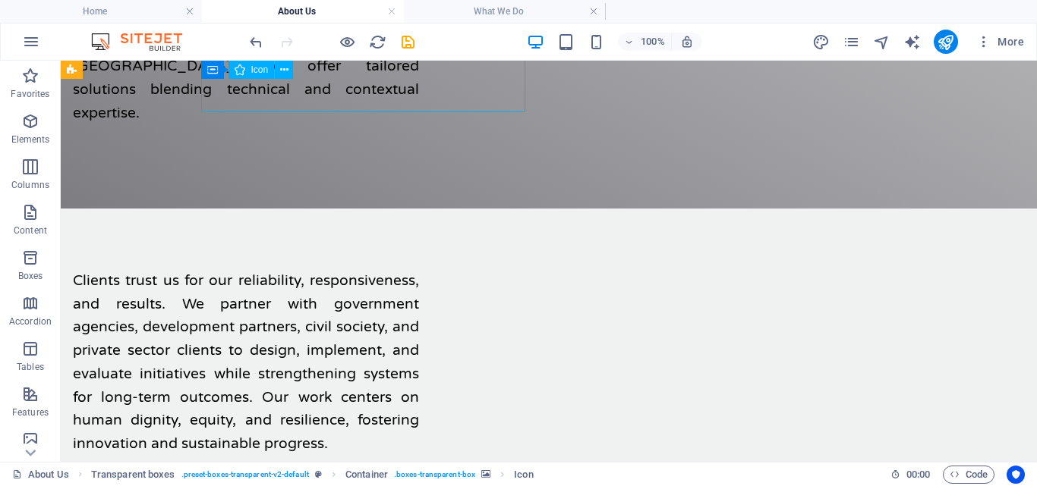
select select "xMidYMid"
select select "px"
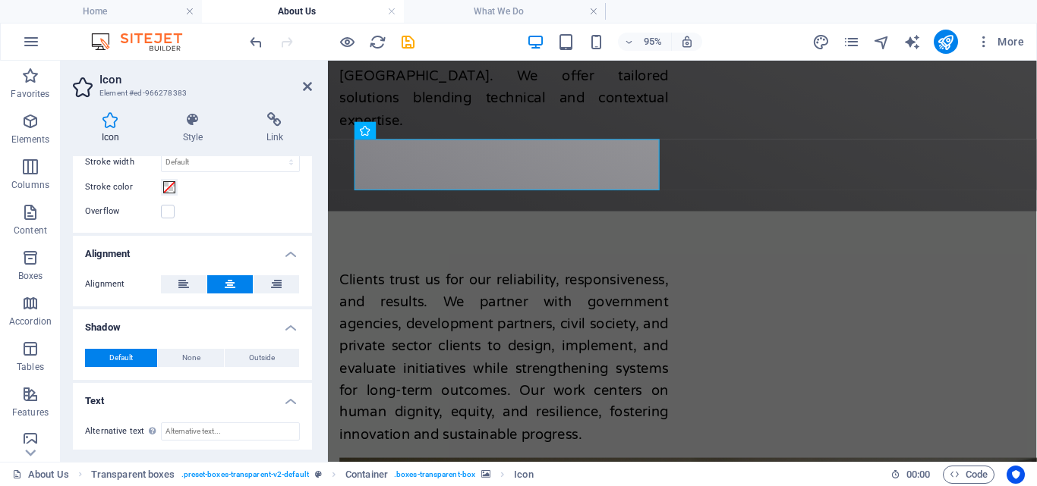
scroll to position [212, 0]
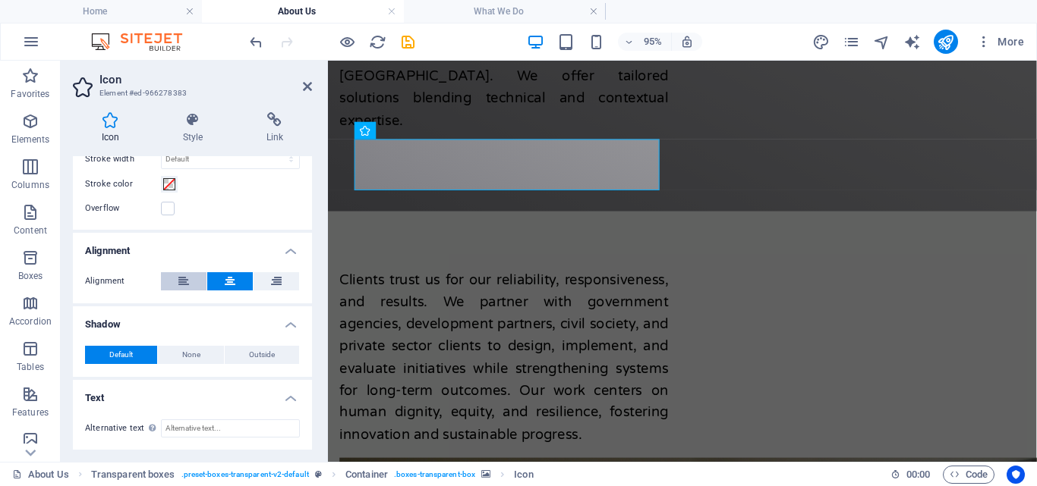
click at [185, 274] on icon at bounding box center [183, 281] width 11 height 18
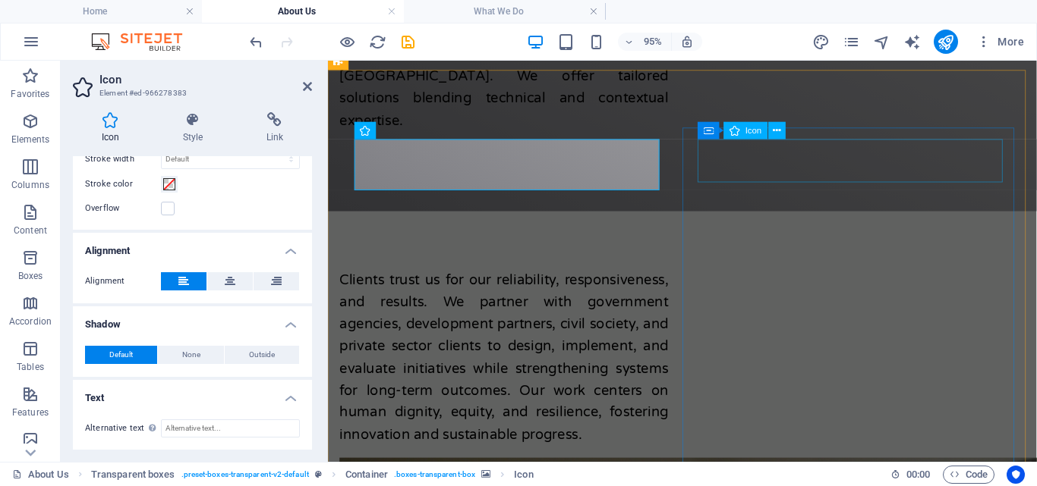
select select "xMidYMid"
select select "px"
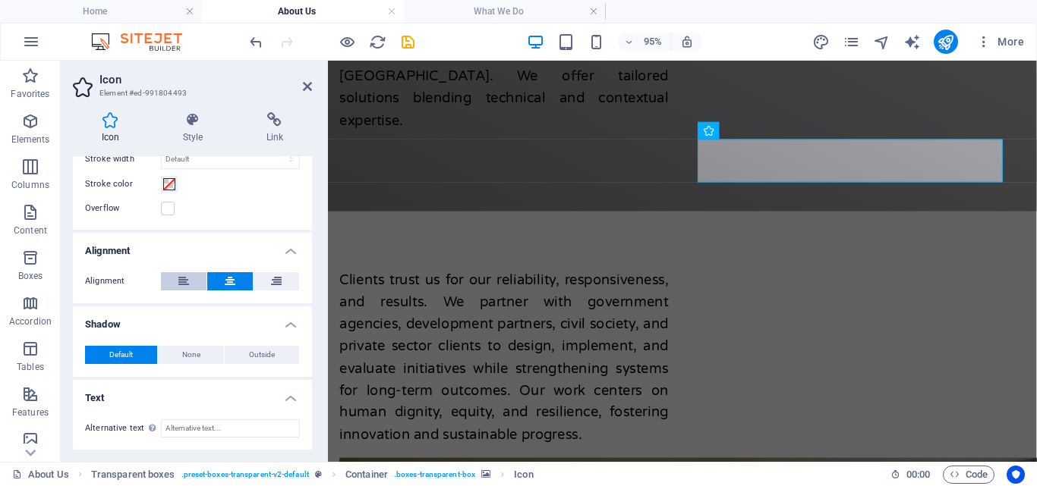
click at [183, 277] on icon at bounding box center [183, 281] width 11 height 18
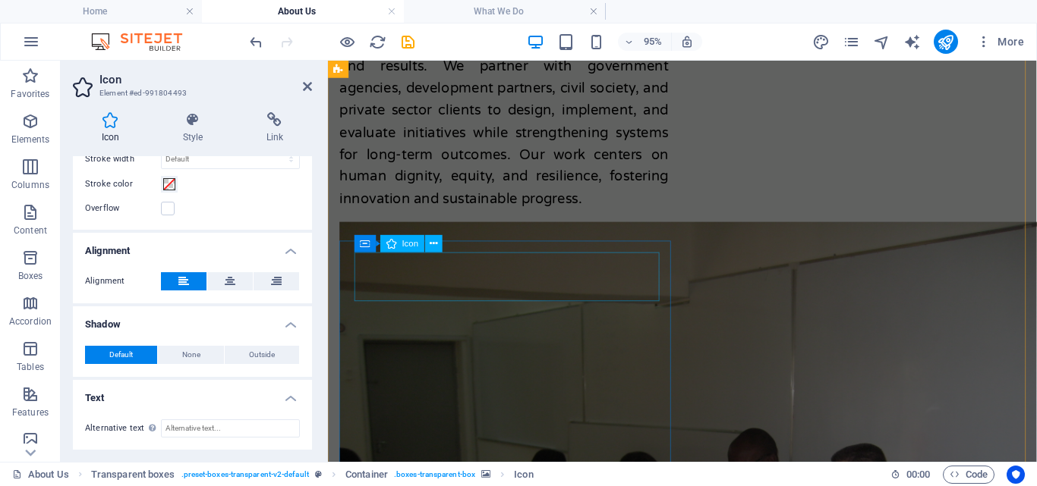
select select "xMidYMid"
select select "px"
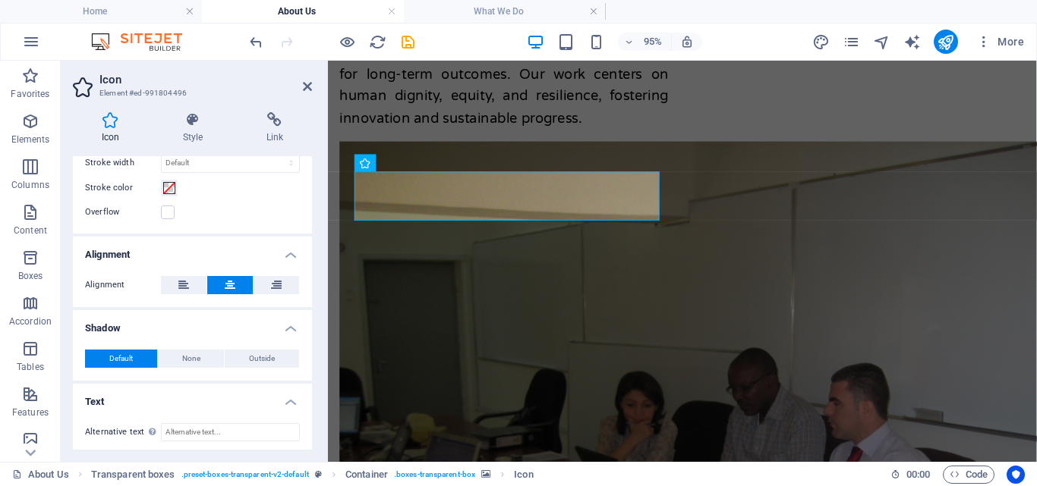
scroll to position [502, 0]
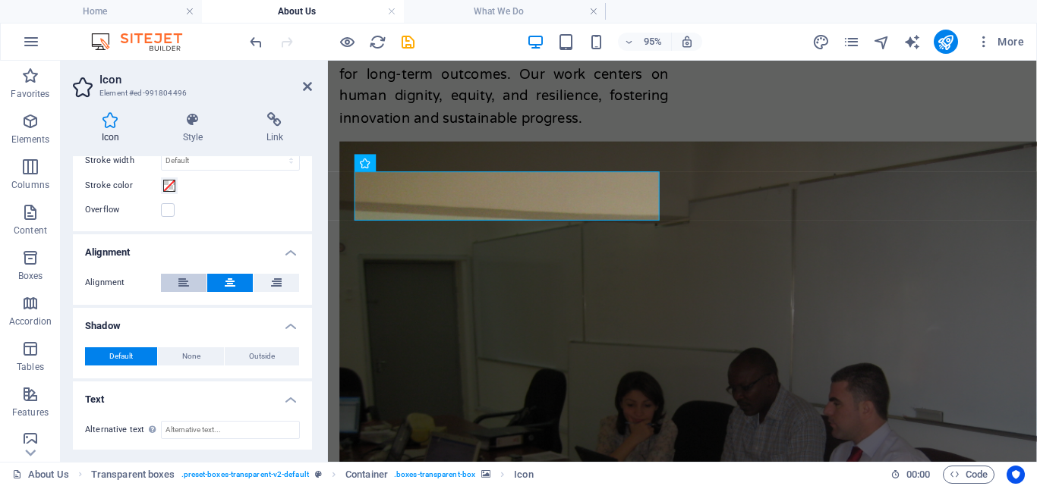
click at [182, 279] on icon at bounding box center [183, 283] width 11 height 18
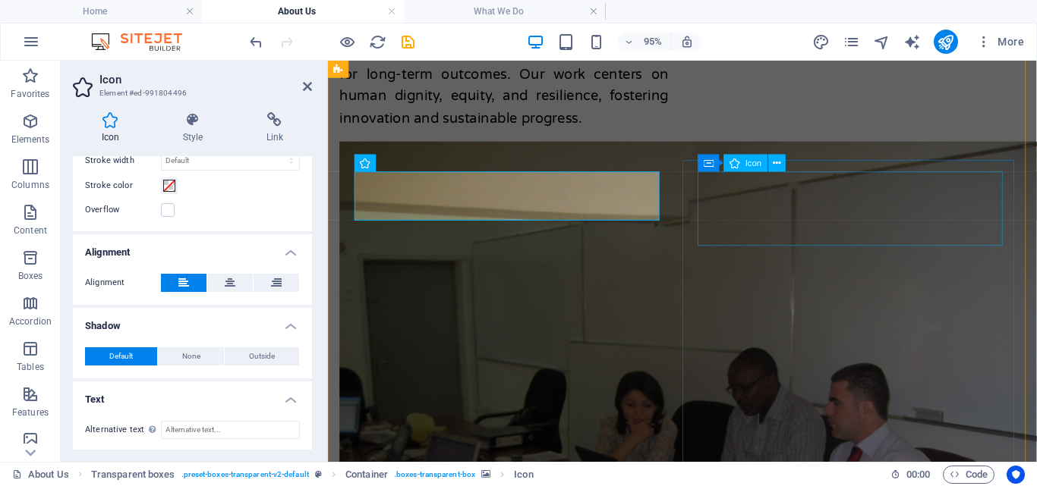
select select "xMidYMid"
select select "px"
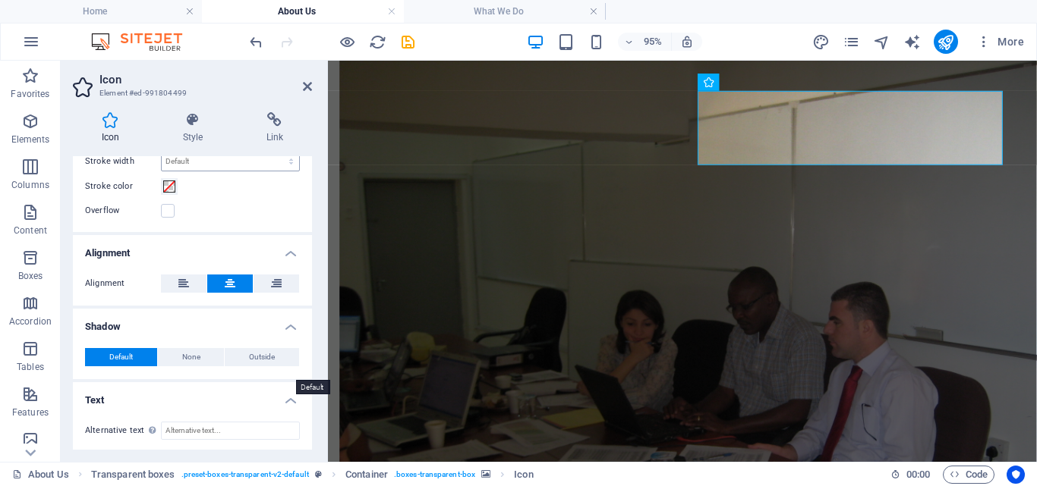
scroll to position [212, 0]
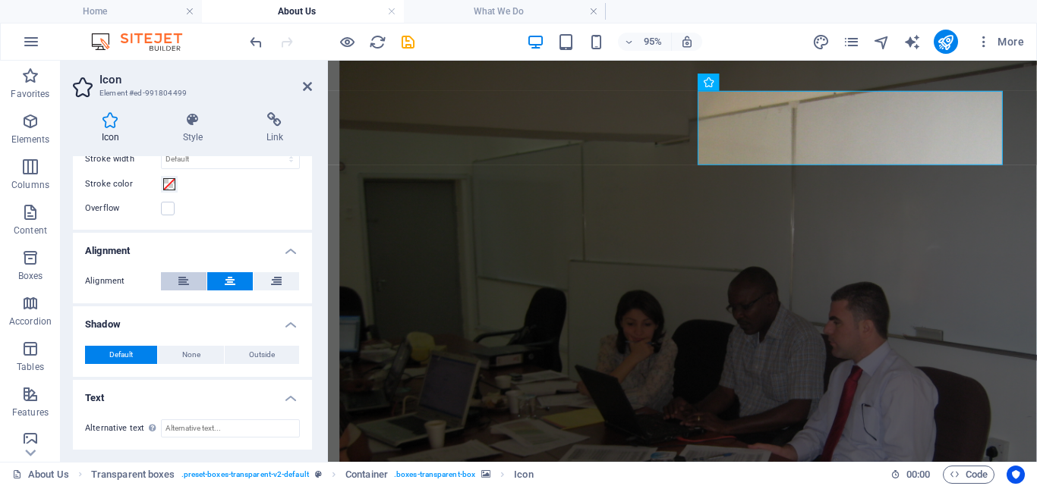
click at [182, 277] on icon at bounding box center [183, 281] width 11 height 18
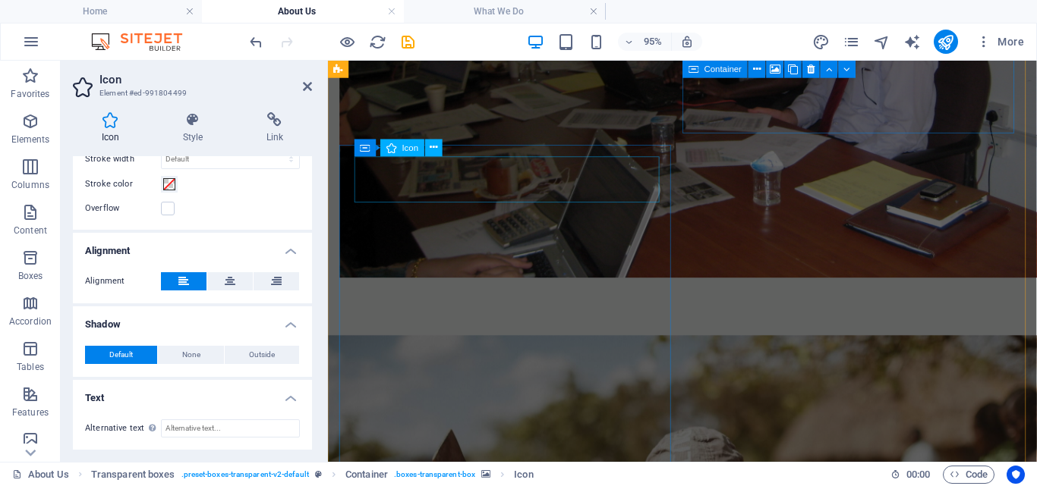
select select "xMidYMid"
select select "px"
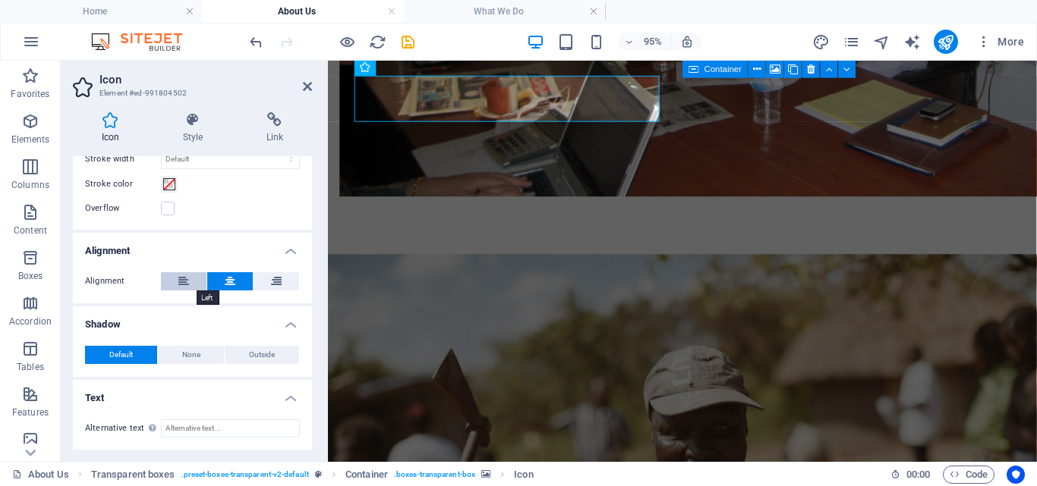
click at [178, 284] on icon at bounding box center [183, 281] width 11 height 18
select select "xMidYMid"
select select "px"
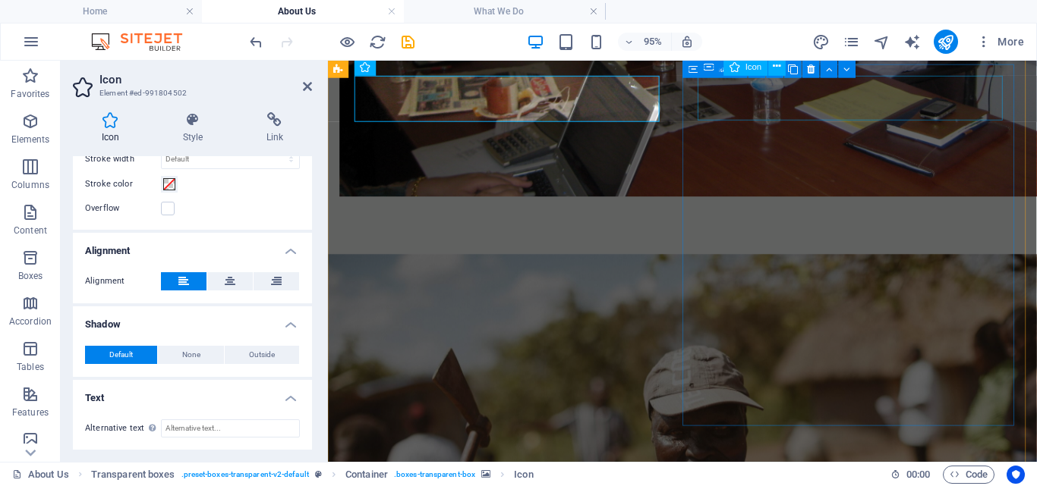
select select "px"
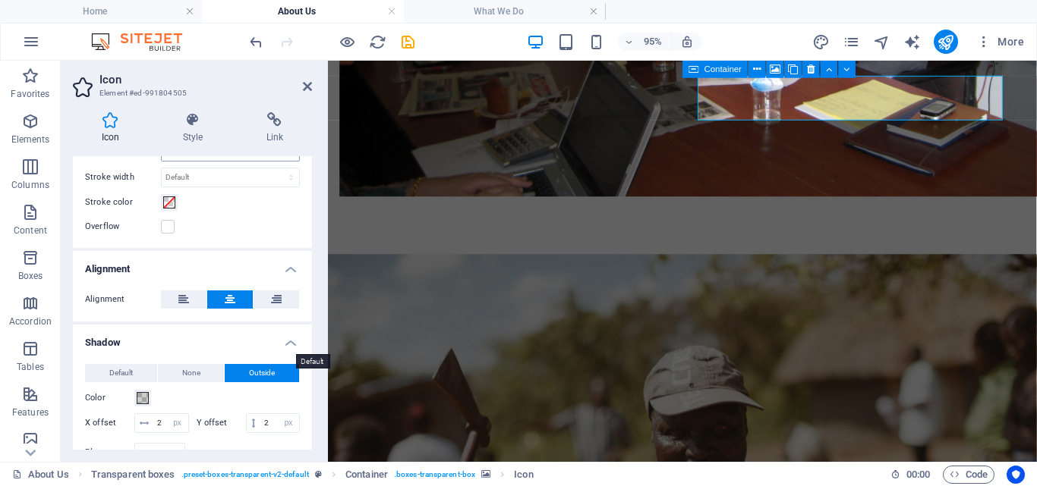
scroll to position [206, 0]
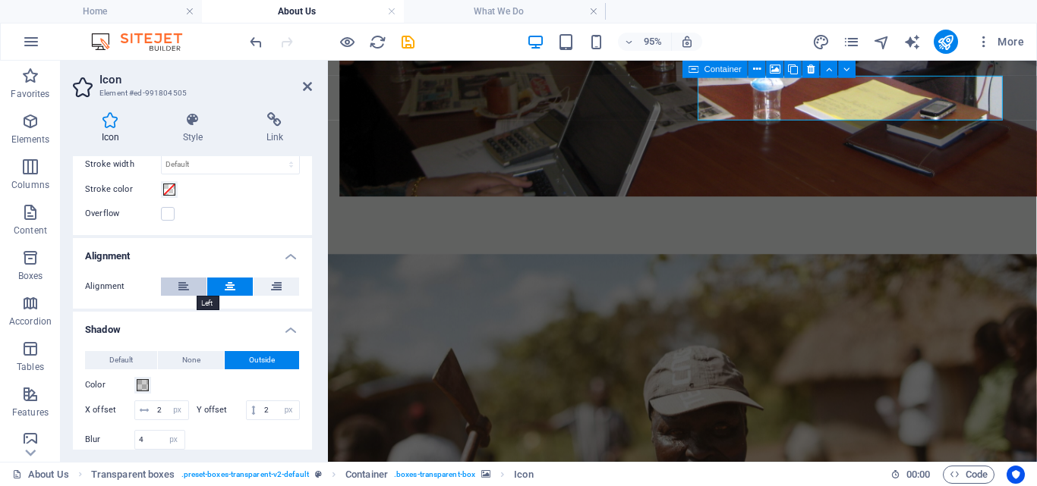
click at [184, 286] on icon at bounding box center [183, 287] width 11 height 18
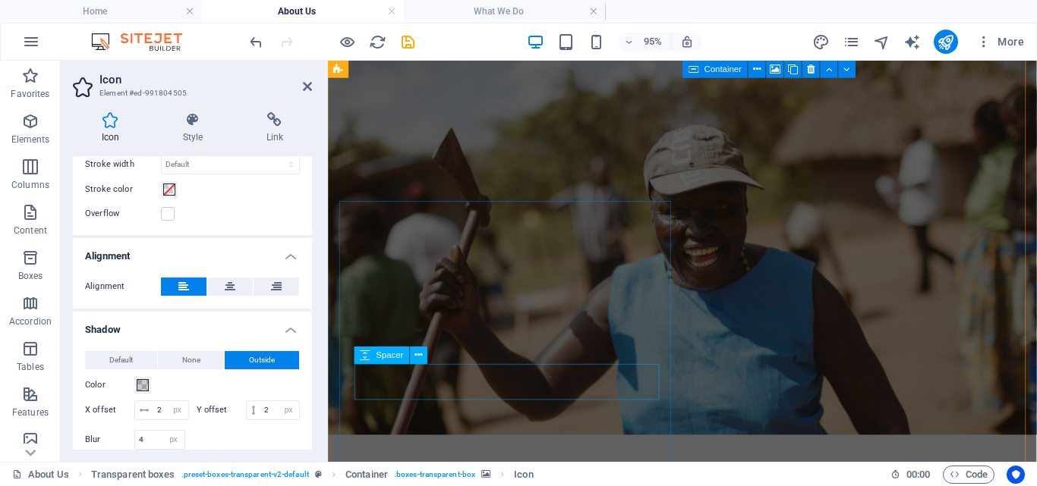
scroll to position [3209, 0]
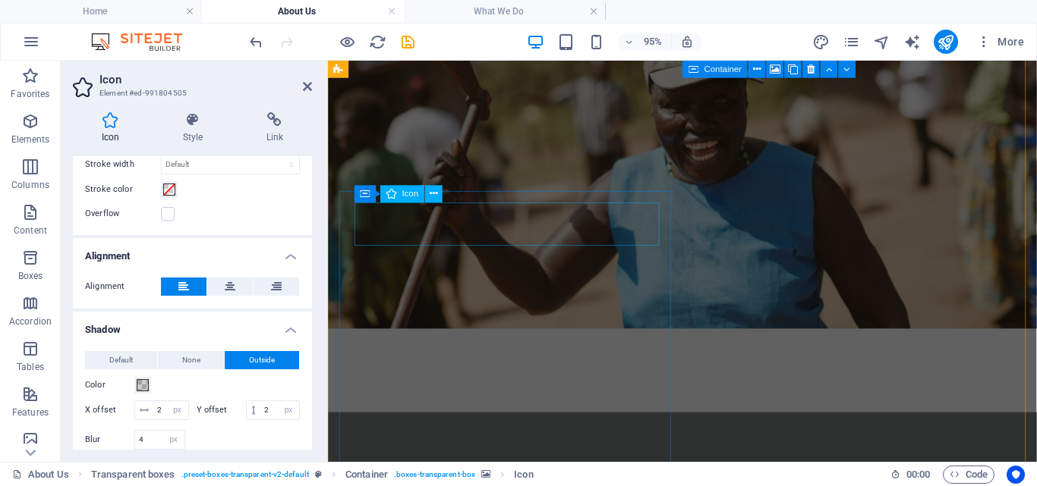
select select "xMidYMid"
select select "px"
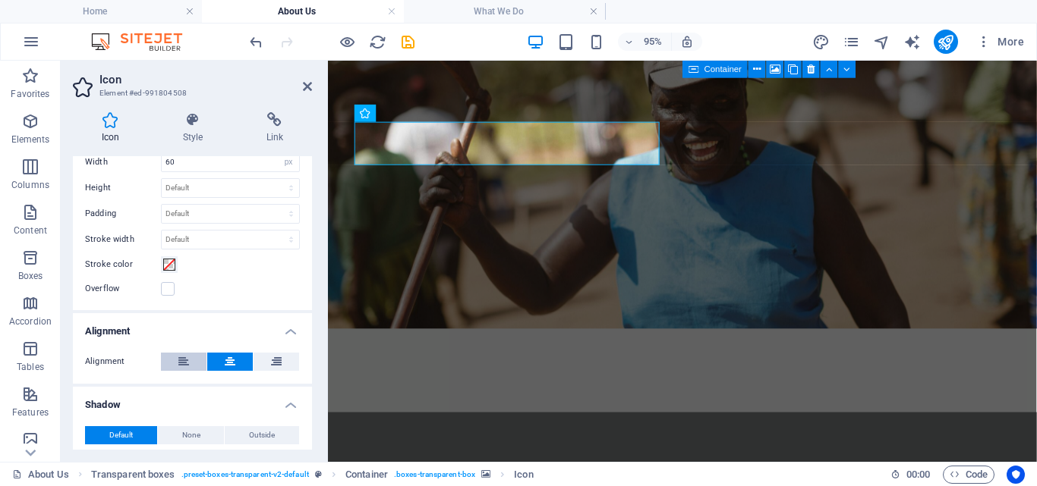
scroll to position [136, 0]
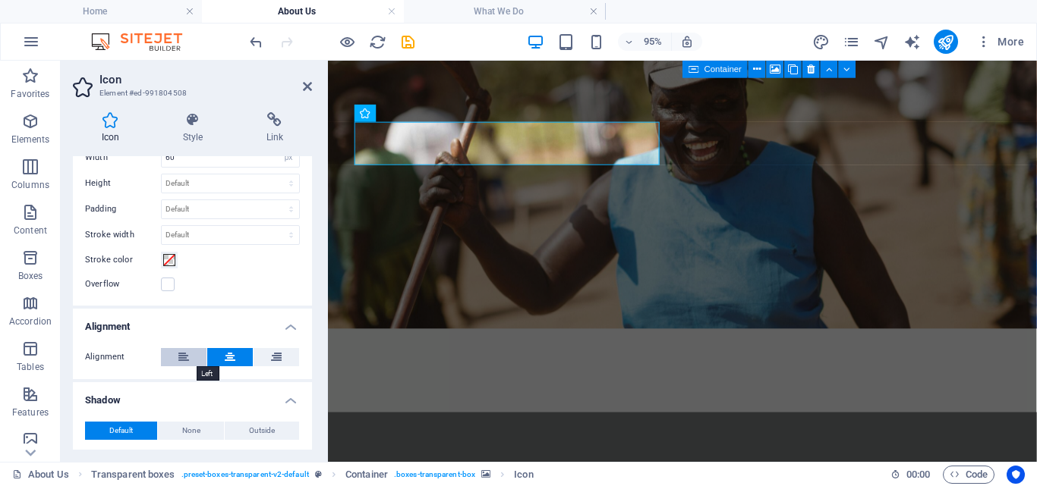
click at [177, 365] on button at bounding box center [184, 357] width 46 height 18
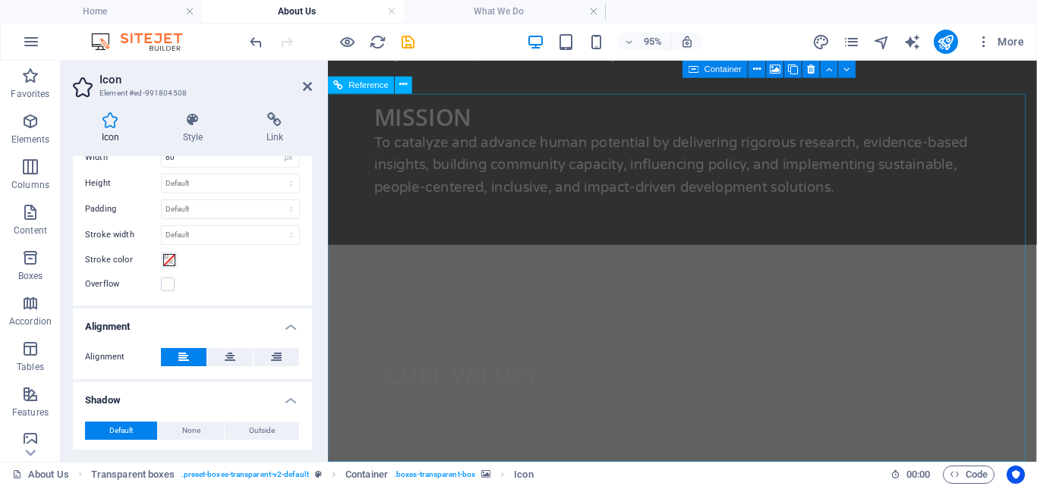
scroll to position [3788, 0]
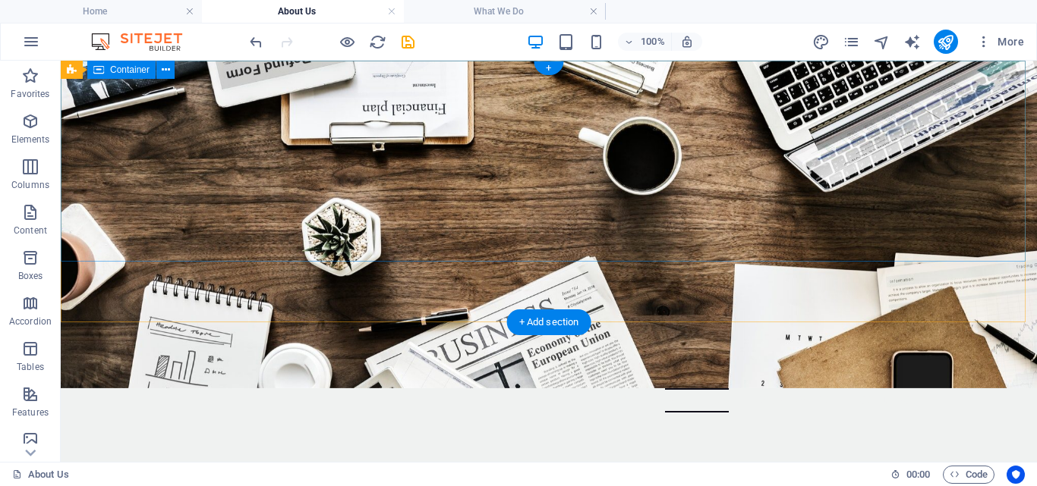
scroll to position [0, 0]
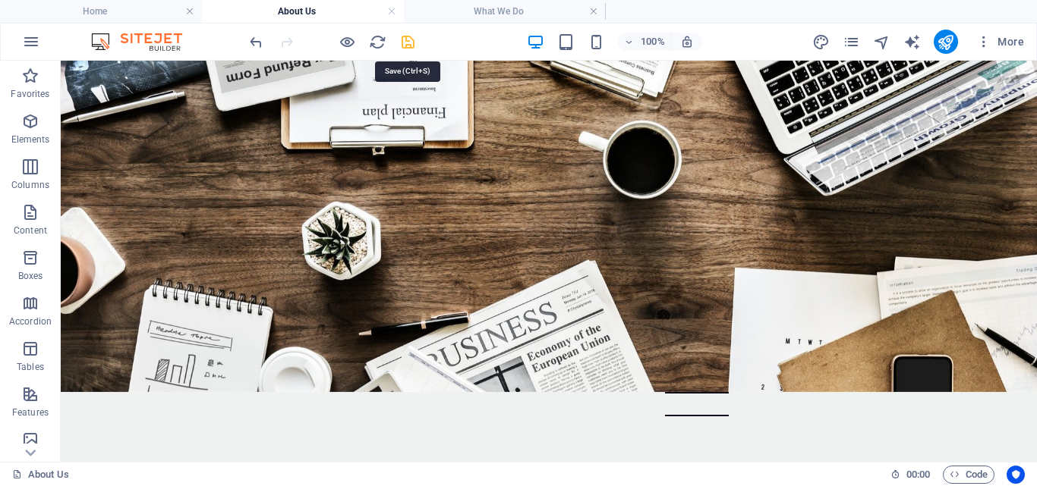
click at [407, 40] on icon "save" at bounding box center [407, 41] width 17 height 17
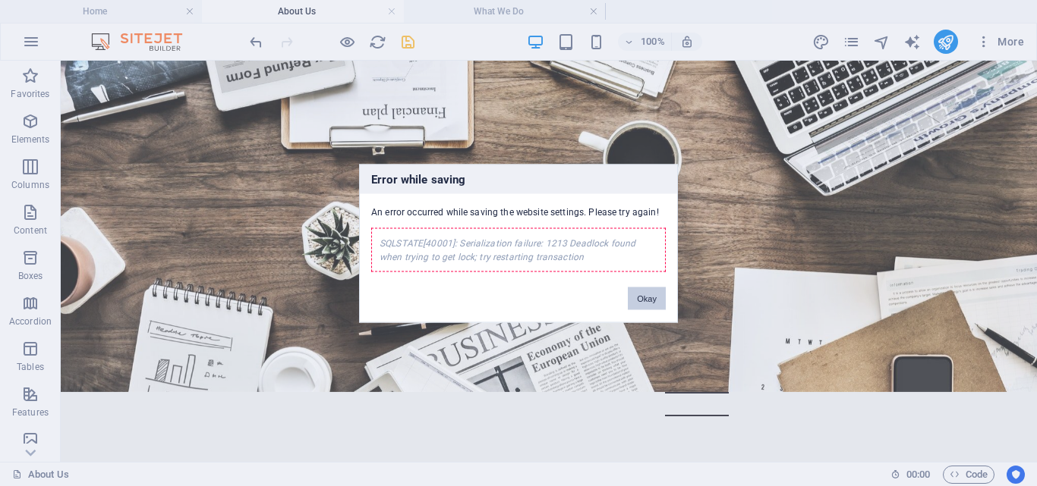
click at [640, 294] on button "Okay" at bounding box center [647, 298] width 38 height 23
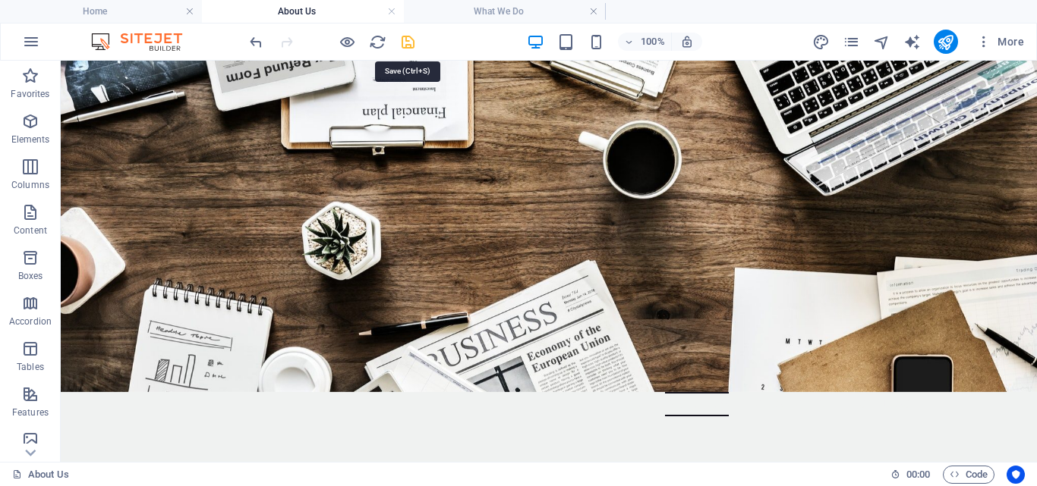
click at [410, 42] on icon "save" at bounding box center [407, 41] width 17 height 17
click at [452, 11] on h4 "What We Do" at bounding box center [505, 11] width 202 height 17
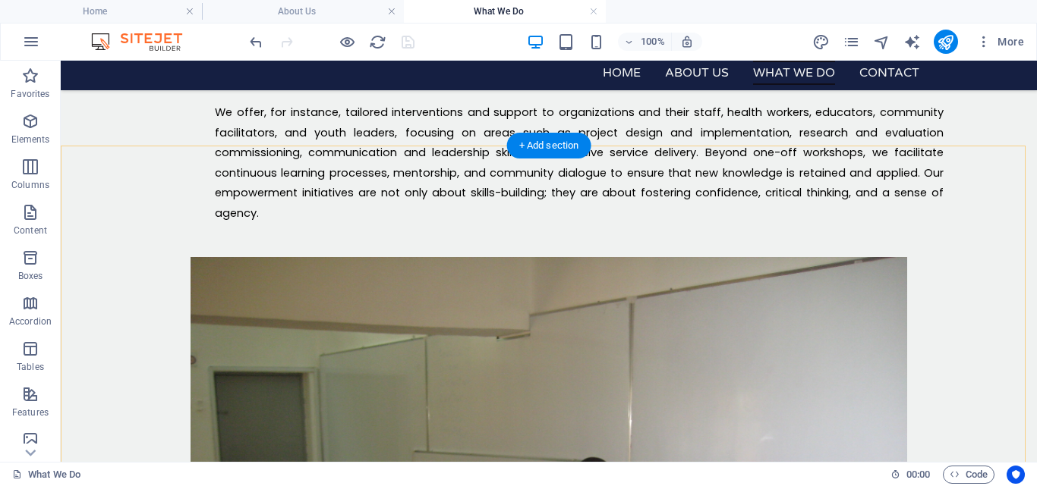
scroll to position [719, 0]
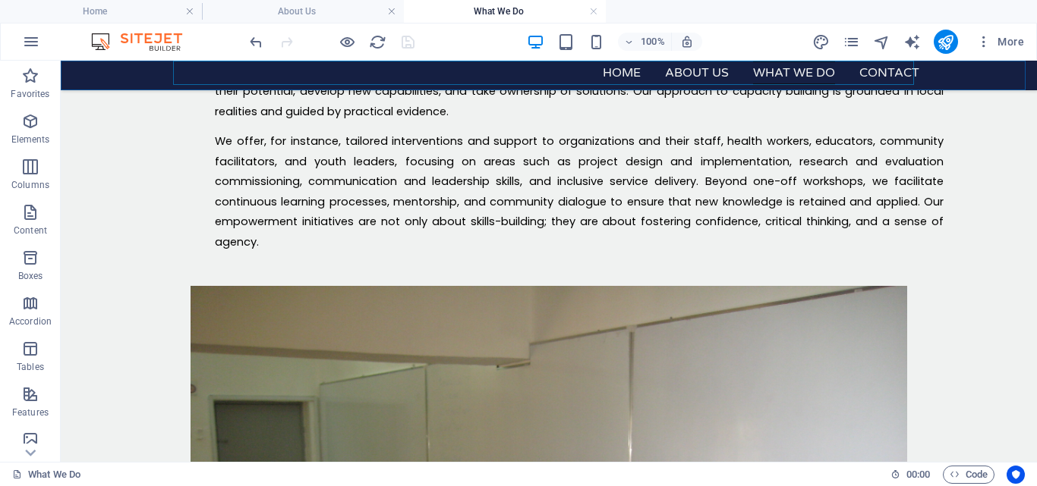
click at [617, 69] on nav "Home About us What We Do Contact" at bounding box center [548, 73] width 741 height 24
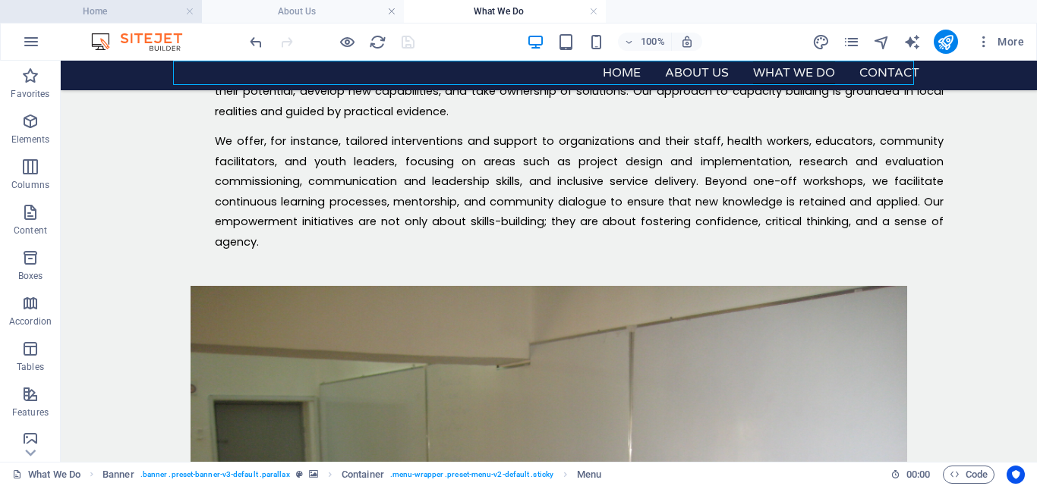
click at [153, 17] on h4 "Home" at bounding box center [101, 11] width 202 height 17
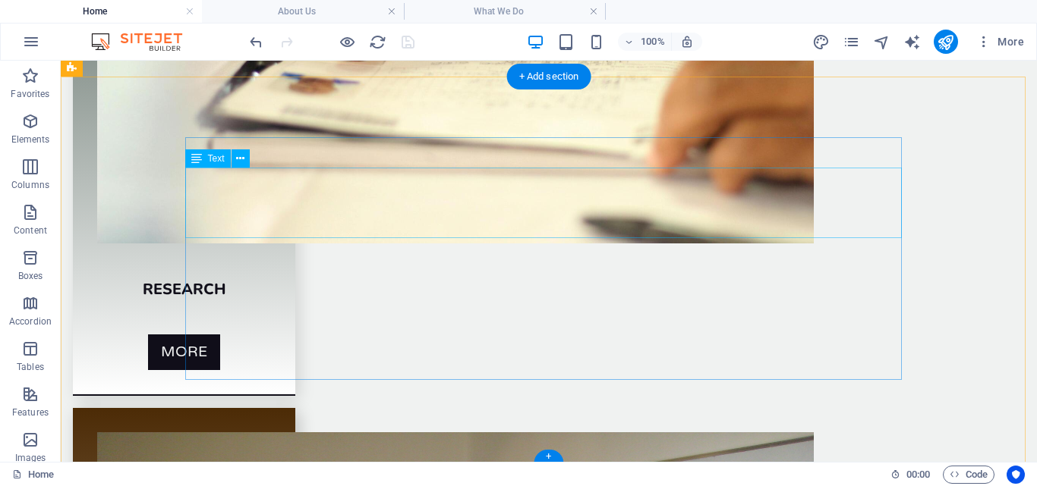
scroll to position [4416, 0]
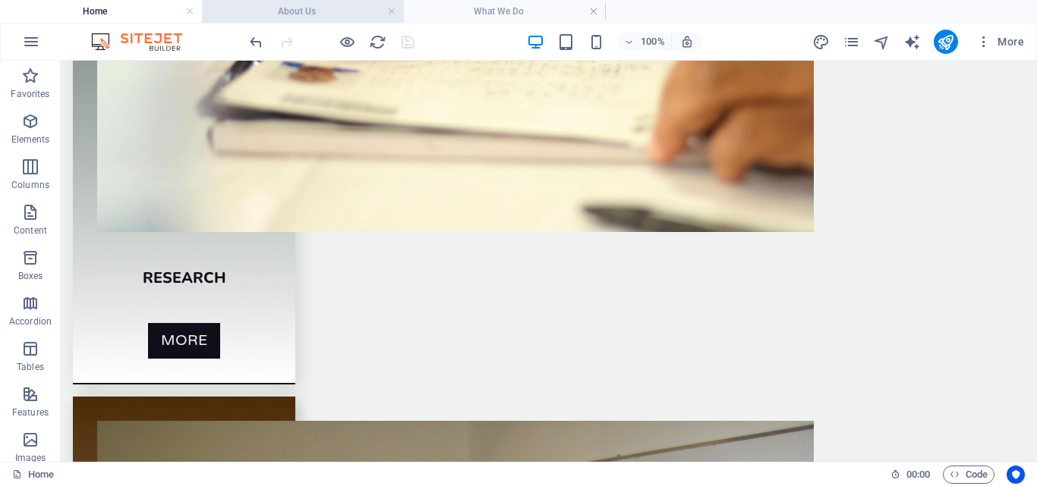
click at [266, 9] on h4 "About Us" at bounding box center [303, 11] width 202 height 17
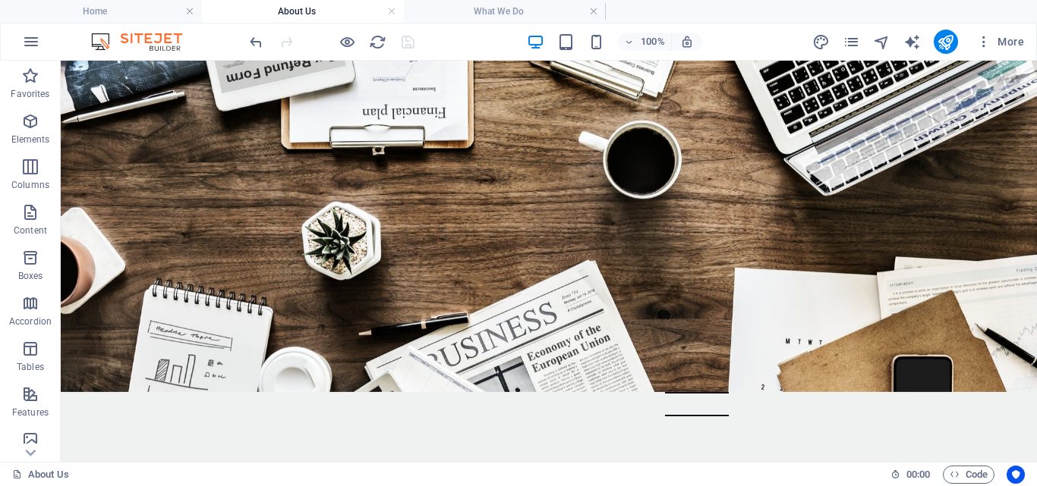
scroll to position [0, 0]
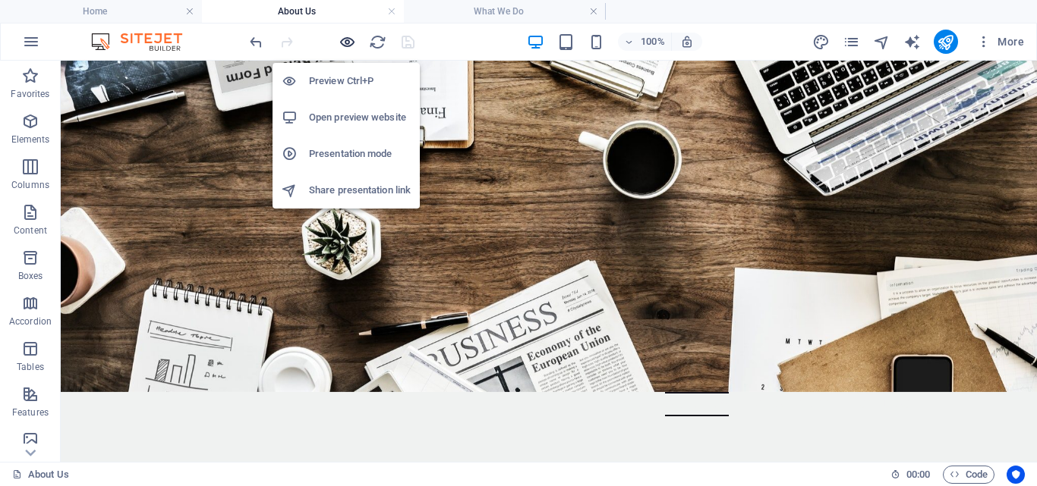
click at [345, 46] on icon "button" at bounding box center [346, 41] width 17 height 17
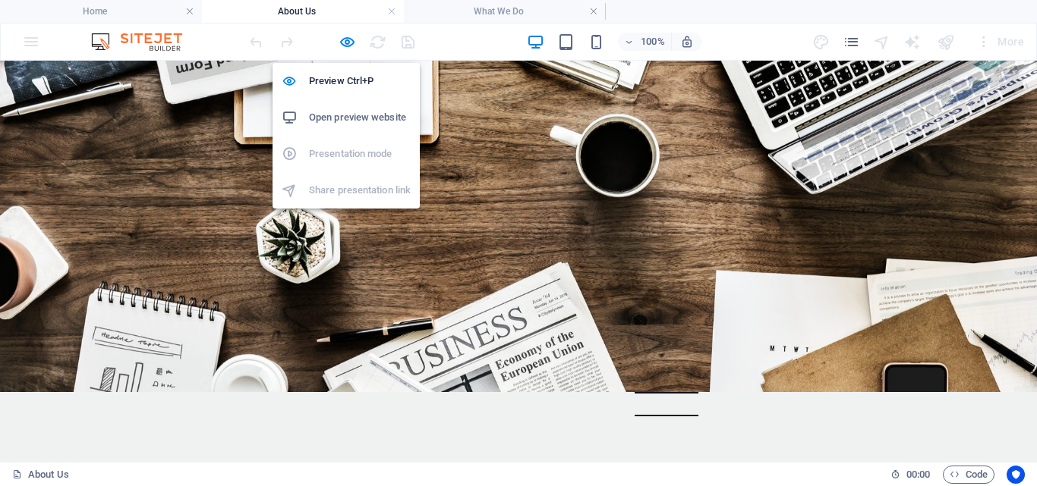
click at [351, 111] on h6 "Open preview website" at bounding box center [360, 118] width 102 height 18
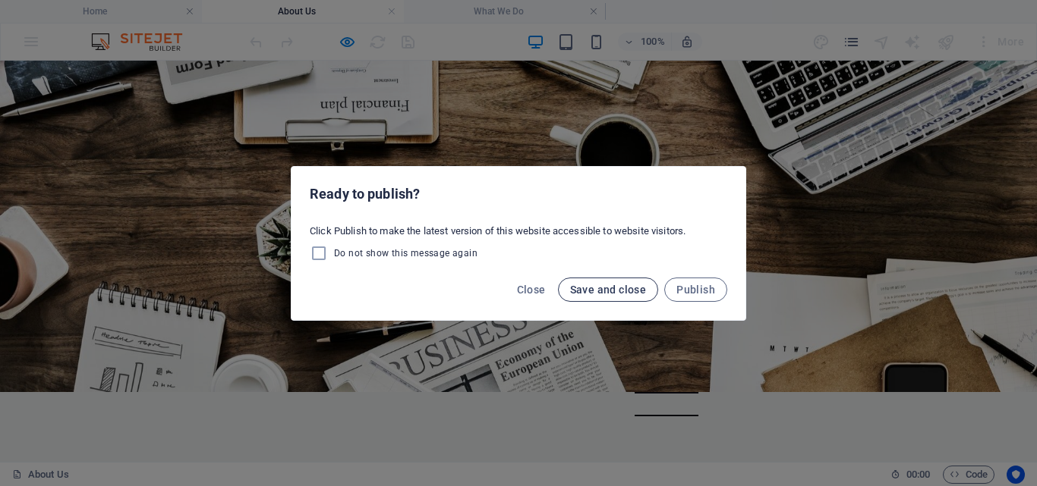
click at [622, 291] on span "Save and close" at bounding box center [608, 290] width 77 height 12
